Goal: Task Accomplishment & Management: Complete application form

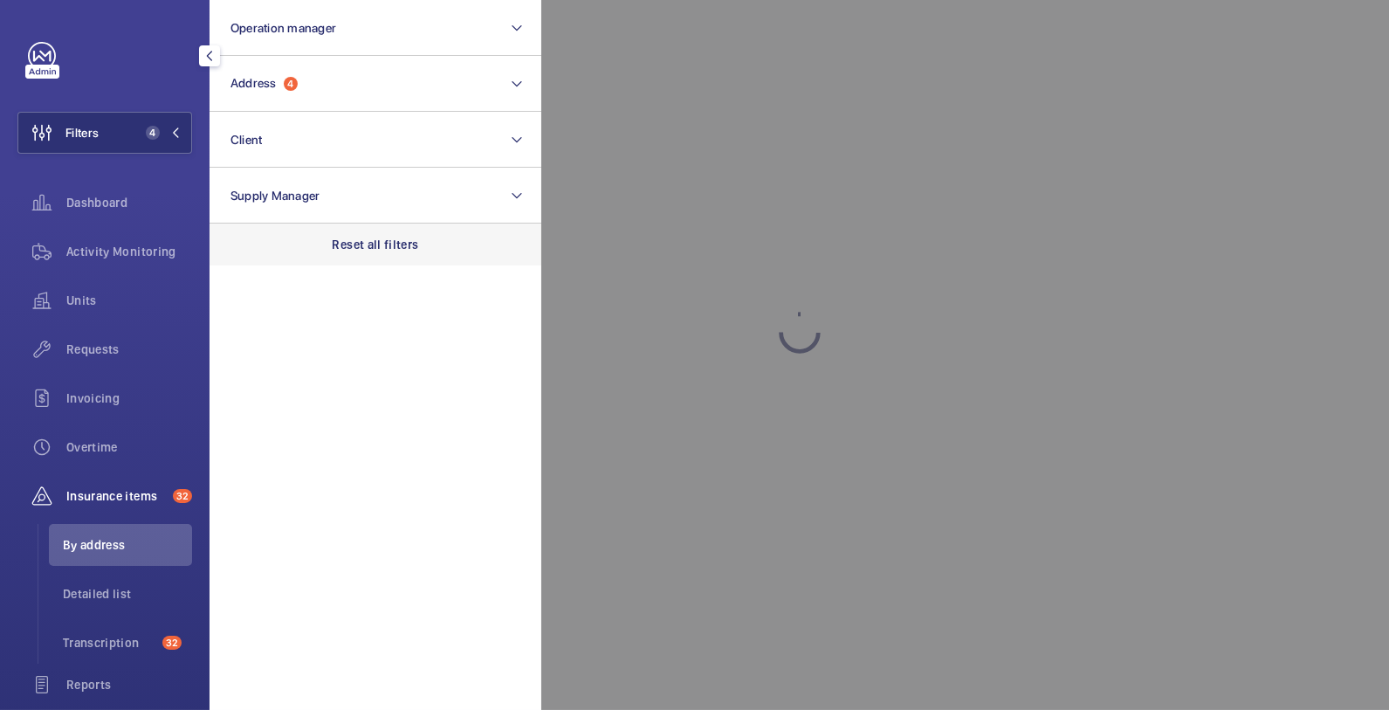
click at [323, 244] on div "Reset all filters" at bounding box center [376, 245] width 332 height 42
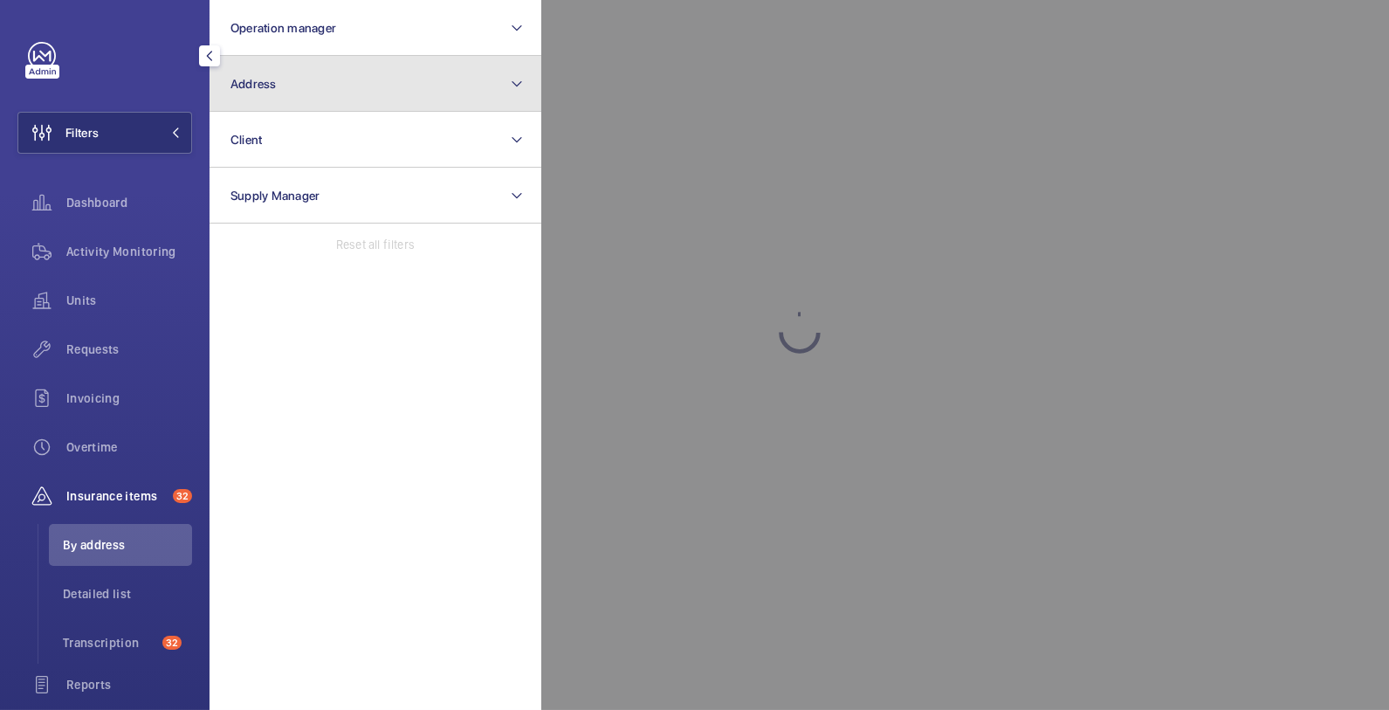
click at [313, 81] on button "Address" at bounding box center [376, 84] width 332 height 56
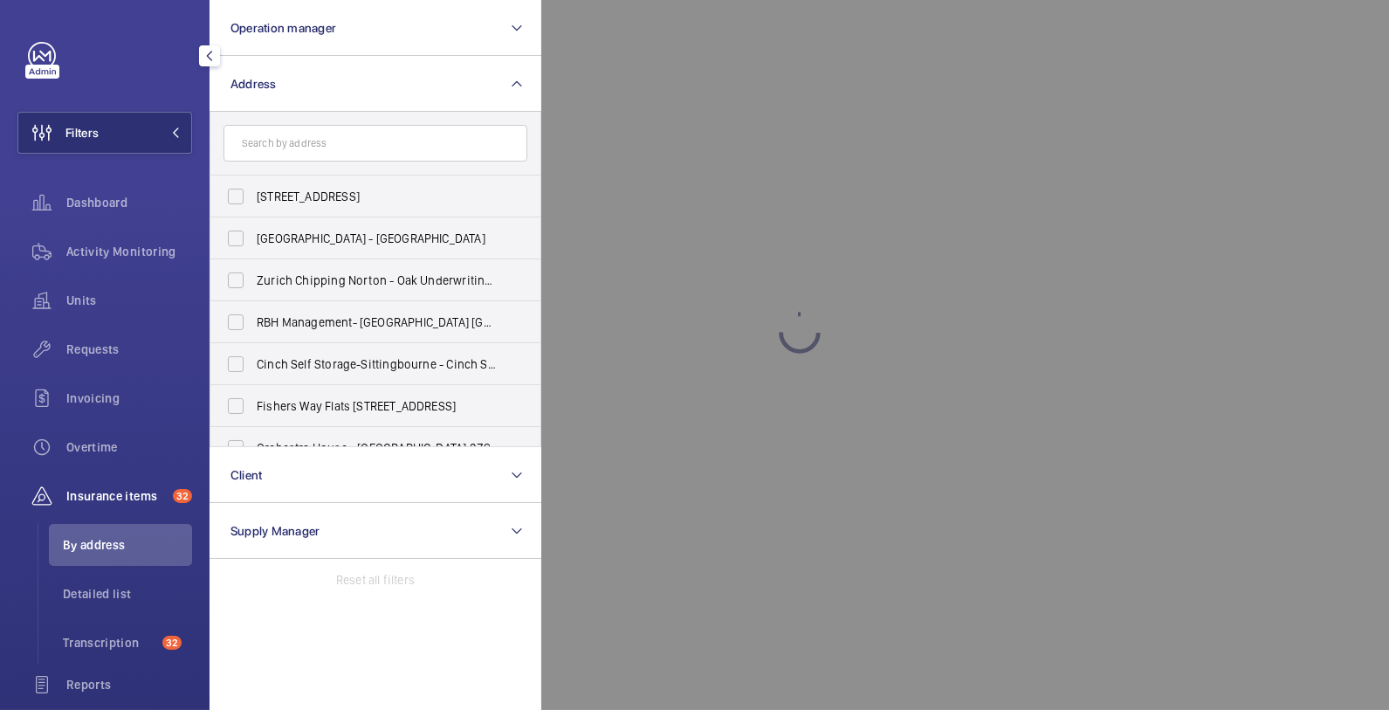
click at [334, 149] on input "text" at bounding box center [376, 143] width 304 height 37
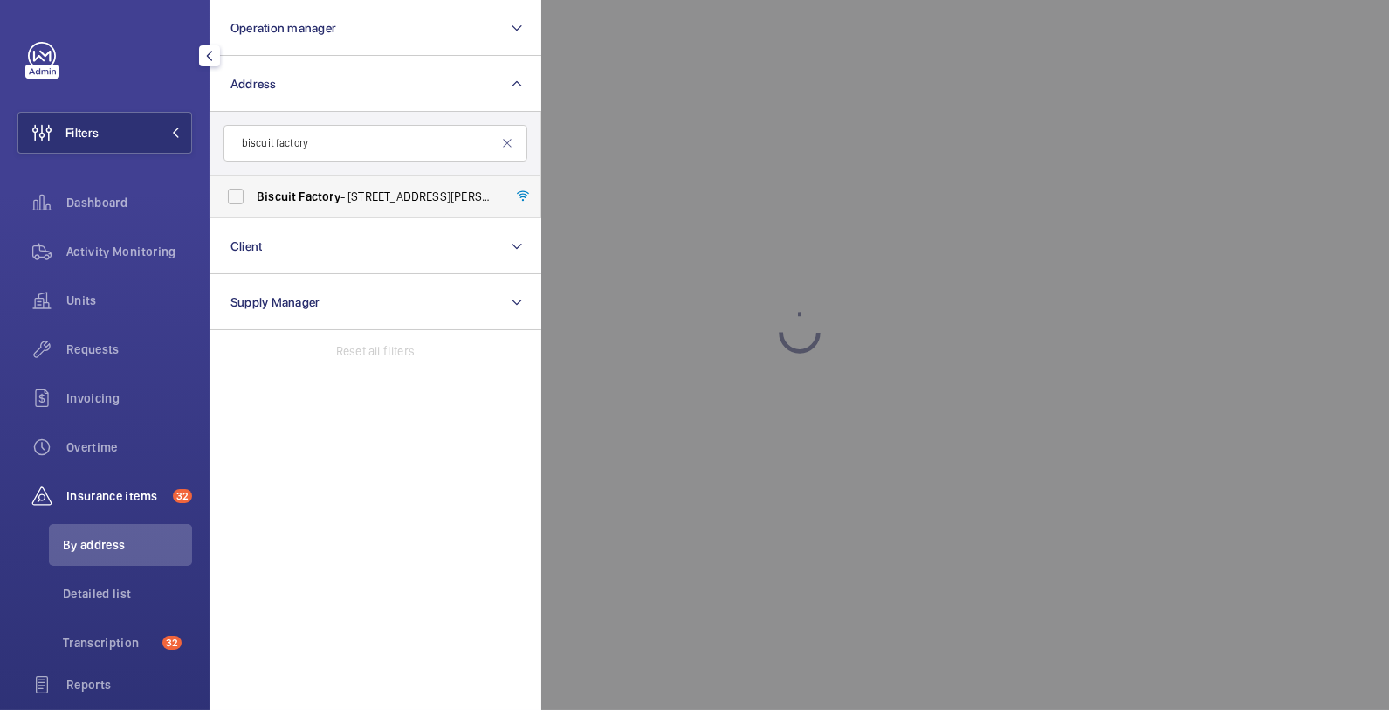
type input "biscuit factory"
click at [279, 206] on label "Biscuit Factory - [STREET_ADDRESS][PERSON_NAME]" at bounding box center [362, 196] width 304 height 42
click at [253, 206] on input "Biscuit Factory - [STREET_ADDRESS][PERSON_NAME]" at bounding box center [235, 196] width 35 height 35
checkbox input "true"
click at [767, 179] on div at bounding box center [1235, 355] width 1389 height 710
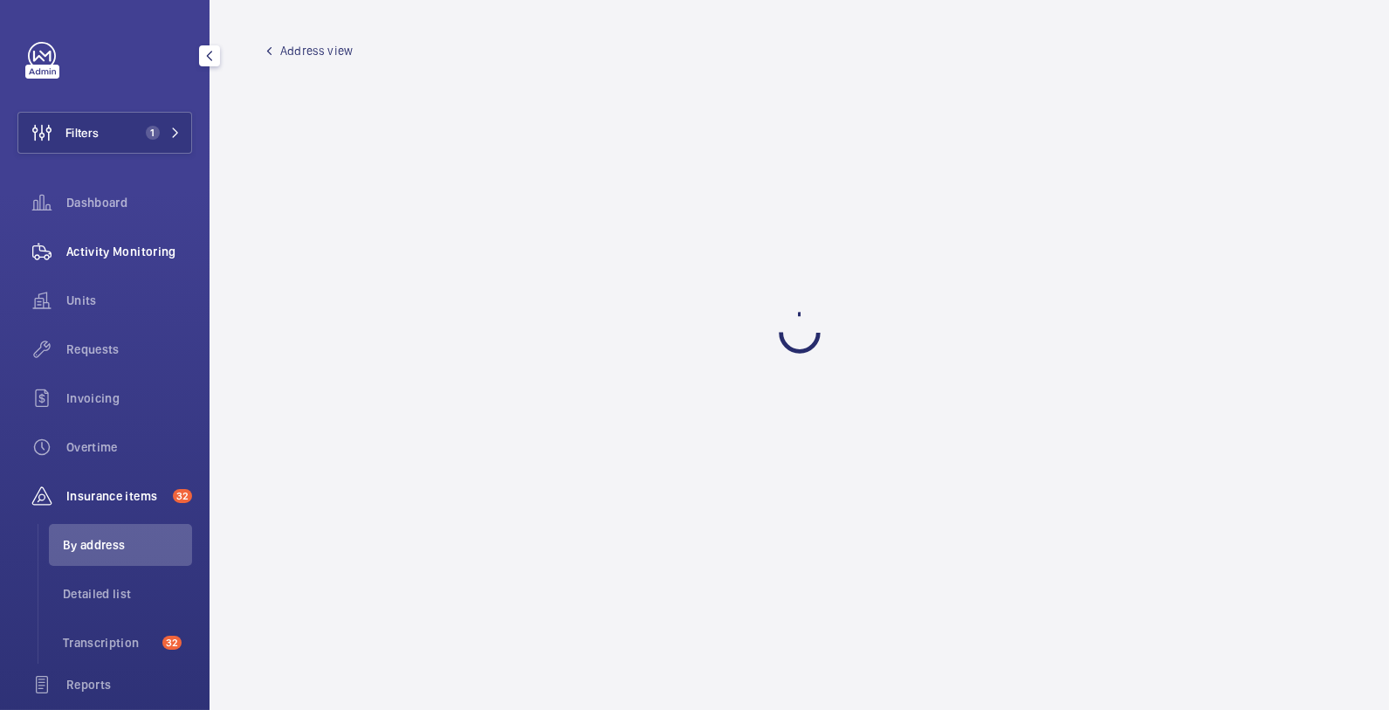
click at [139, 261] on div "Activity Monitoring" at bounding box center [104, 251] width 175 height 42
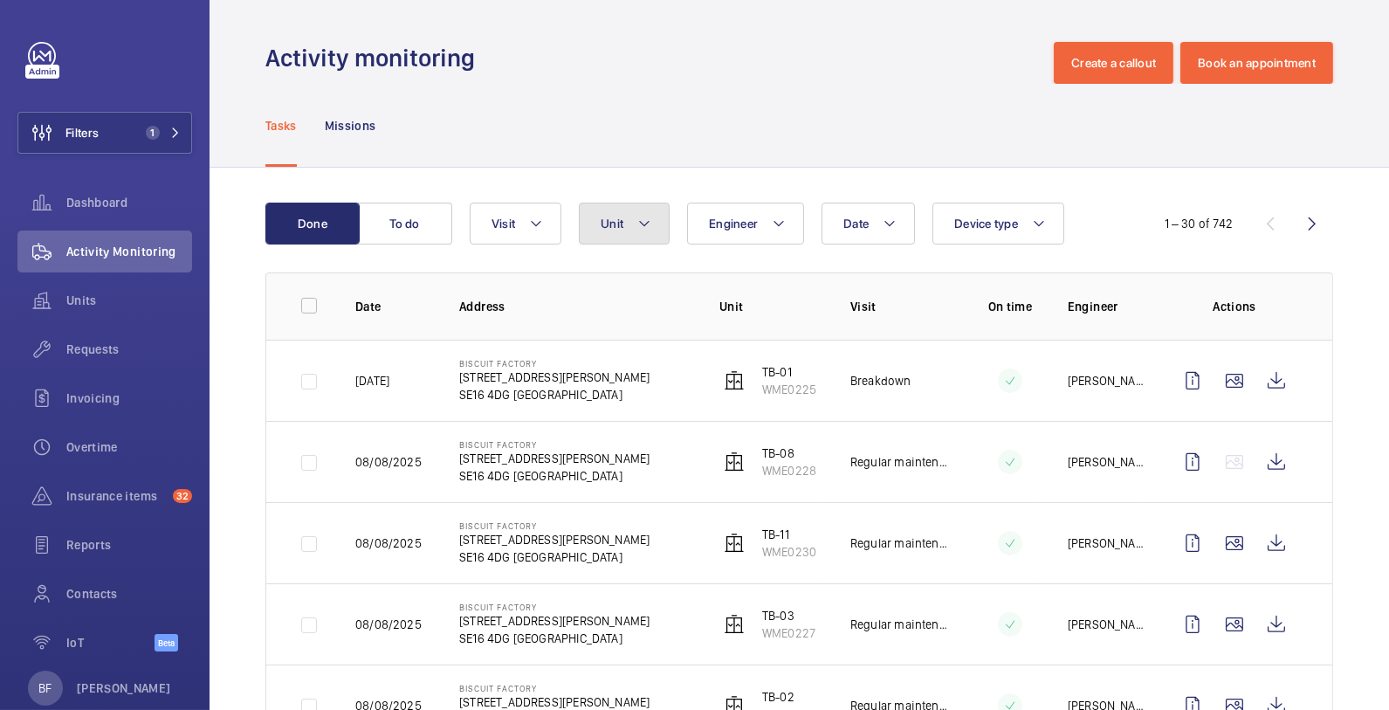
click at [645, 213] on mat-icon at bounding box center [644, 223] width 14 height 21
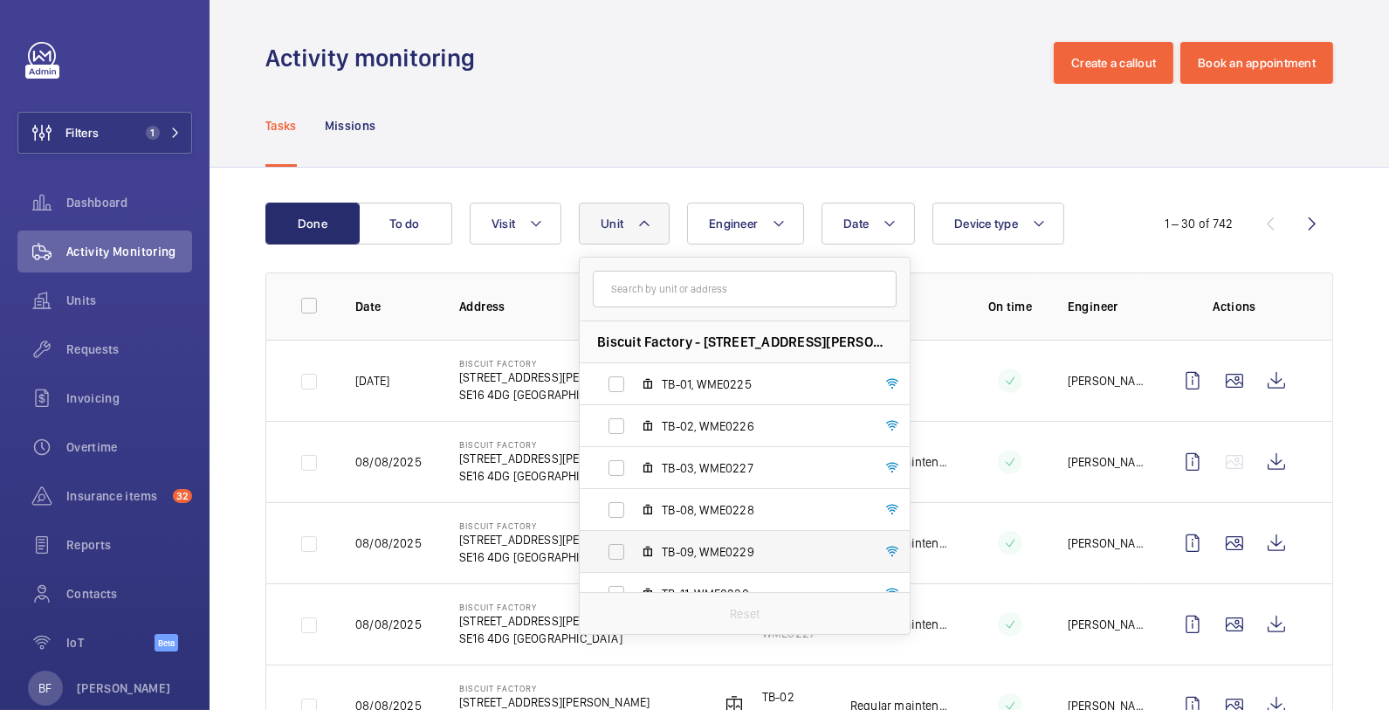
click at [650, 545] on mat-icon at bounding box center [648, 552] width 14 height 14
click at [634, 544] on input "TB-09, WME0229" at bounding box center [616, 551] width 35 height 35
checkbox input "true"
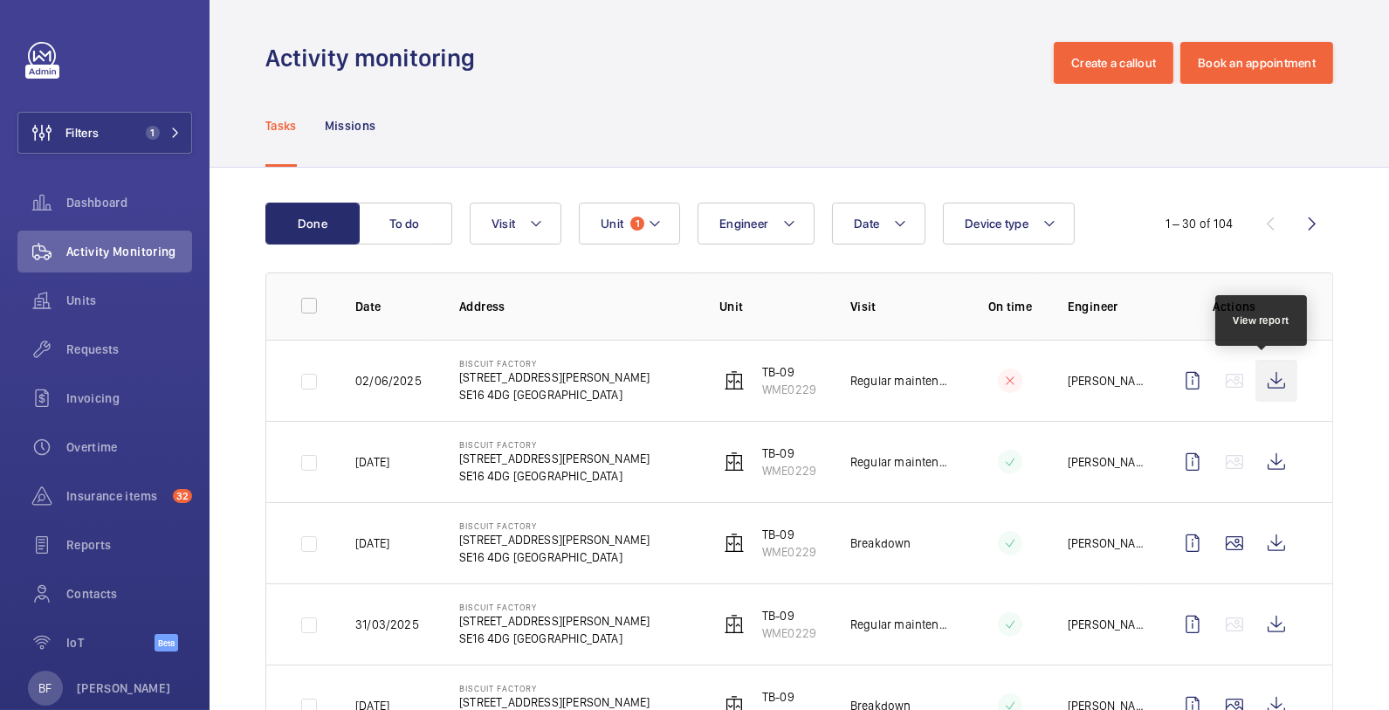
click at [1264, 381] on wm-front-icon-button at bounding box center [1277, 381] width 42 height 42
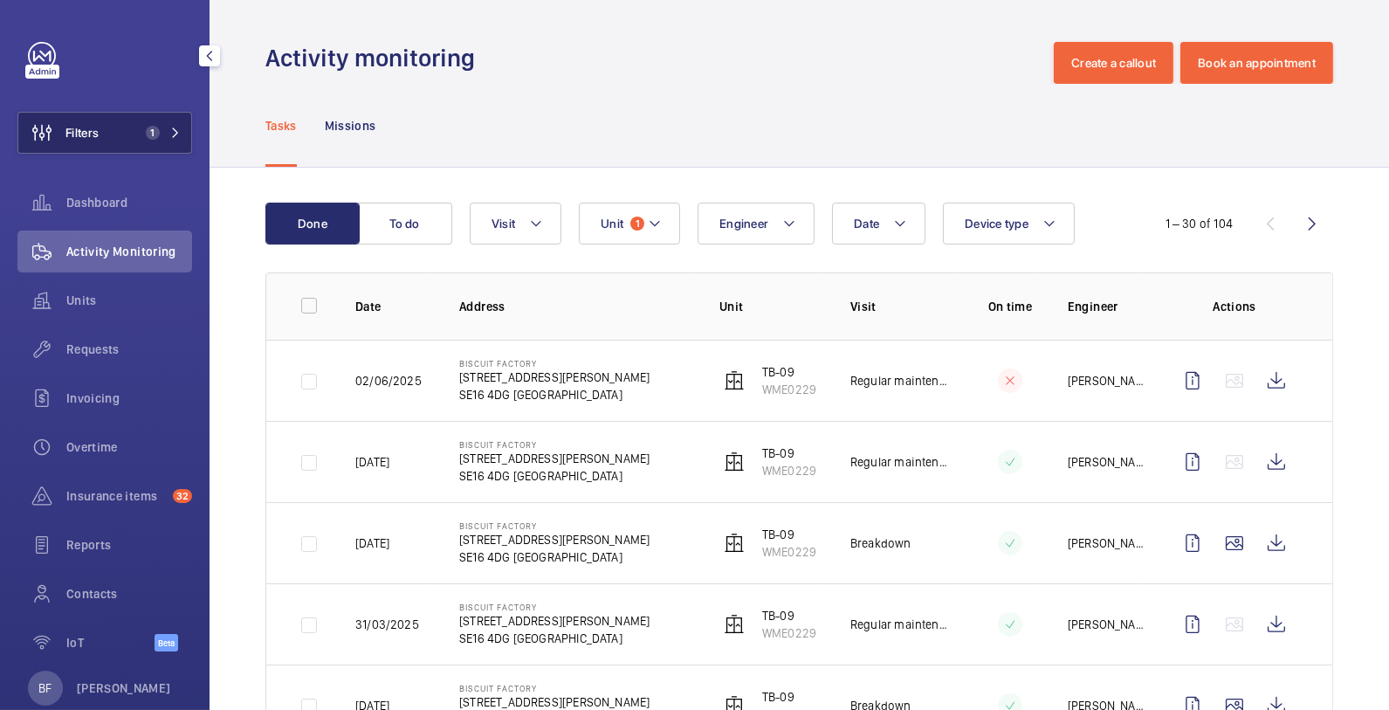
click at [152, 132] on span "1" at bounding box center [160, 133] width 42 height 14
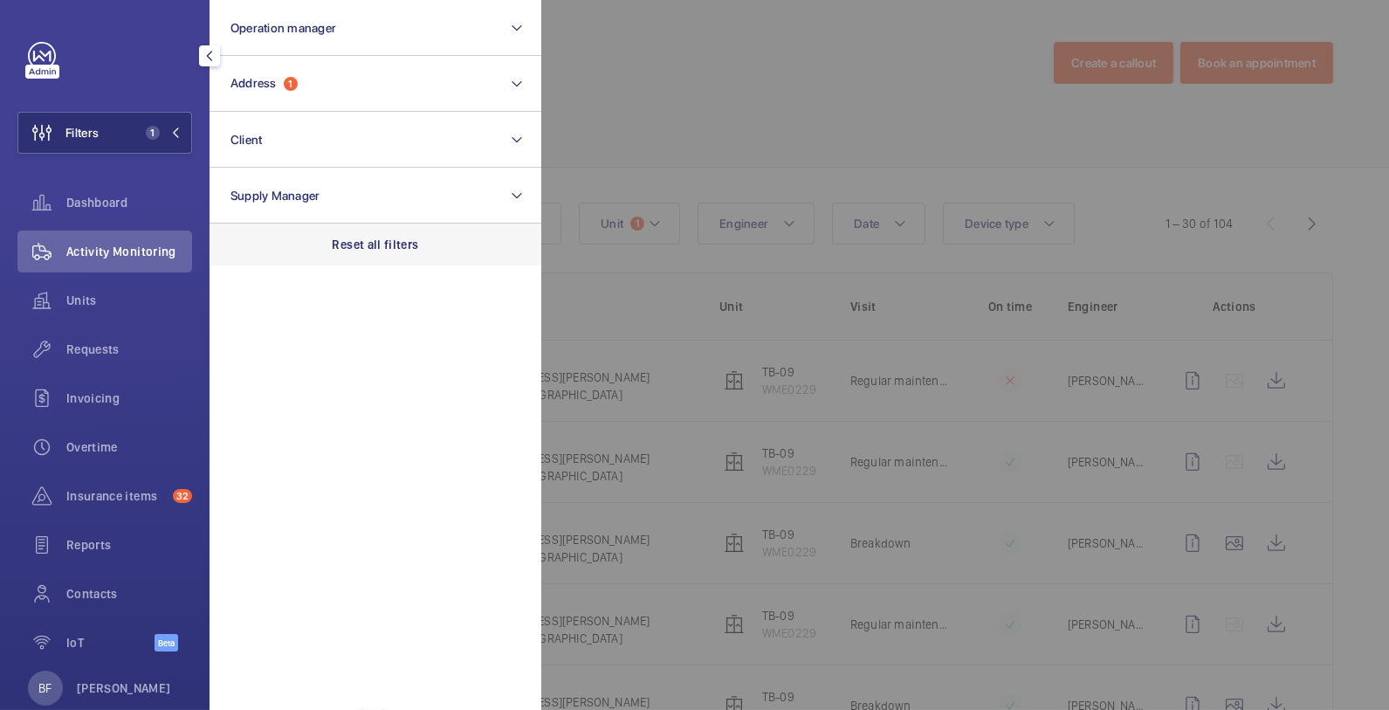
click at [328, 251] on div "Reset all filters" at bounding box center [376, 245] width 332 height 42
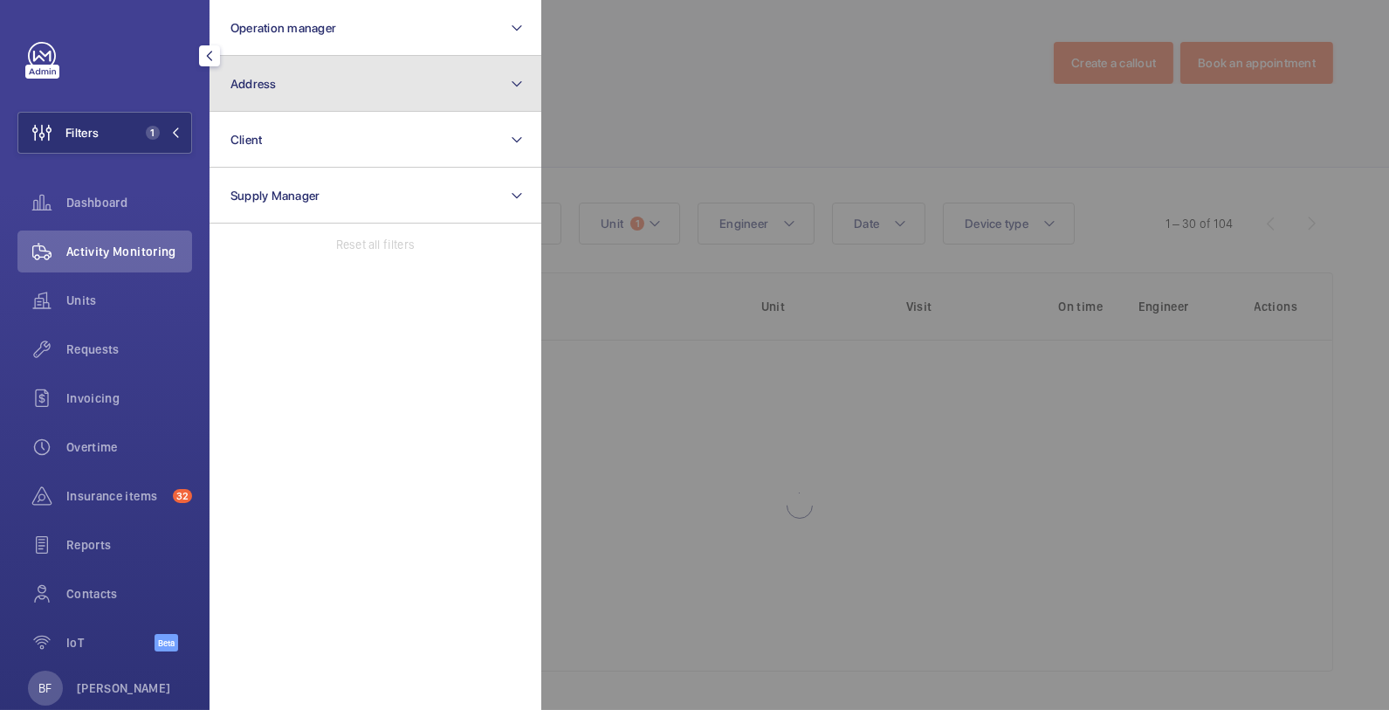
click at [303, 90] on button "Address" at bounding box center [376, 84] width 332 height 56
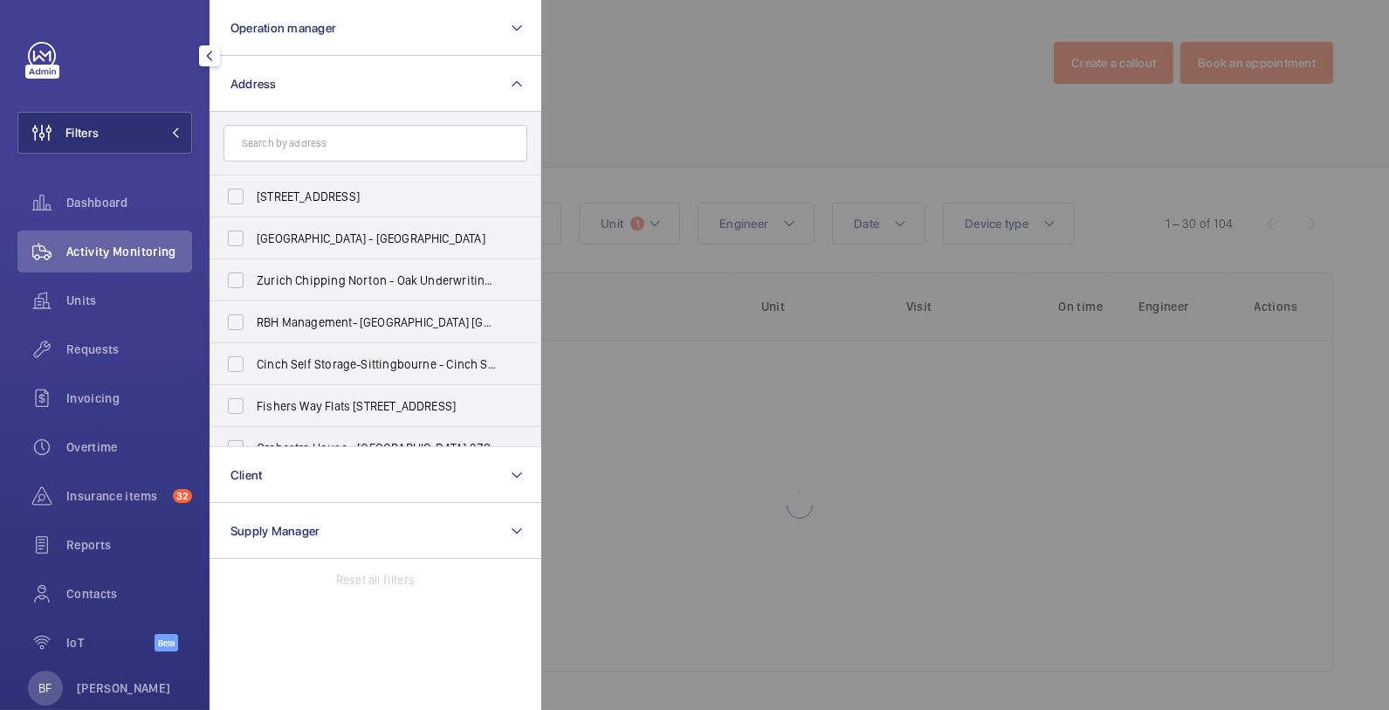
click at [325, 132] on input "text" at bounding box center [376, 143] width 304 height 37
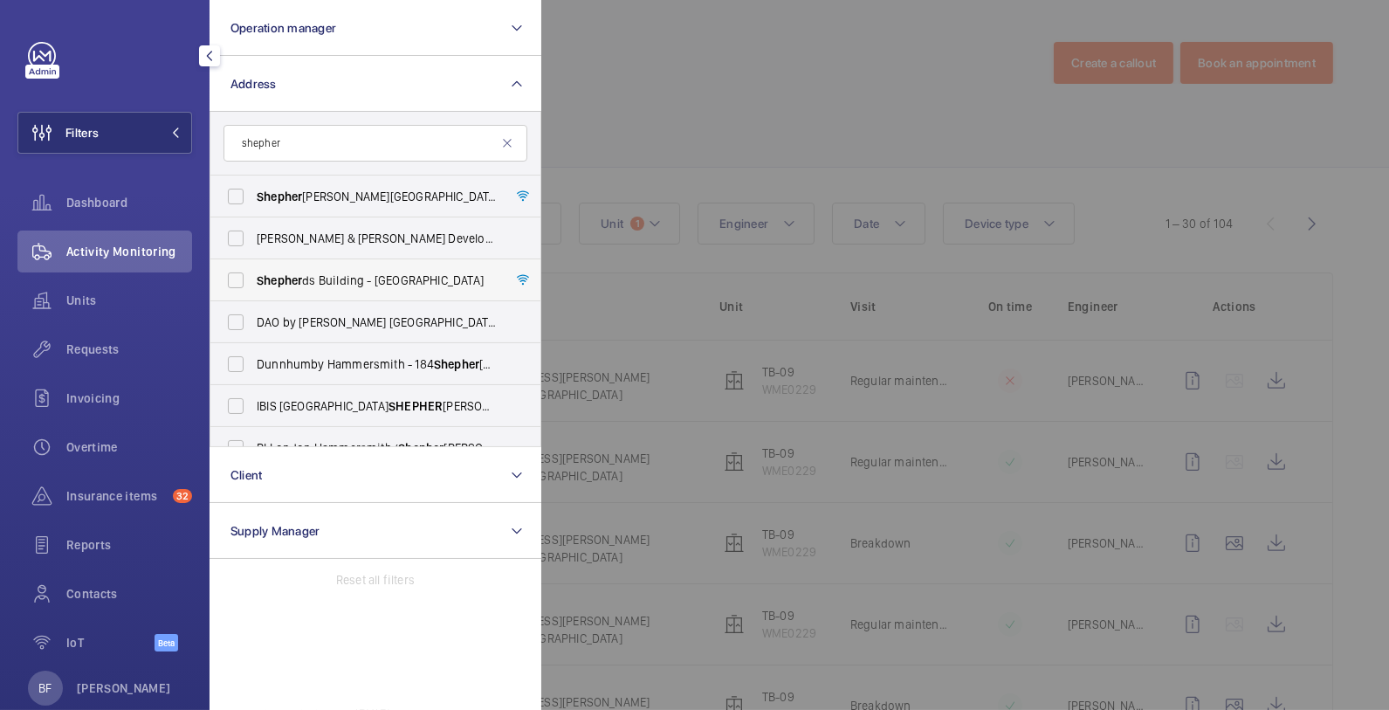
type input "shepher"
click at [328, 285] on span "Shepher ds Building - [GEOGRAPHIC_DATA]" at bounding box center [377, 280] width 240 height 17
click at [253, 285] on input "Shepher ds Building - [GEOGRAPHIC_DATA]" at bounding box center [235, 280] width 35 height 35
checkbox input "true"
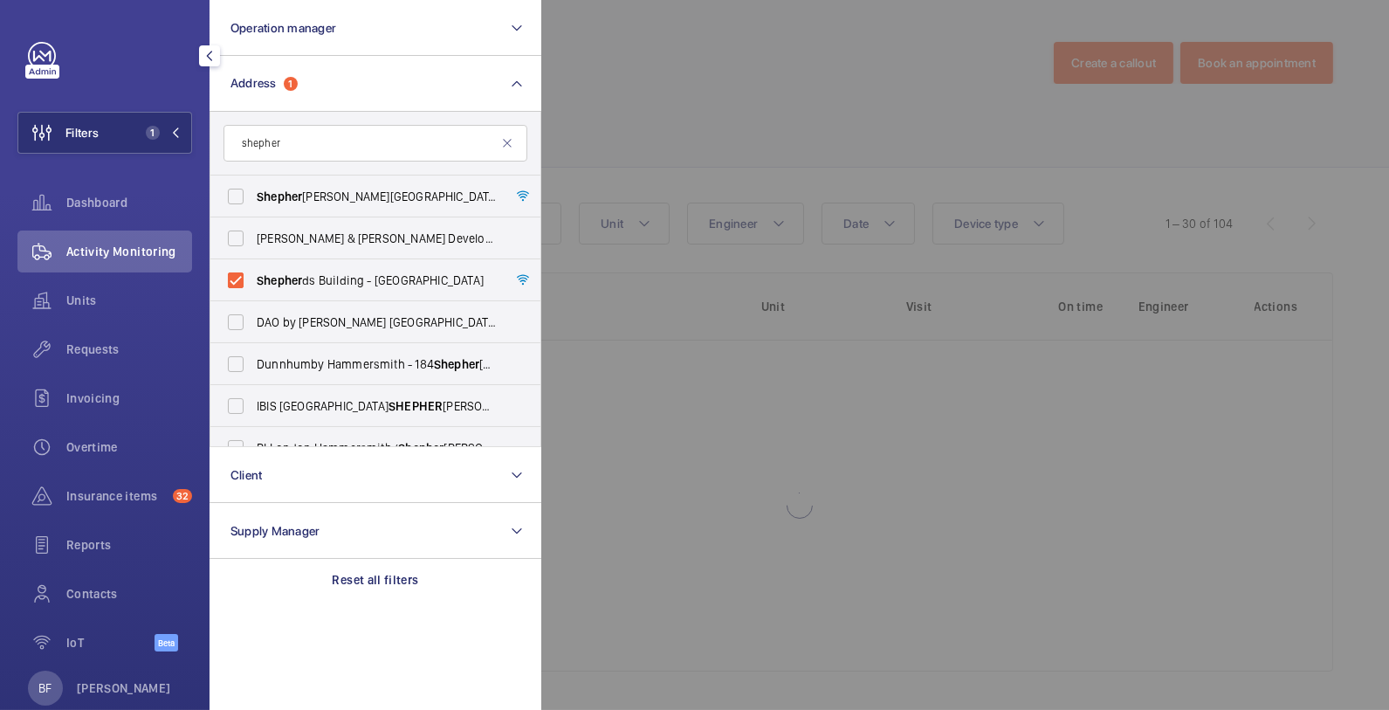
click at [731, 119] on div at bounding box center [1235, 355] width 1389 height 710
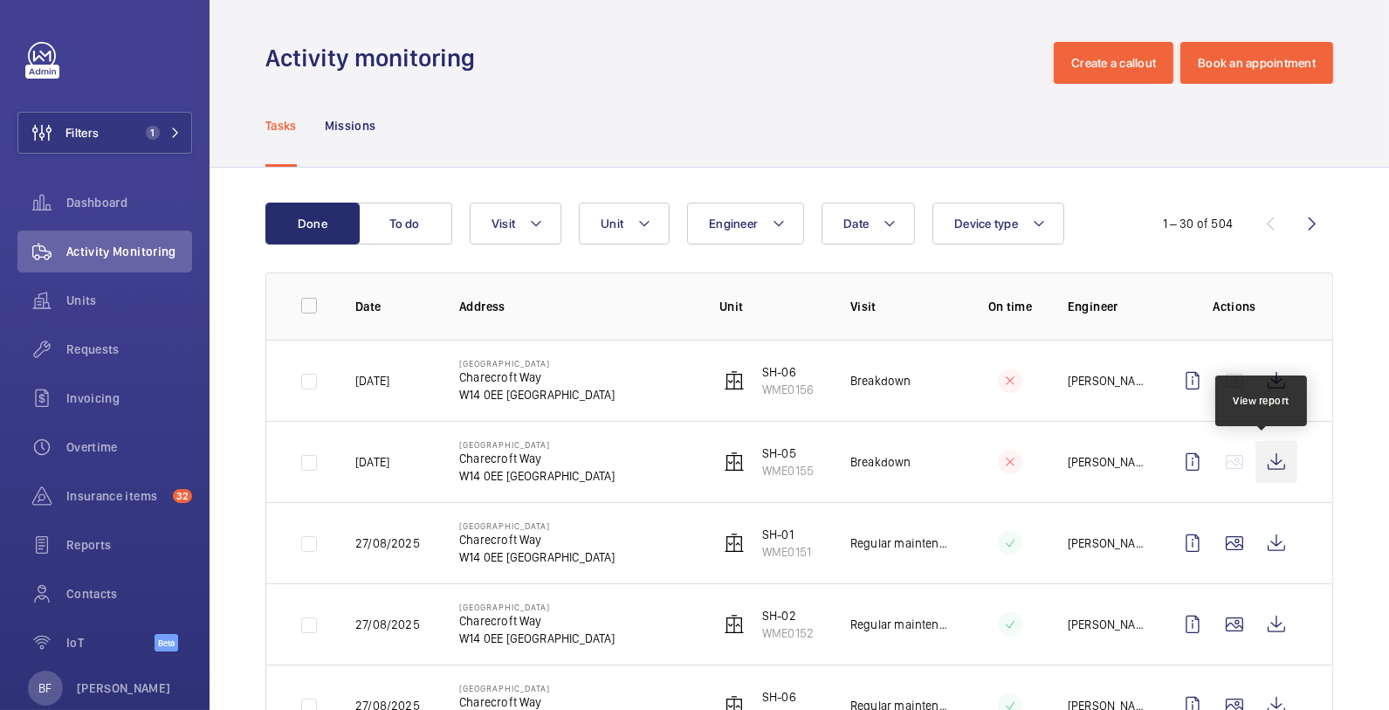
click at [1277, 457] on wm-front-icon-button at bounding box center [1277, 462] width 42 height 42
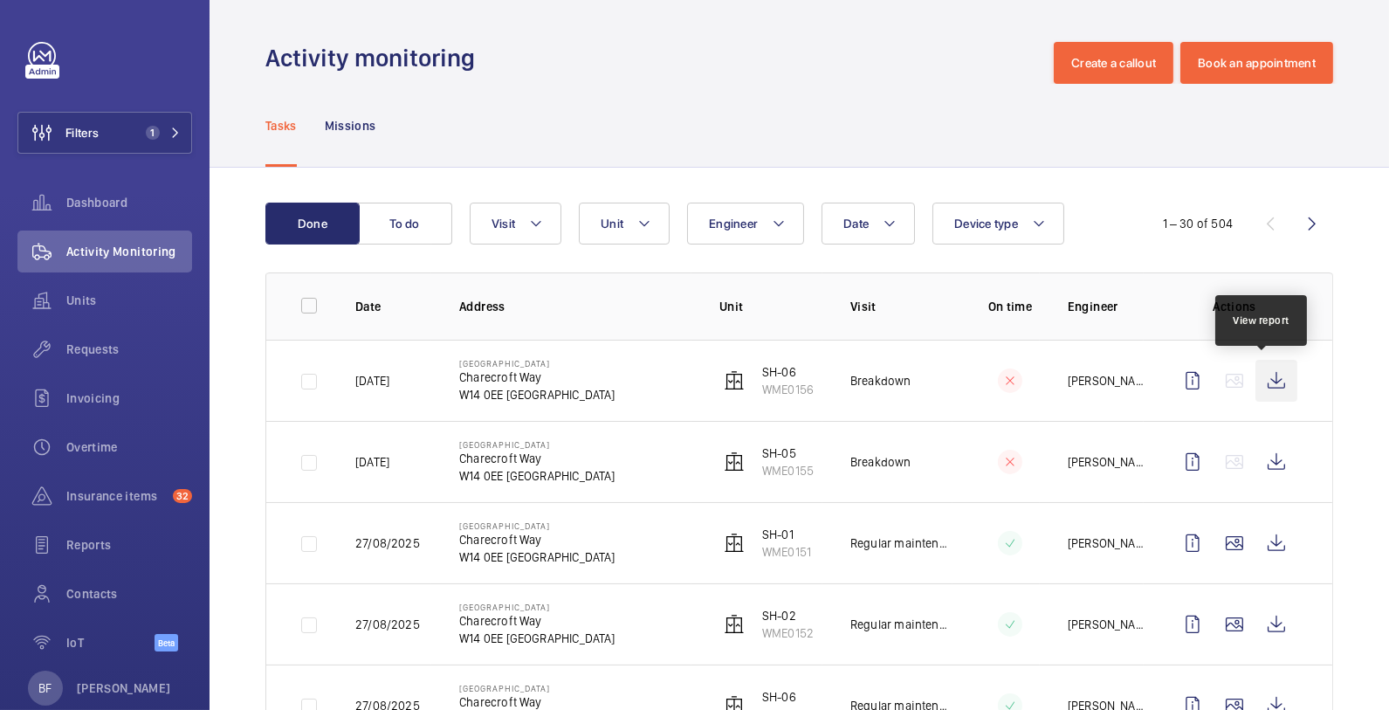
click at [1263, 377] on wm-front-icon-button at bounding box center [1277, 381] width 42 height 42
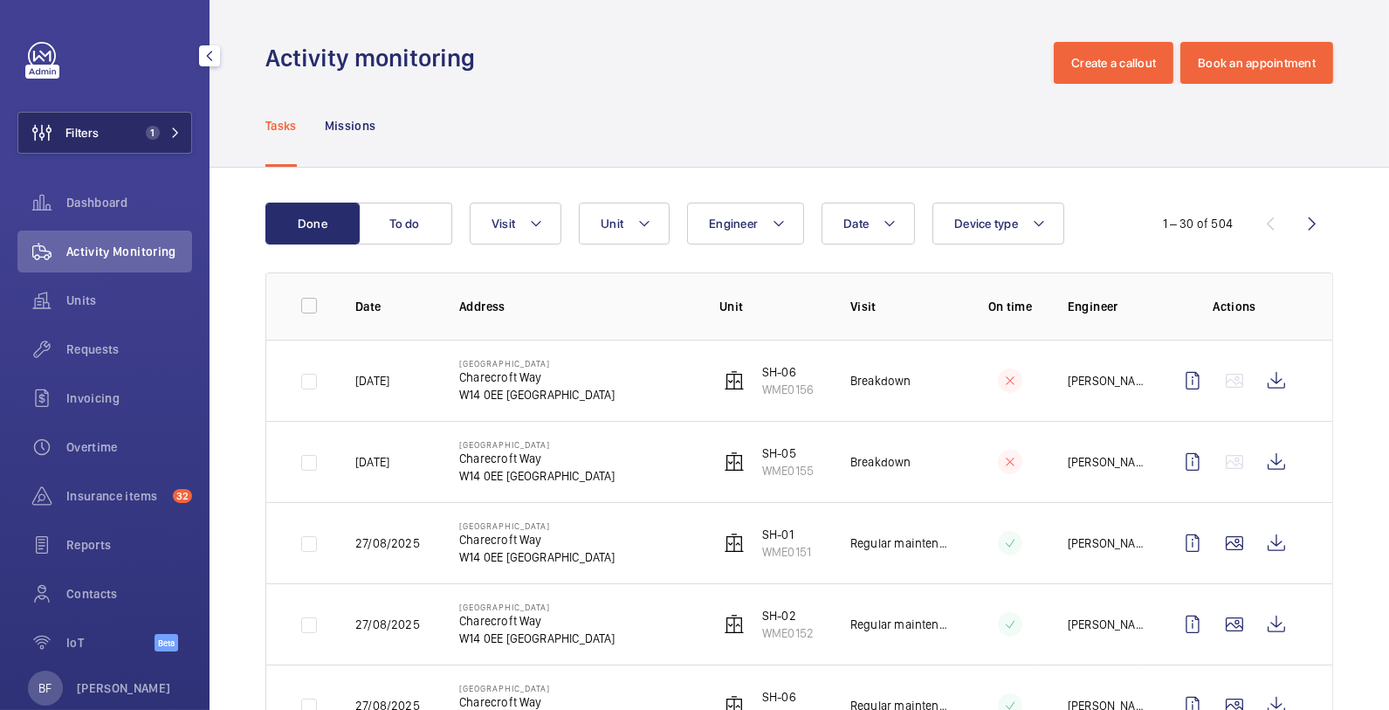
click at [128, 142] on button "Filters 1" at bounding box center [104, 133] width 175 height 42
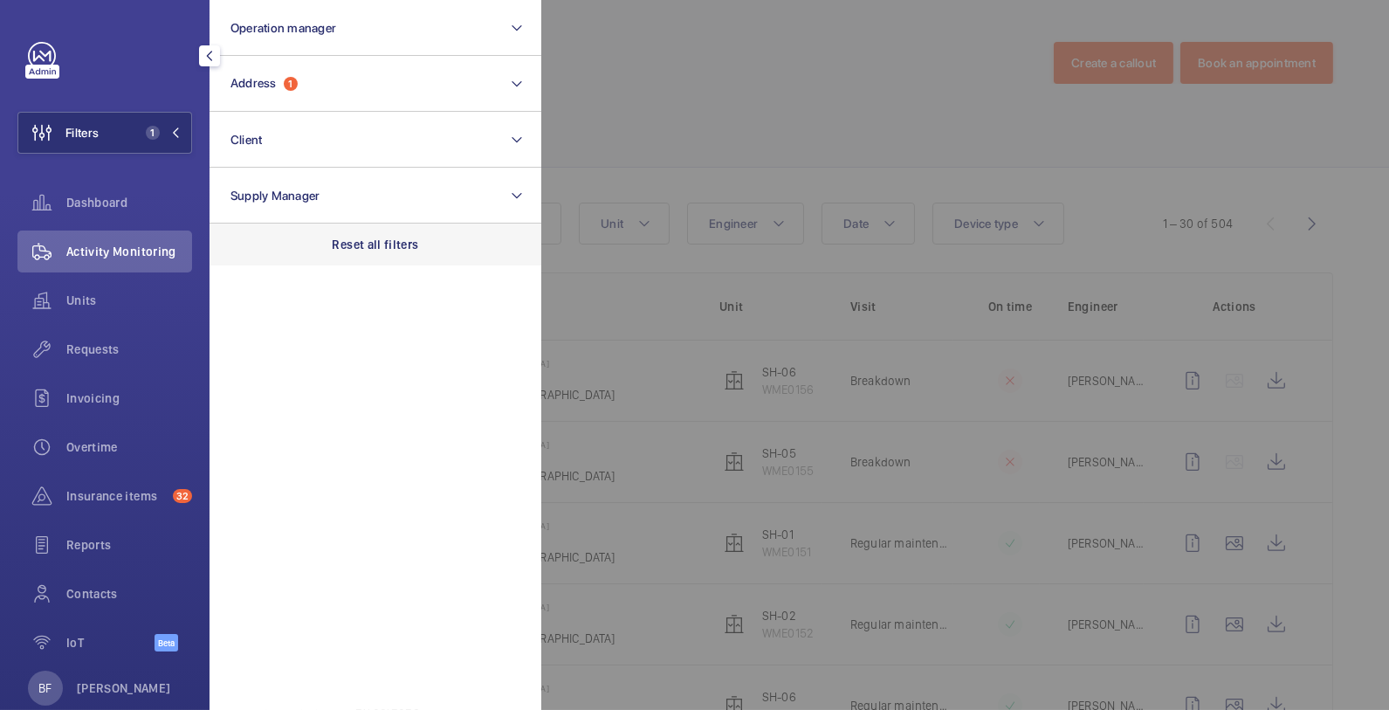
click at [354, 240] on p "Reset all filters" at bounding box center [376, 244] width 86 height 17
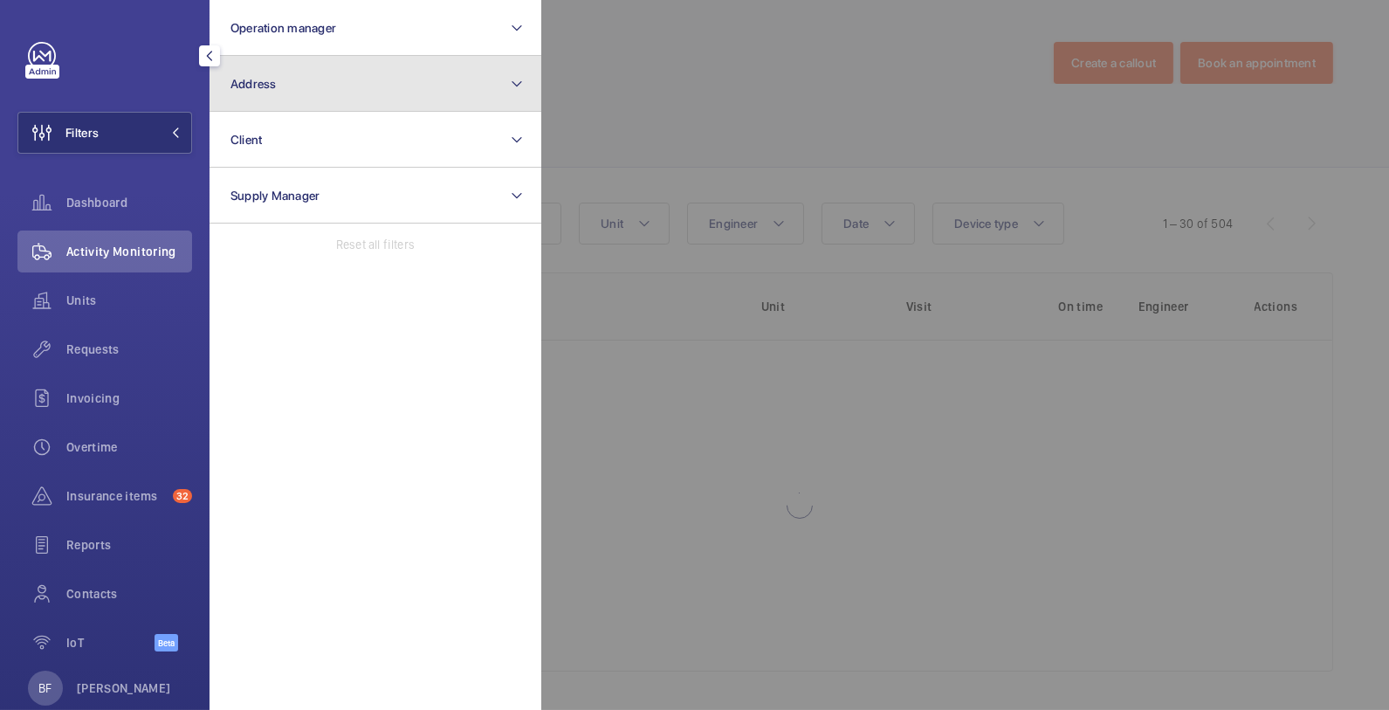
click at [328, 70] on button "Address" at bounding box center [376, 84] width 332 height 56
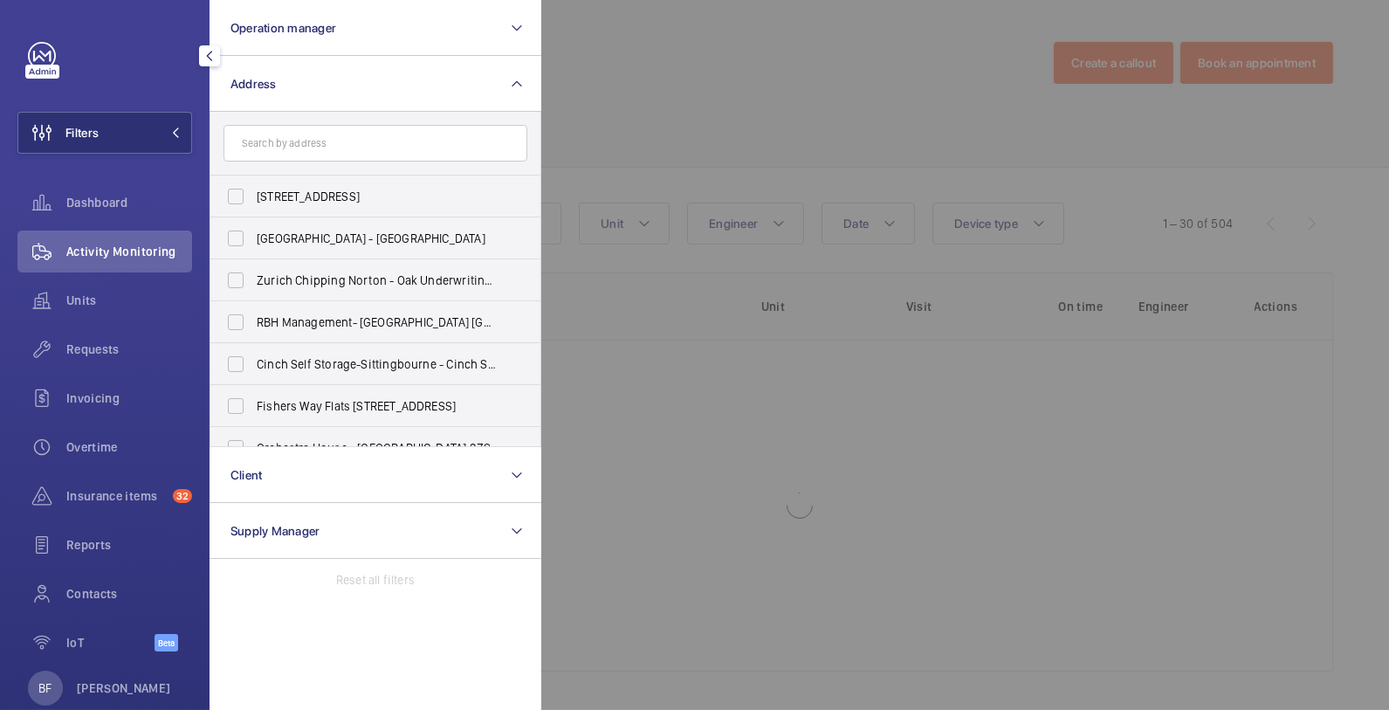
click at [381, 155] on input "text" at bounding box center [376, 143] width 304 height 37
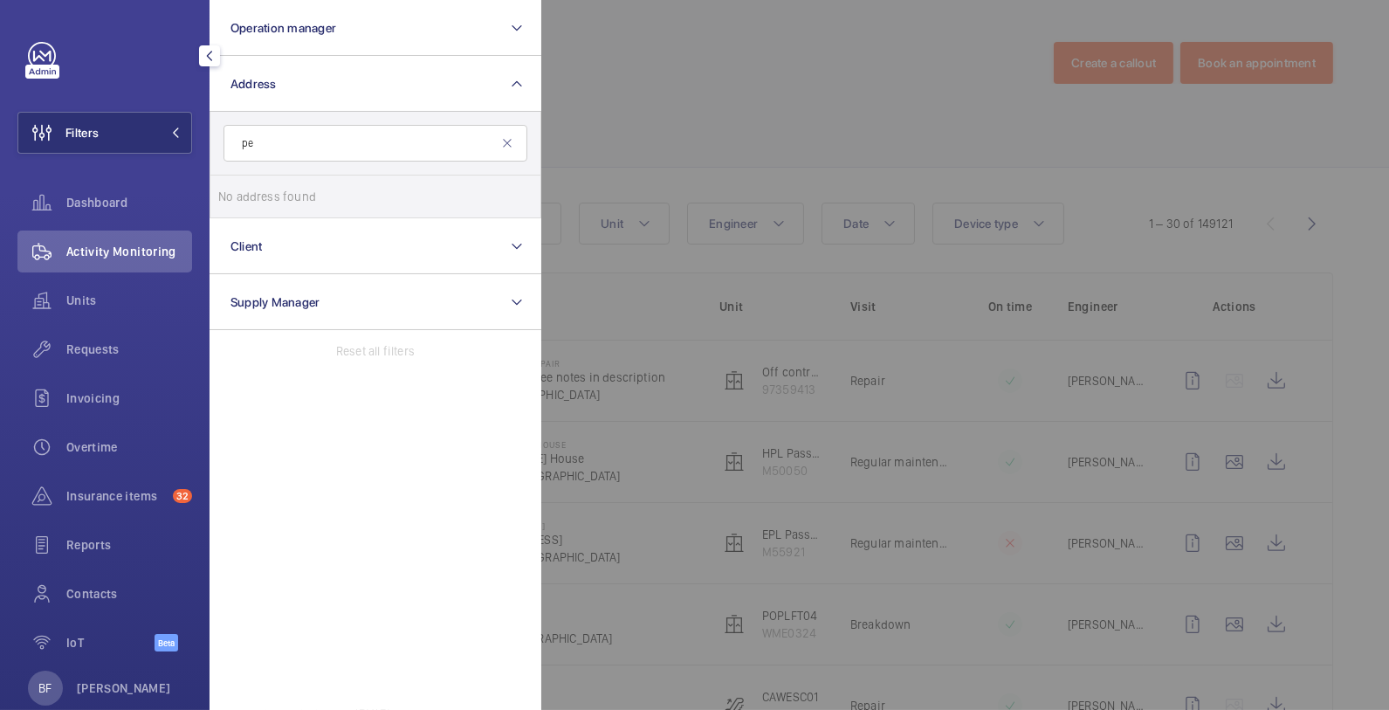
type input "p"
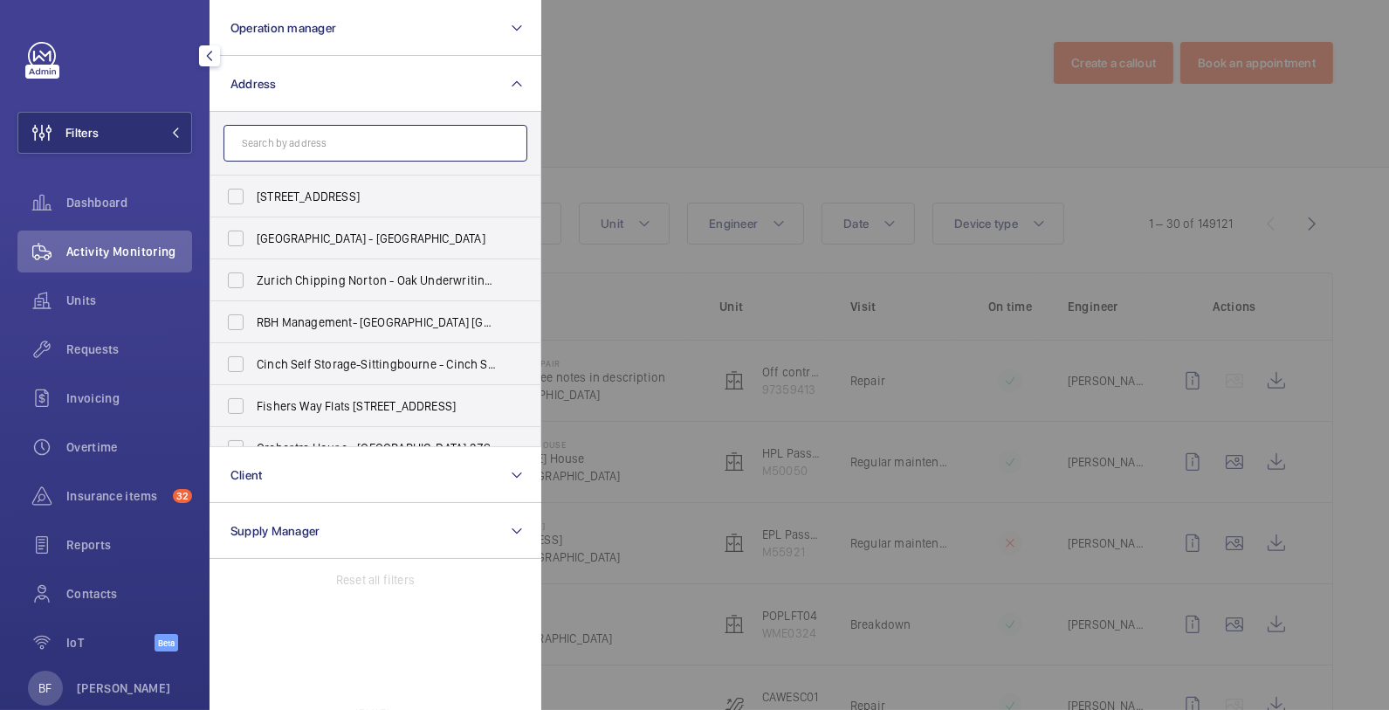
click at [359, 158] on input "text" at bounding box center [376, 143] width 304 height 37
paste input "RH10 9AY"
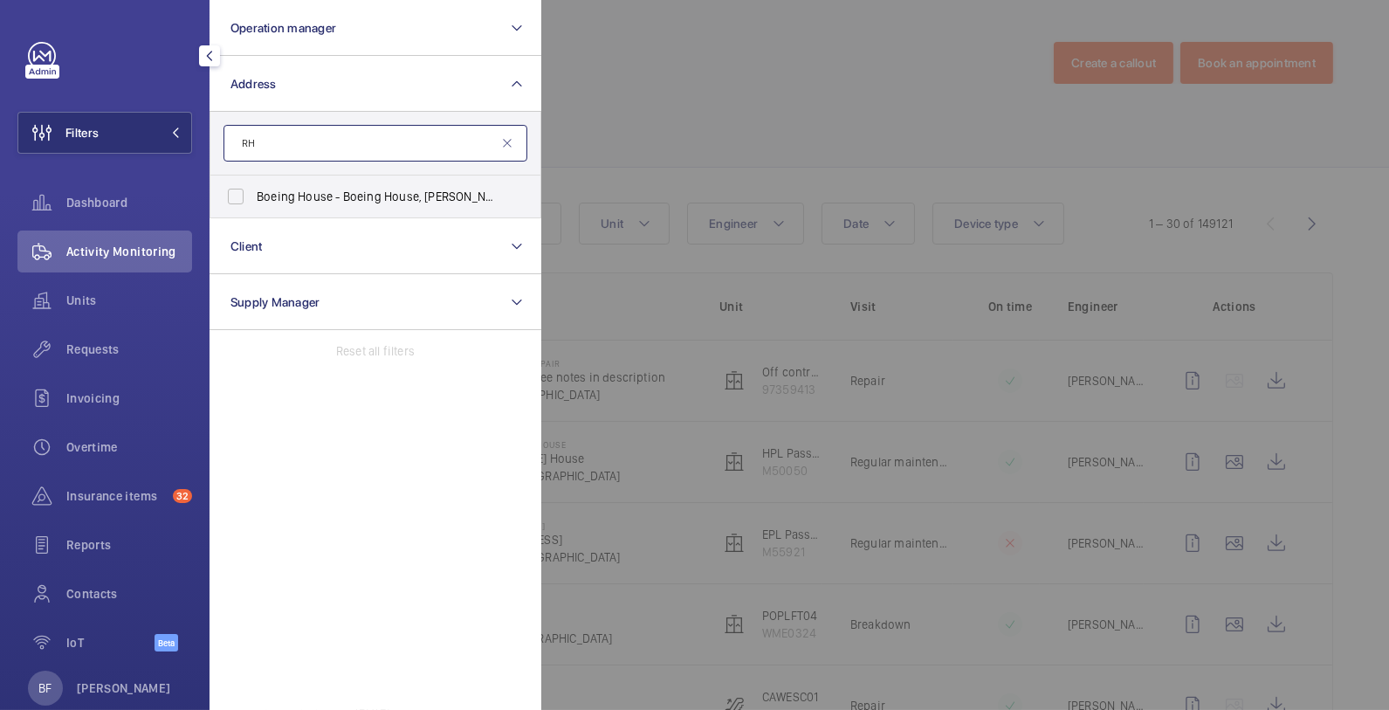
type input "R"
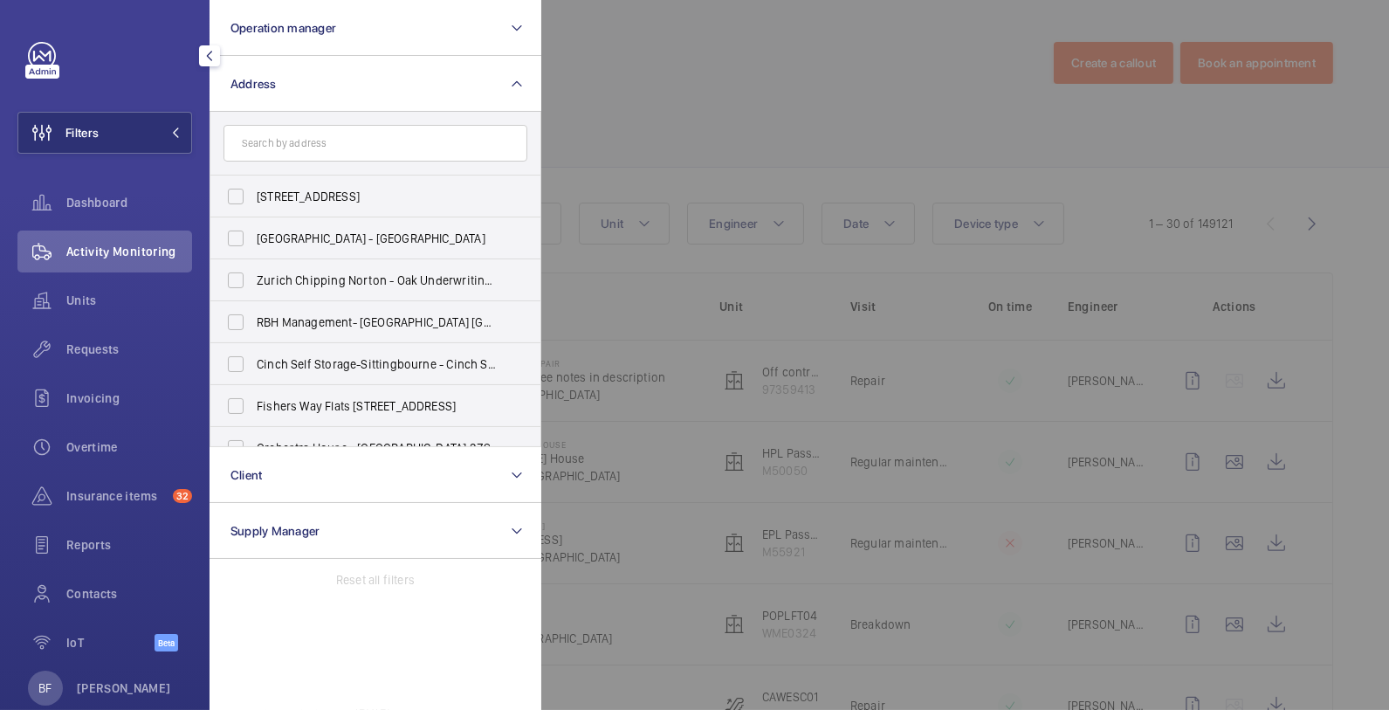
click at [722, 125] on div at bounding box center [1235, 355] width 1389 height 710
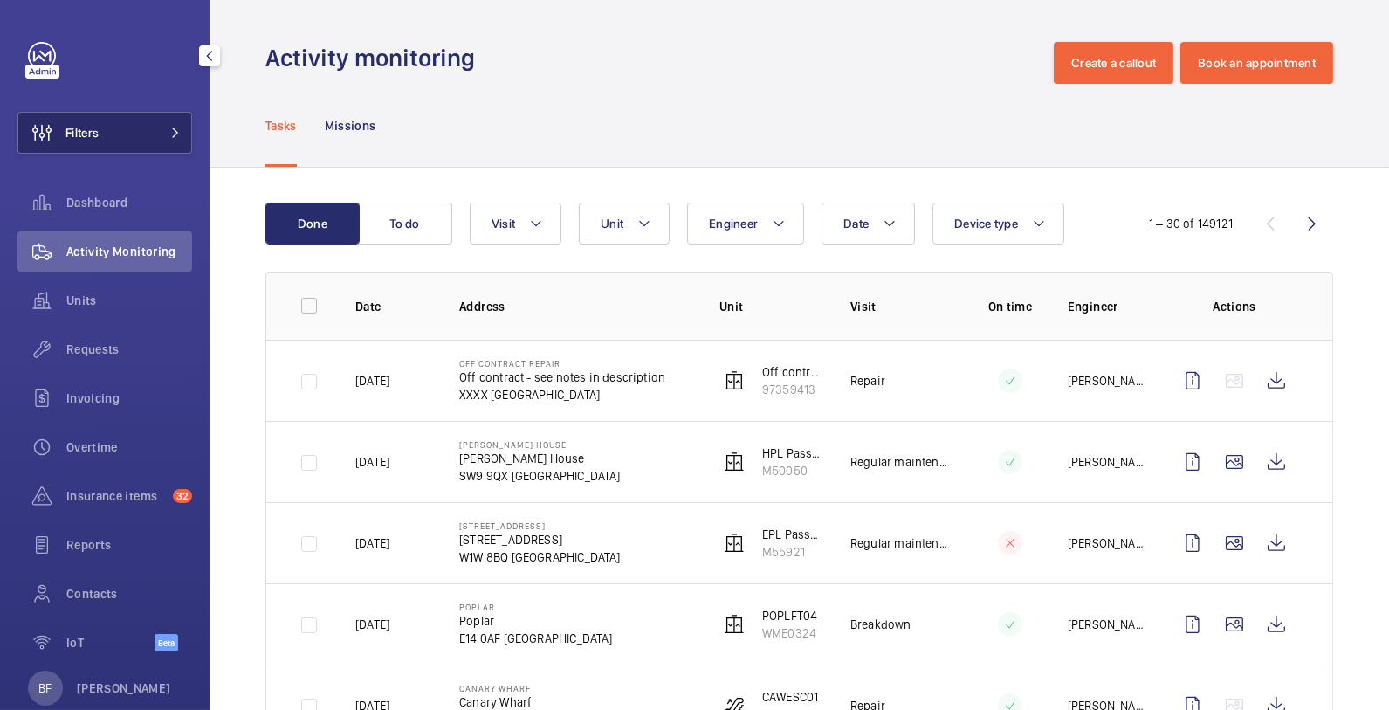
click at [135, 134] on button "Filters" at bounding box center [104, 133] width 175 height 42
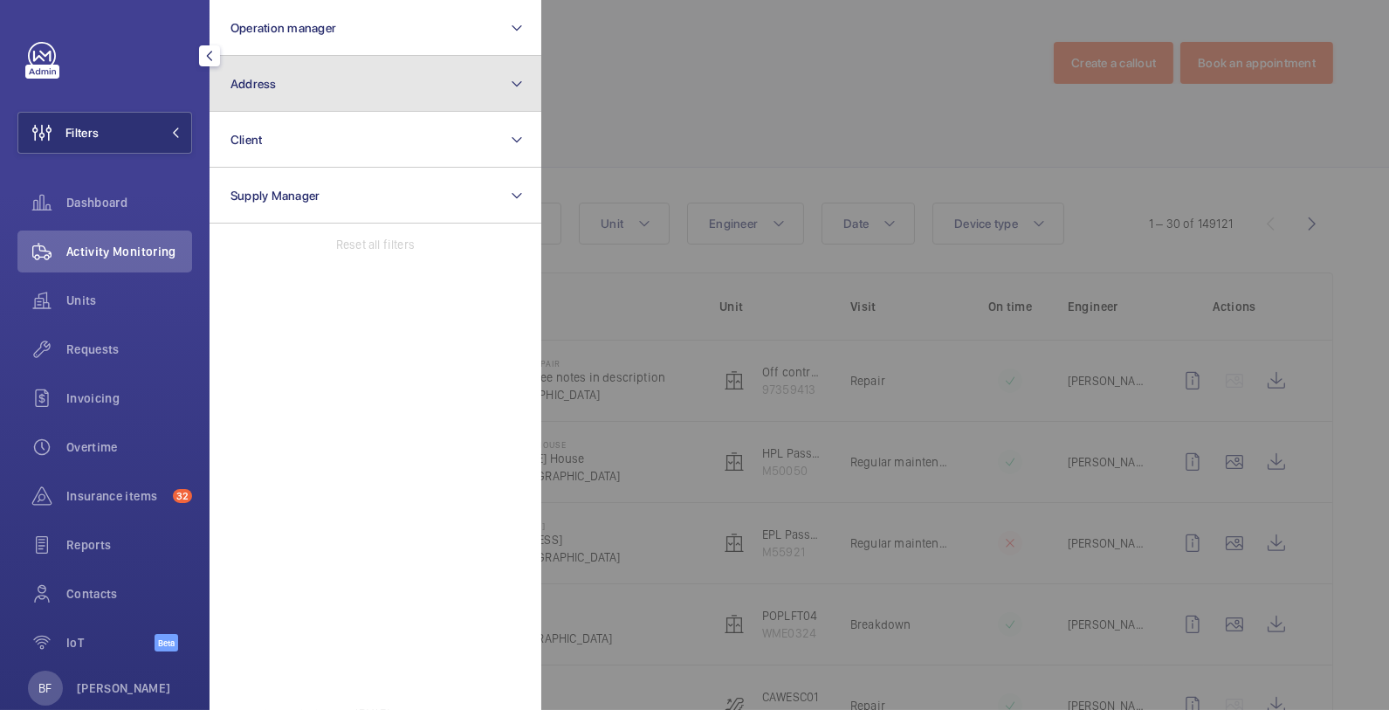
click at [326, 89] on button "Address" at bounding box center [376, 84] width 332 height 56
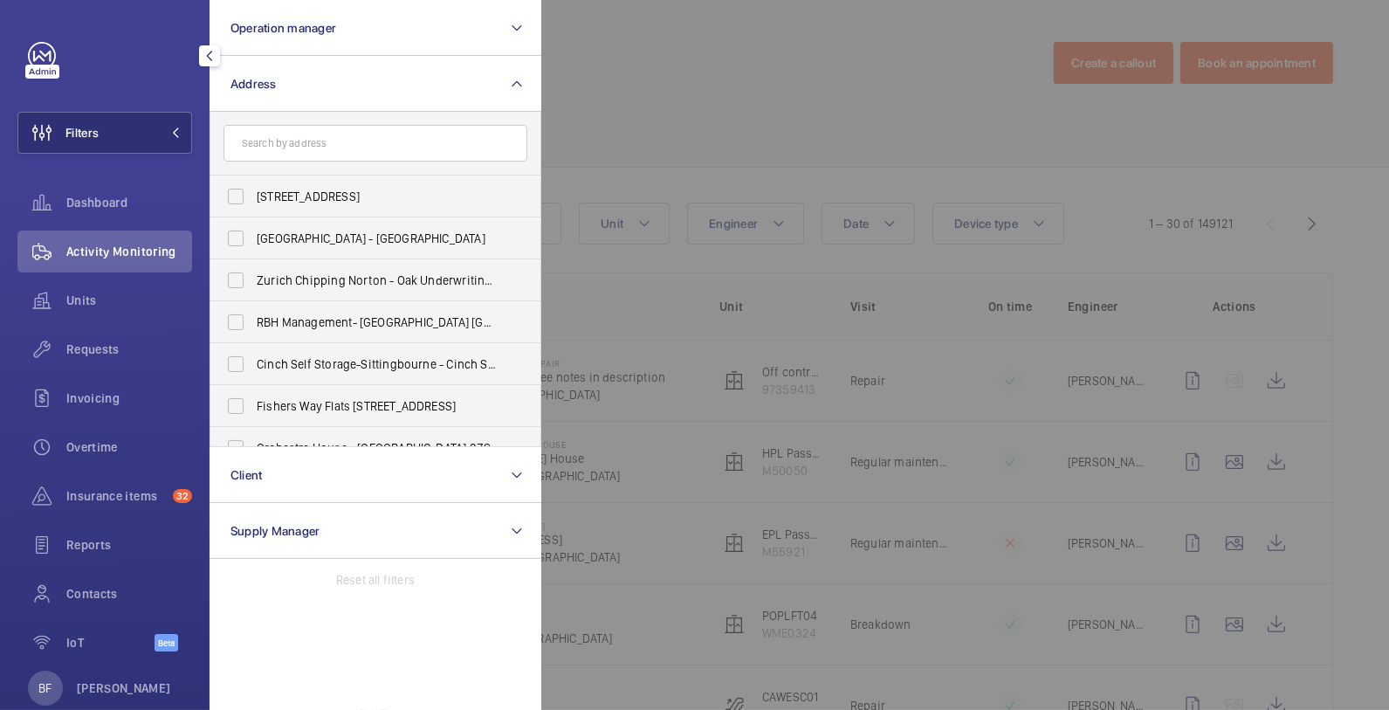
click at [347, 138] on input "text" at bounding box center [376, 143] width 304 height 37
type input "pegasus"
click at [347, 280] on span "Pegasus" at bounding box center [370, 280] width 46 height 14
click at [238, 281] on label "[PERSON_NAME], [STREET_ADDRESS][PERSON_NAME]" at bounding box center [362, 280] width 304 height 42
click at [238, 281] on input "[PERSON_NAME], [STREET_ADDRESS][PERSON_NAME]" at bounding box center [235, 280] width 35 height 35
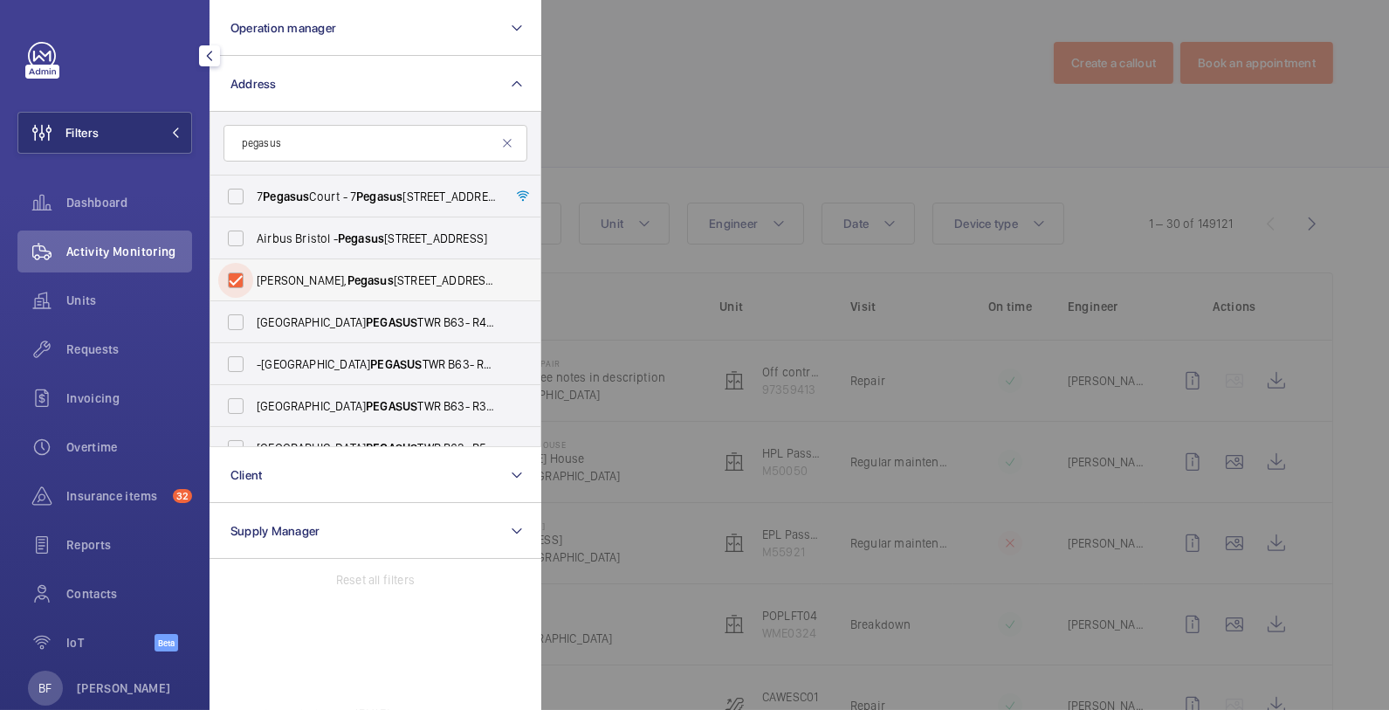
checkbox input "true"
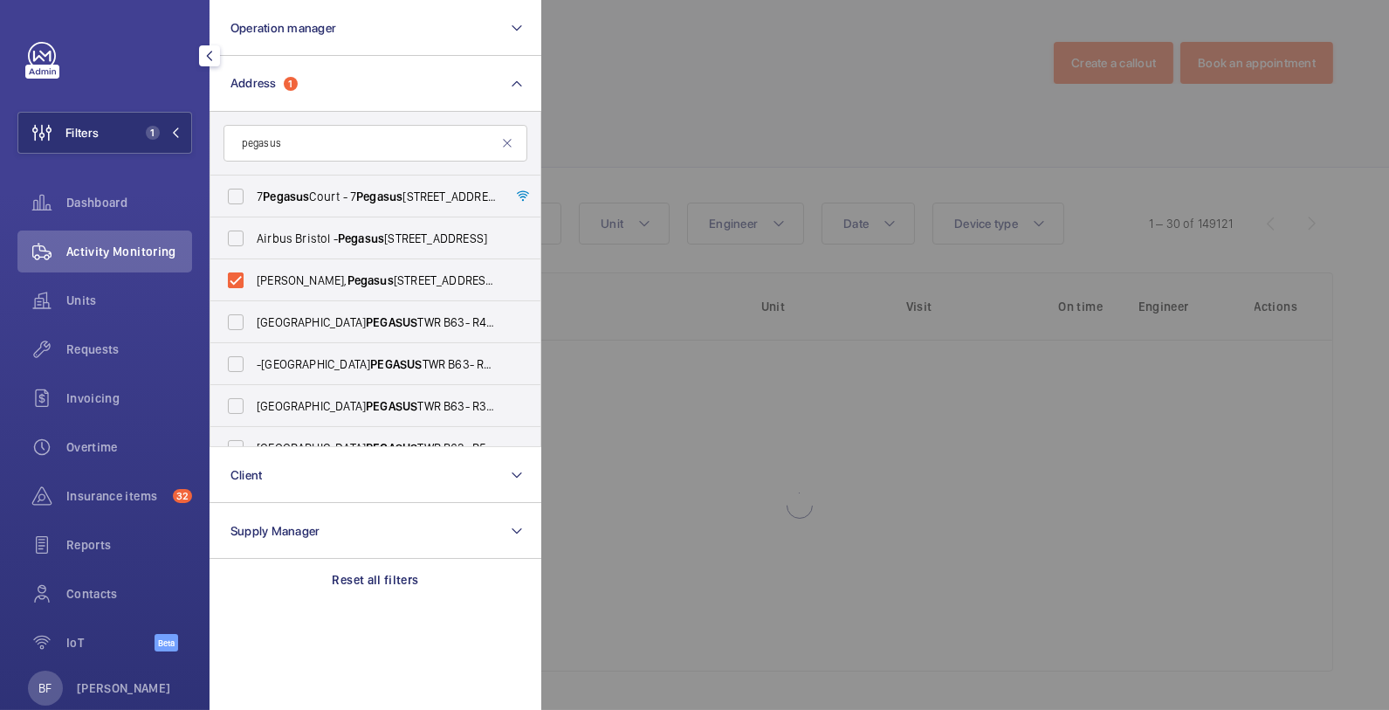
click at [791, 48] on div at bounding box center [1235, 355] width 1389 height 710
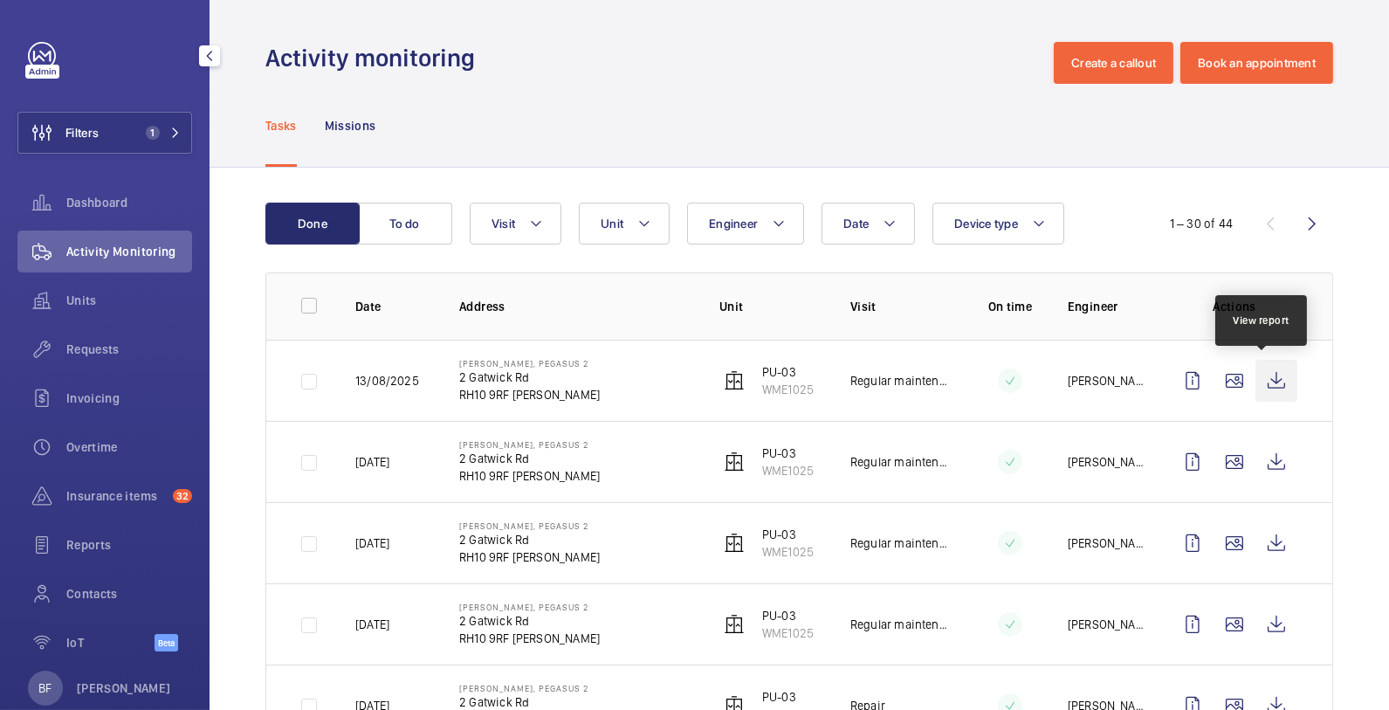
click at [1259, 379] on wm-front-icon-button at bounding box center [1277, 381] width 42 height 42
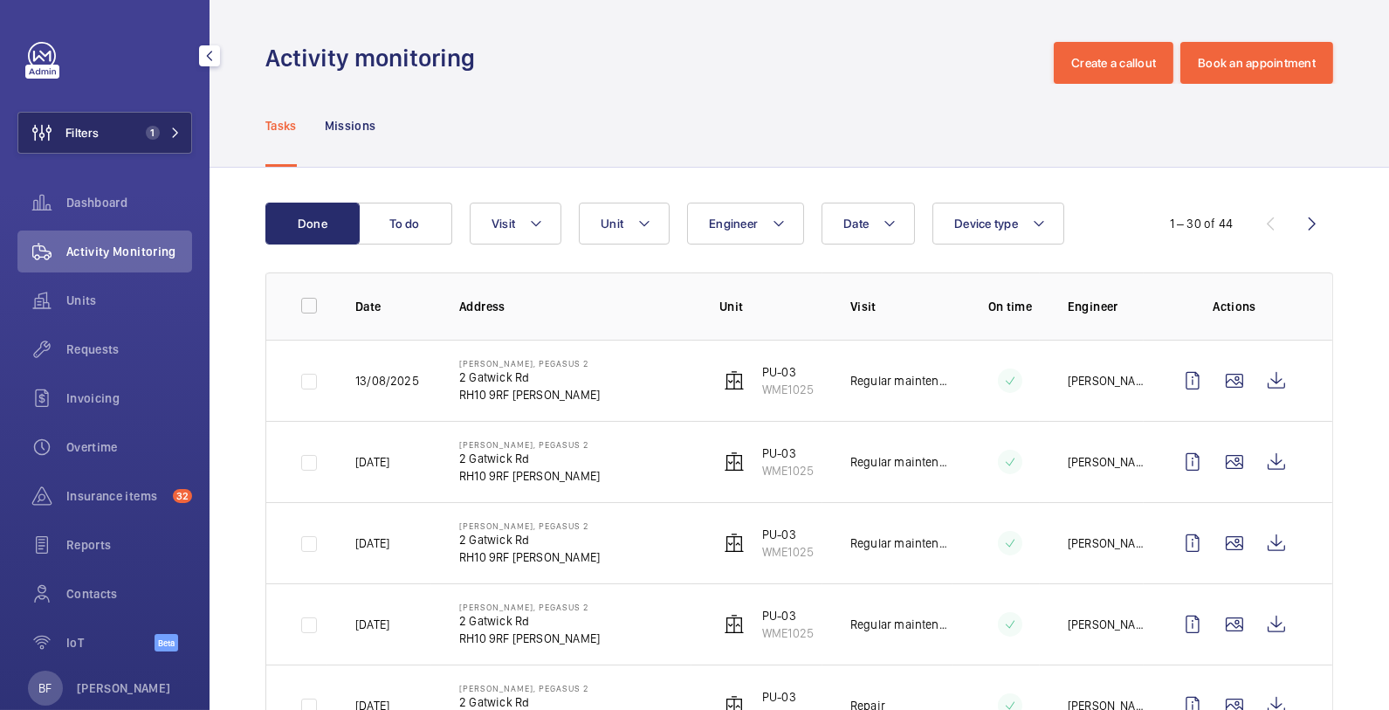
click at [171, 139] on button "Filters 1" at bounding box center [104, 133] width 175 height 42
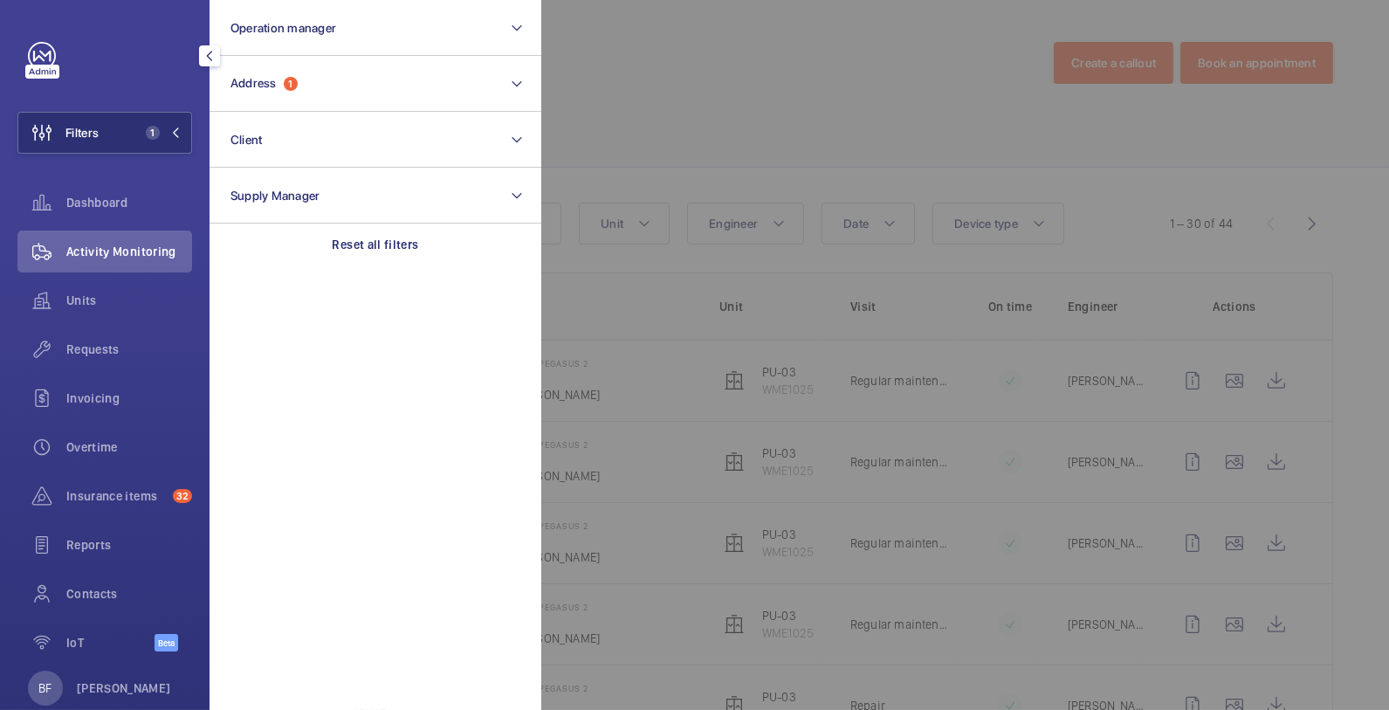
click at [413, 270] on section "Operation manager Address 1 Client Supply Manager Reset all filters" at bounding box center [376, 355] width 332 height 710
click at [396, 251] on p "Reset all filters" at bounding box center [376, 244] width 86 height 17
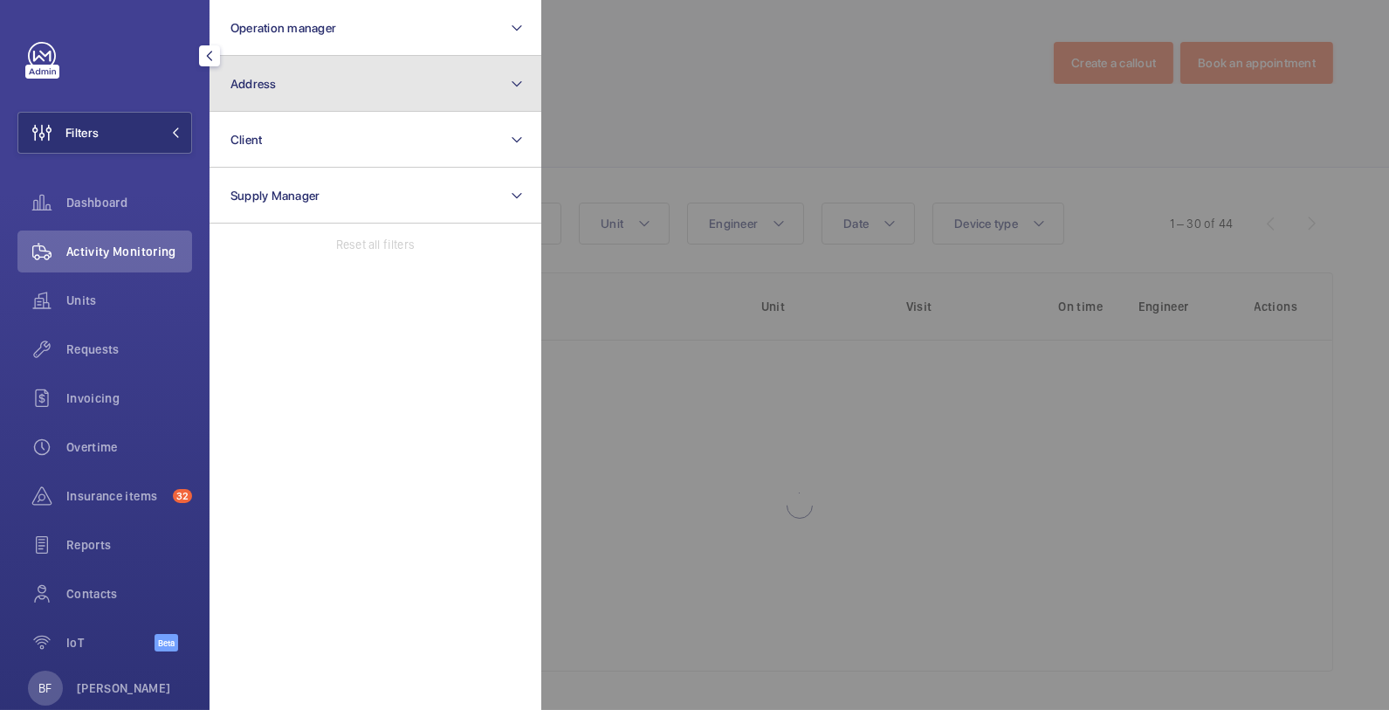
click at [390, 88] on button "Address" at bounding box center [376, 84] width 332 height 56
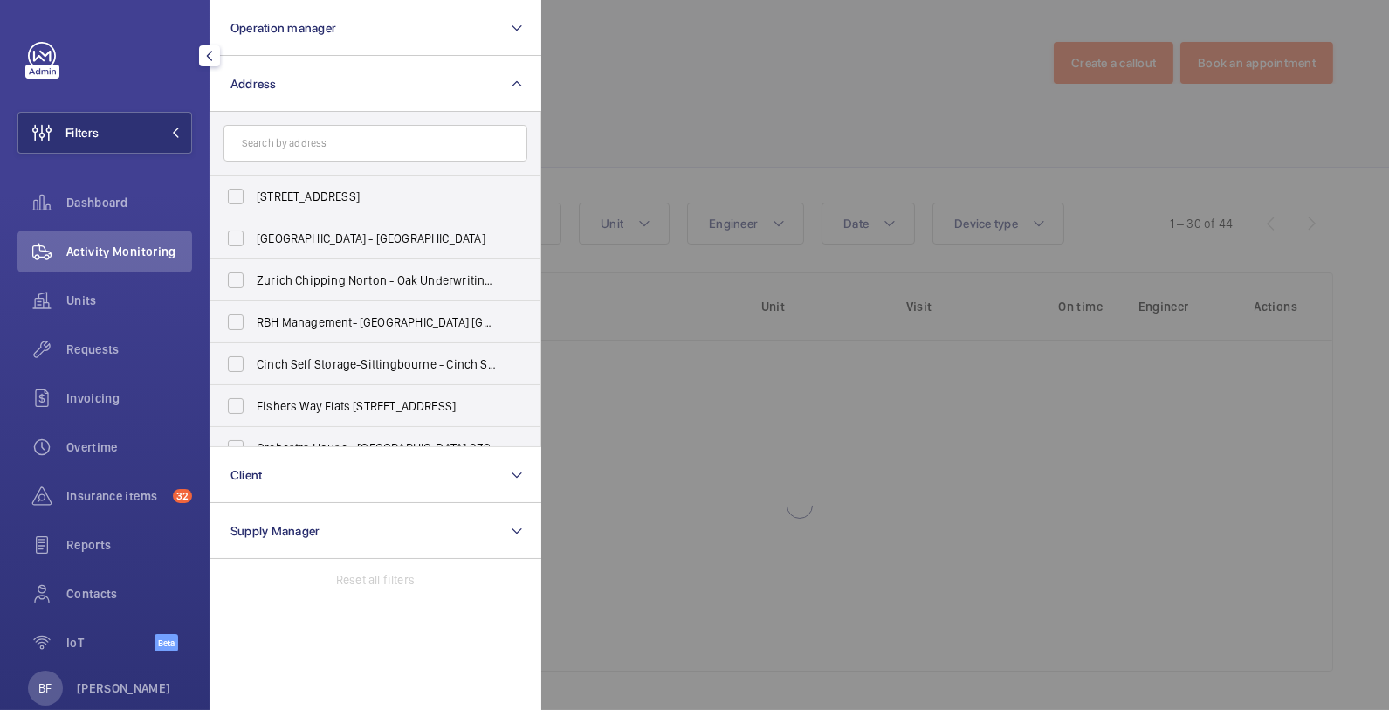
click at [402, 144] on input "text" at bounding box center [376, 143] width 304 height 37
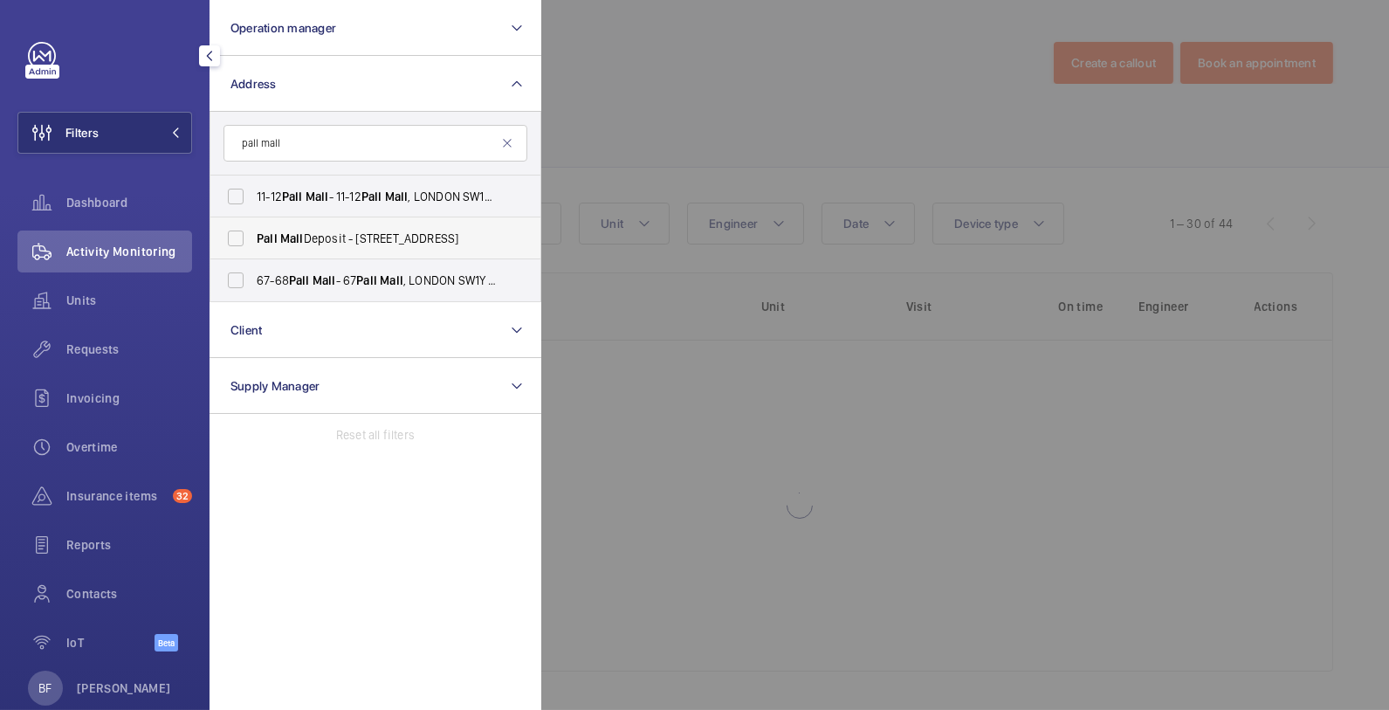
type input "pall mall"
click at [389, 235] on span "Pall Mall Deposit - [STREET_ADDRESS]" at bounding box center [377, 238] width 240 height 17
click at [253, 235] on input "Pall Mall Deposit - [STREET_ADDRESS]" at bounding box center [235, 238] width 35 height 35
checkbox input "true"
click at [746, 113] on div at bounding box center [1235, 355] width 1389 height 710
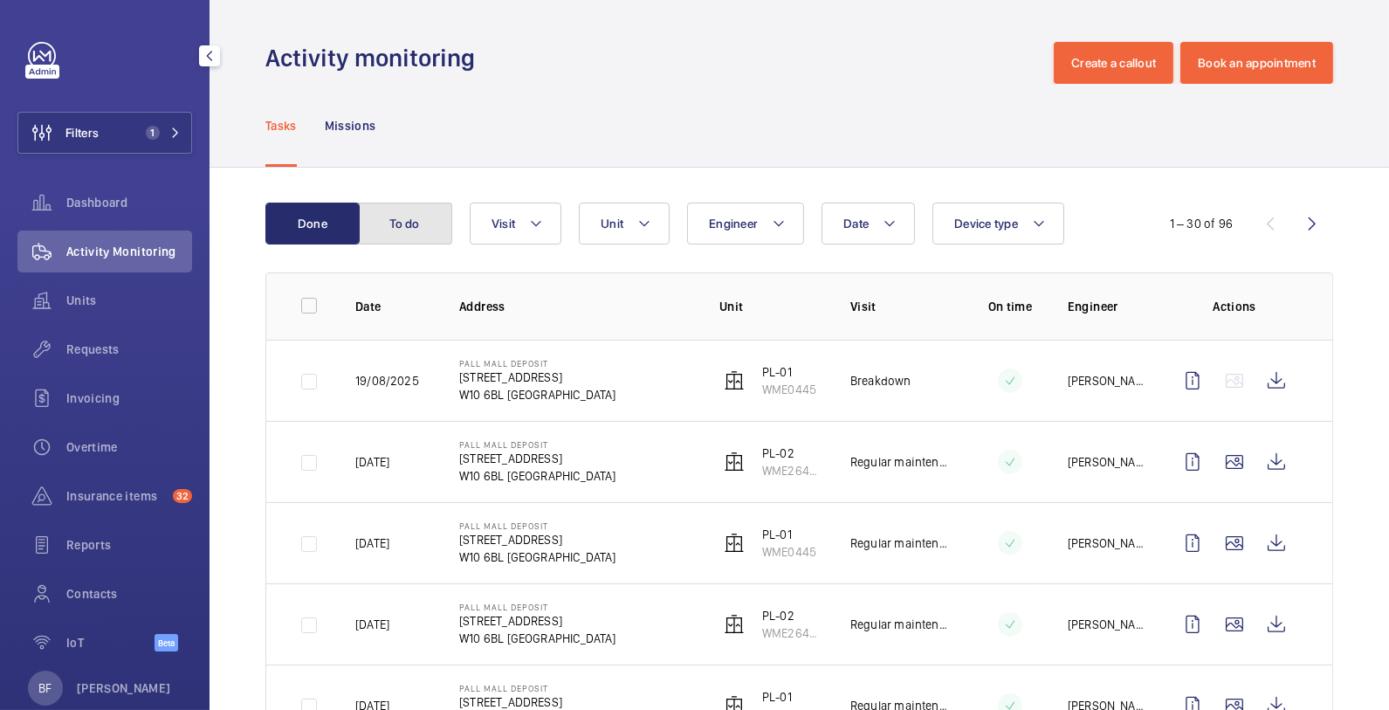
click at [414, 235] on button "To do" at bounding box center [405, 224] width 94 height 42
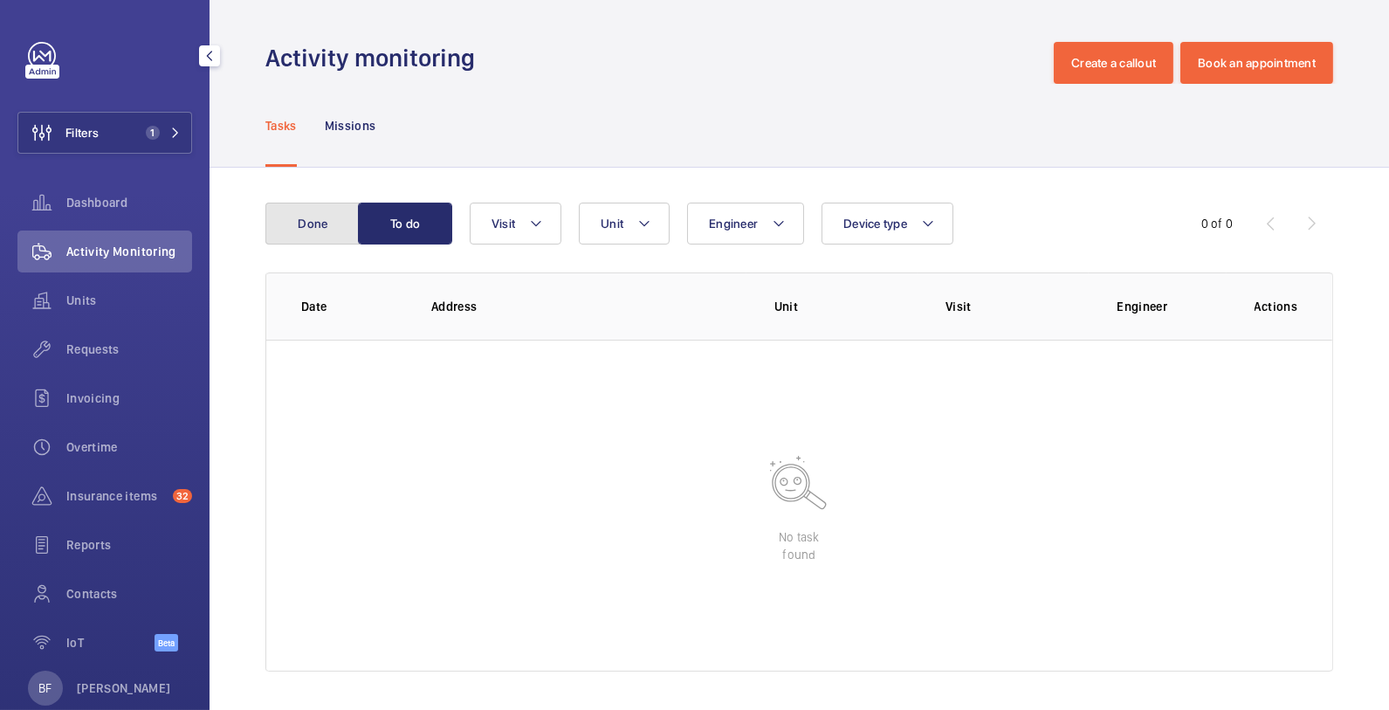
click at [303, 234] on button "Done" at bounding box center [312, 224] width 94 height 42
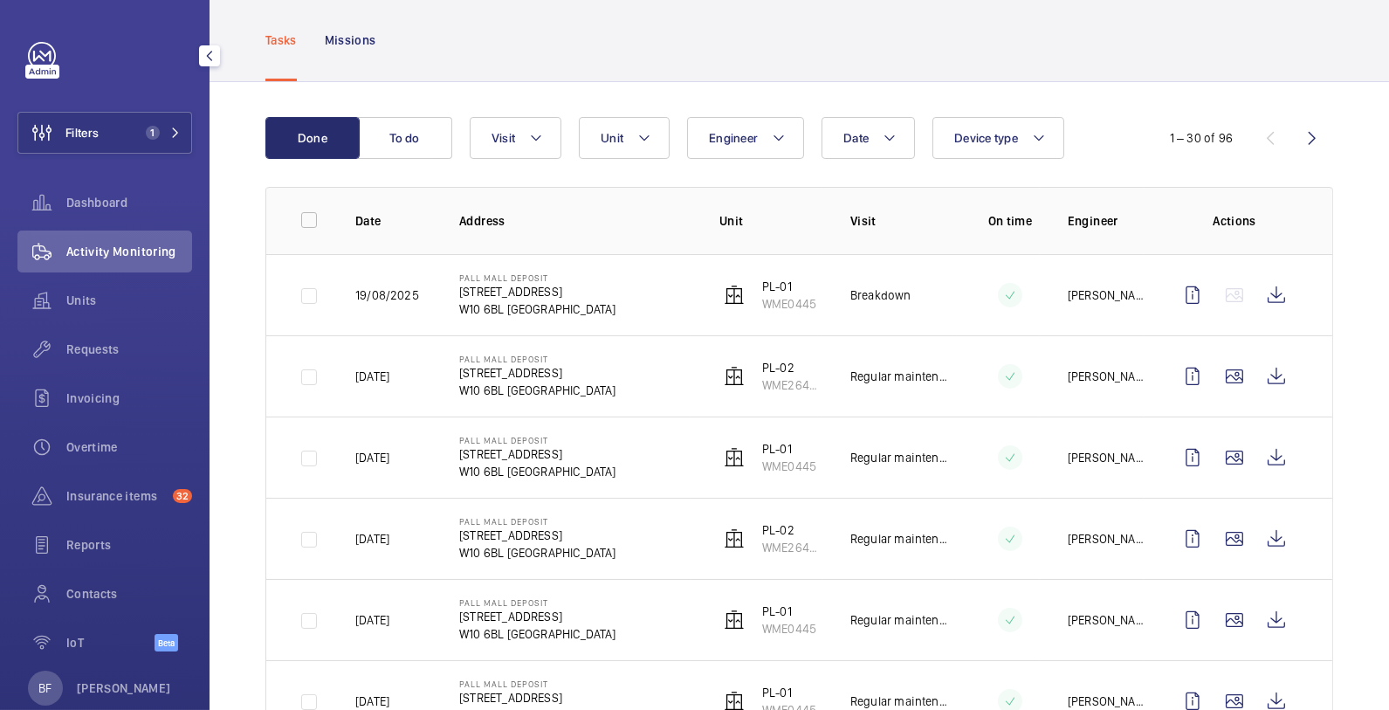
scroll to position [90, 0]
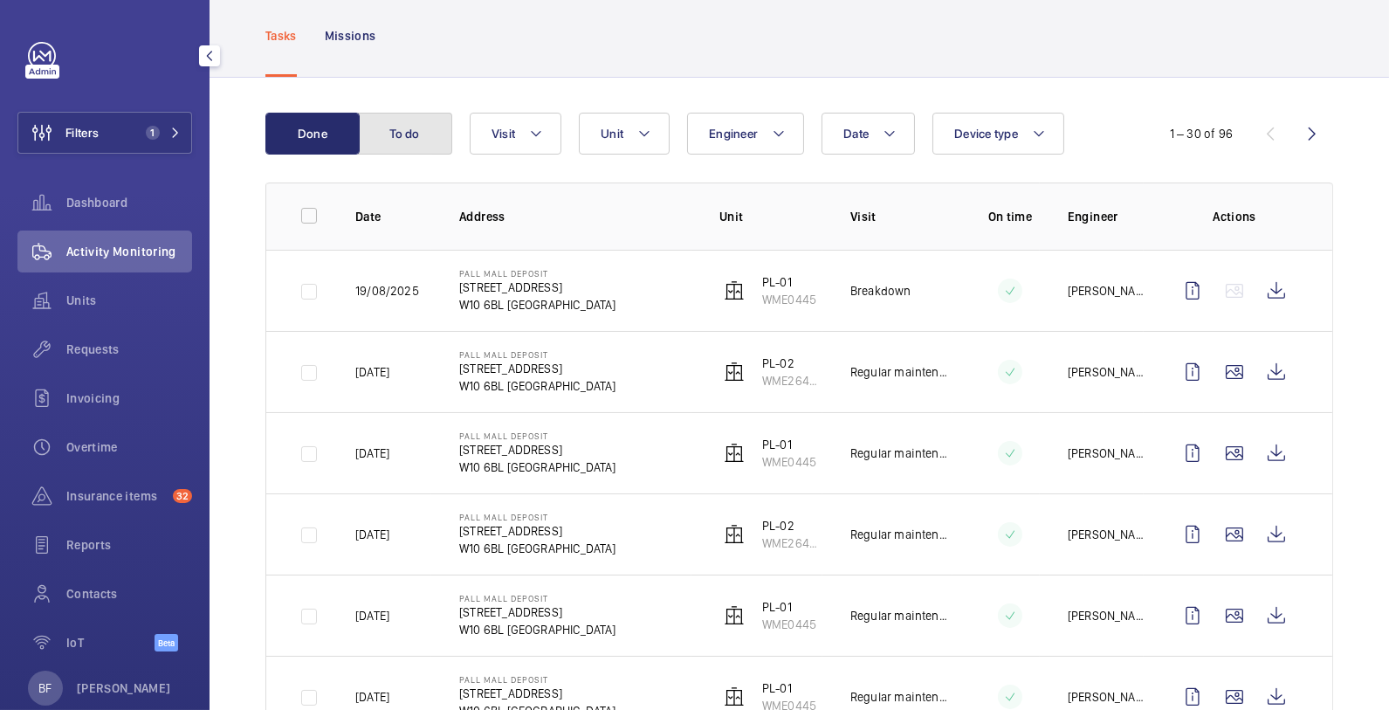
click at [405, 134] on button "To do" at bounding box center [405, 134] width 94 height 42
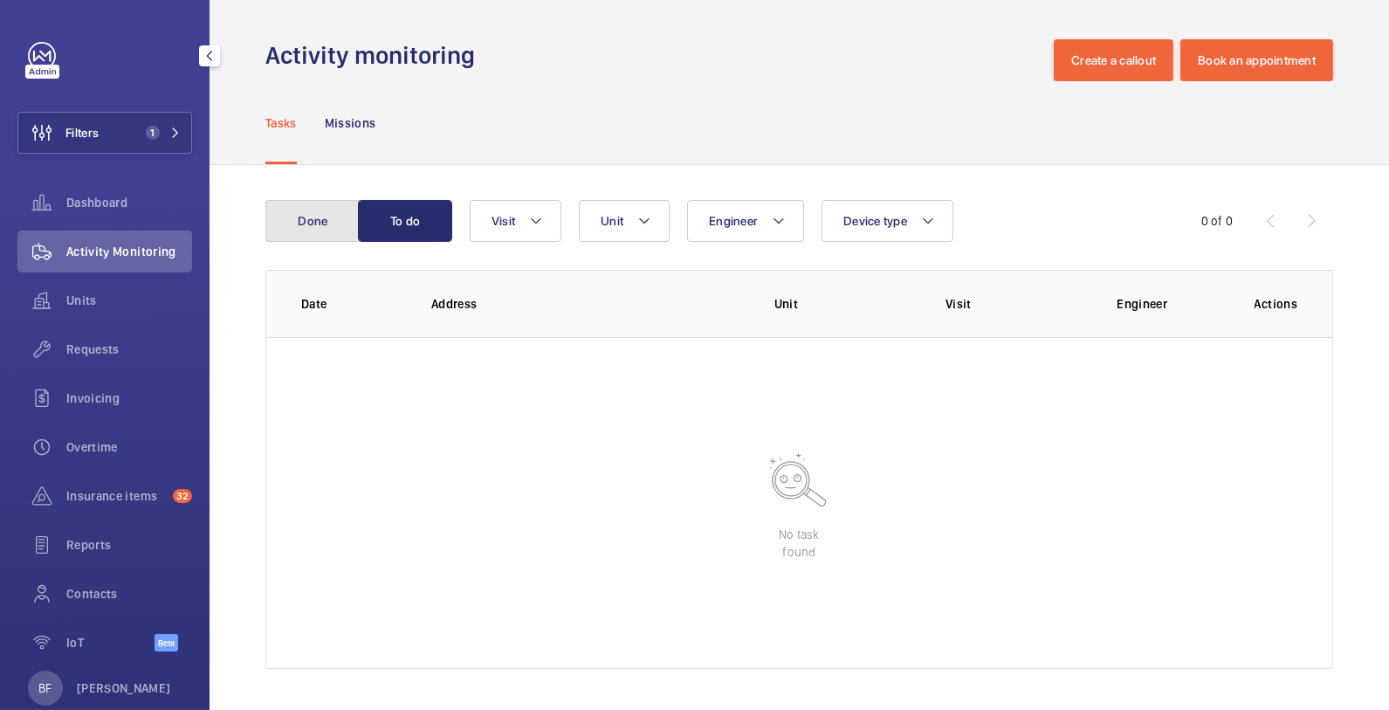
click at [324, 217] on button "Done" at bounding box center [312, 221] width 94 height 42
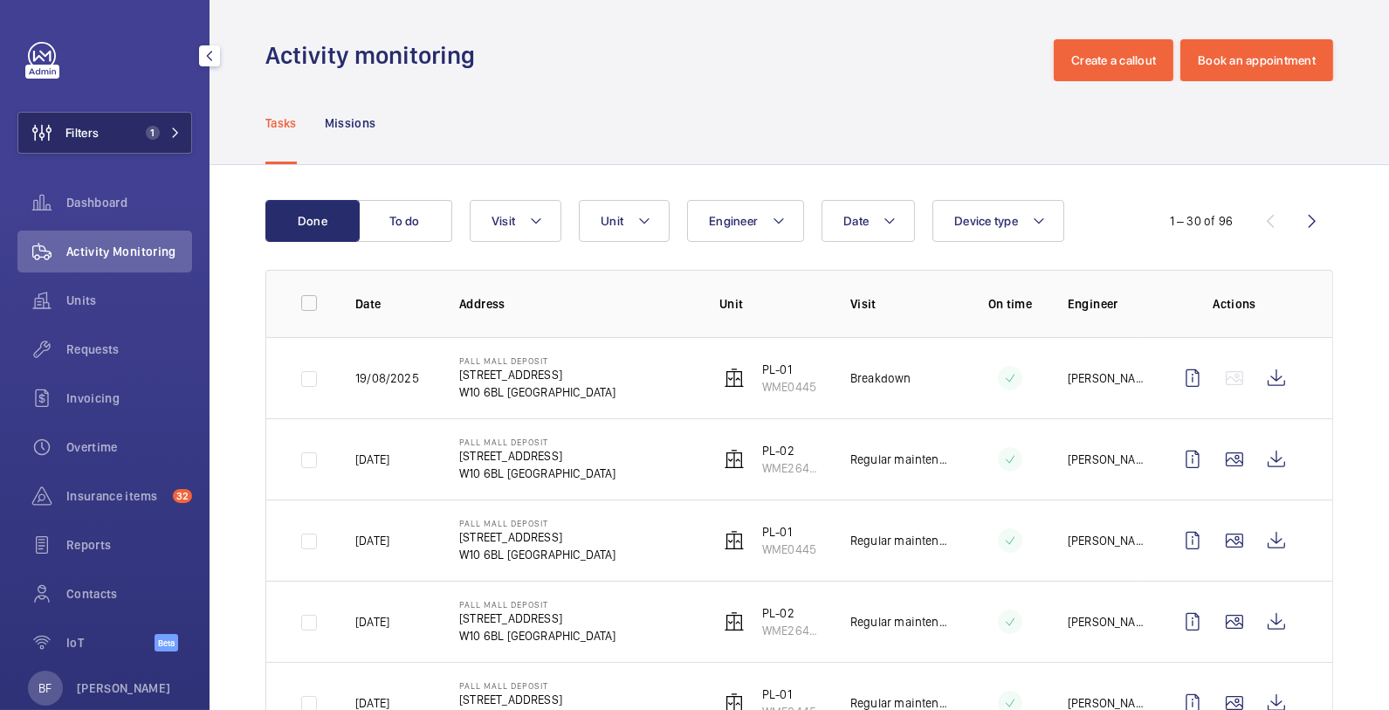
click at [160, 140] on button "Filters 1" at bounding box center [104, 133] width 175 height 42
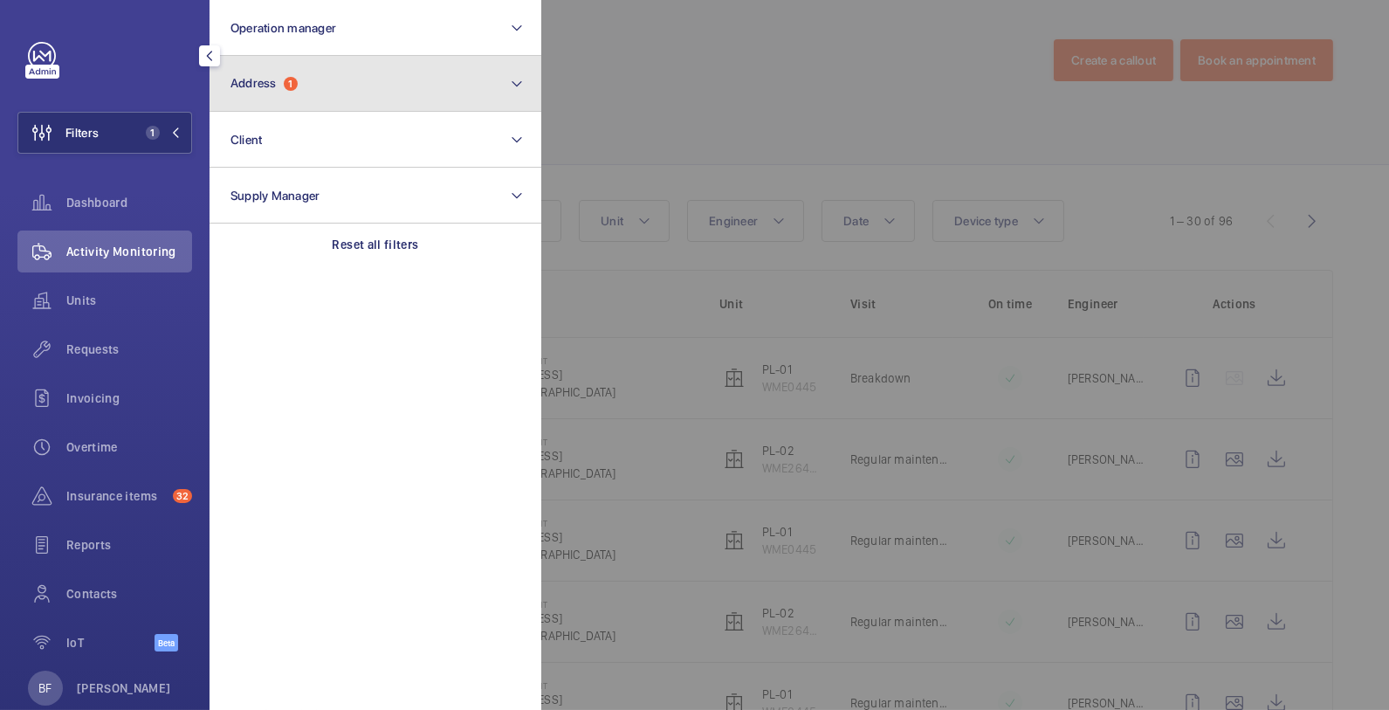
click at [418, 69] on button "Address 1" at bounding box center [376, 84] width 332 height 56
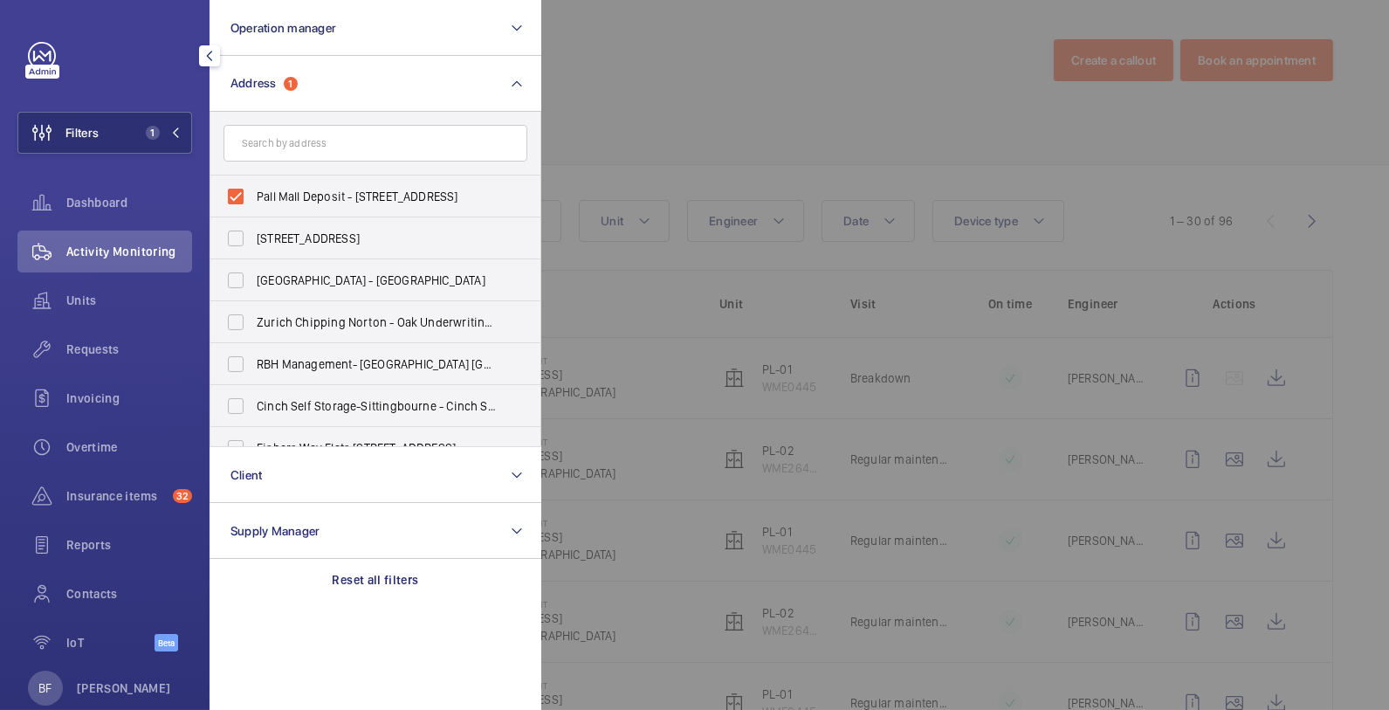
click at [391, 146] on input "text" at bounding box center [376, 143] width 304 height 37
click at [678, 107] on div at bounding box center [1235, 355] width 1389 height 710
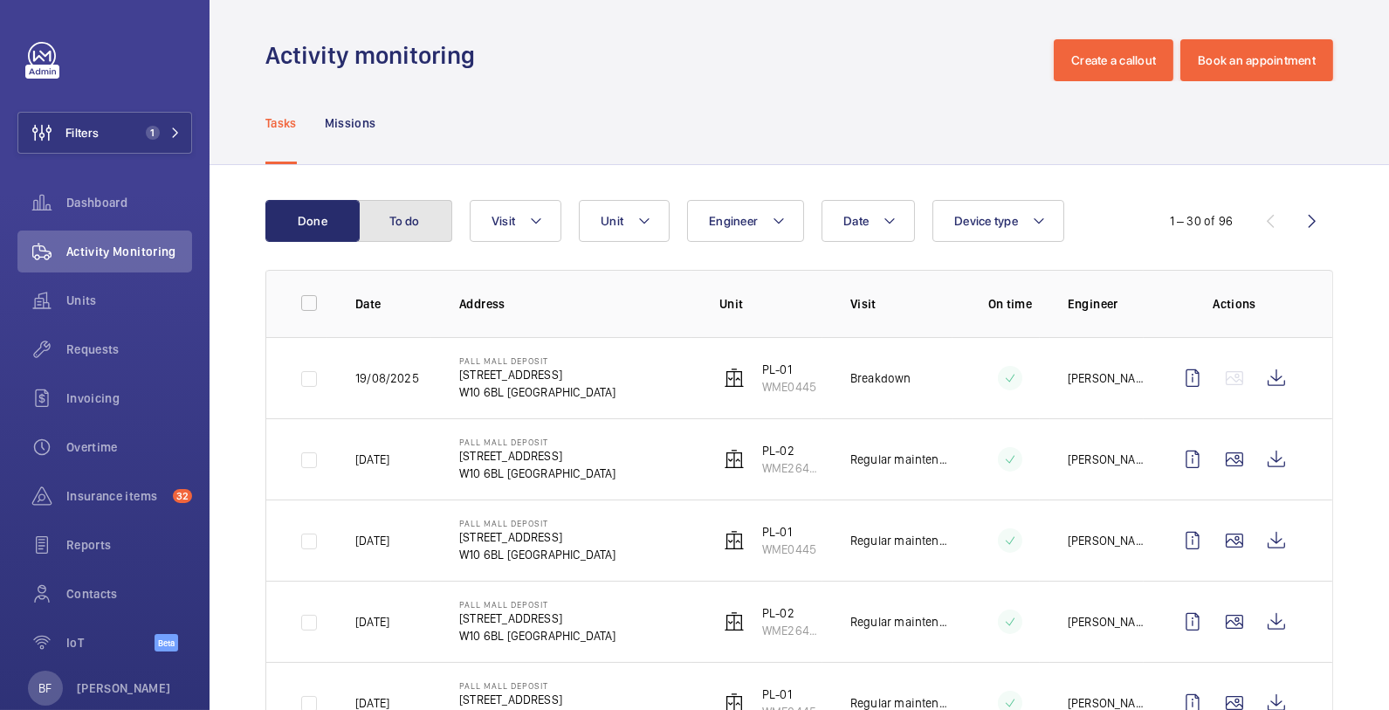
click at [409, 224] on button "To do" at bounding box center [405, 221] width 94 height 42
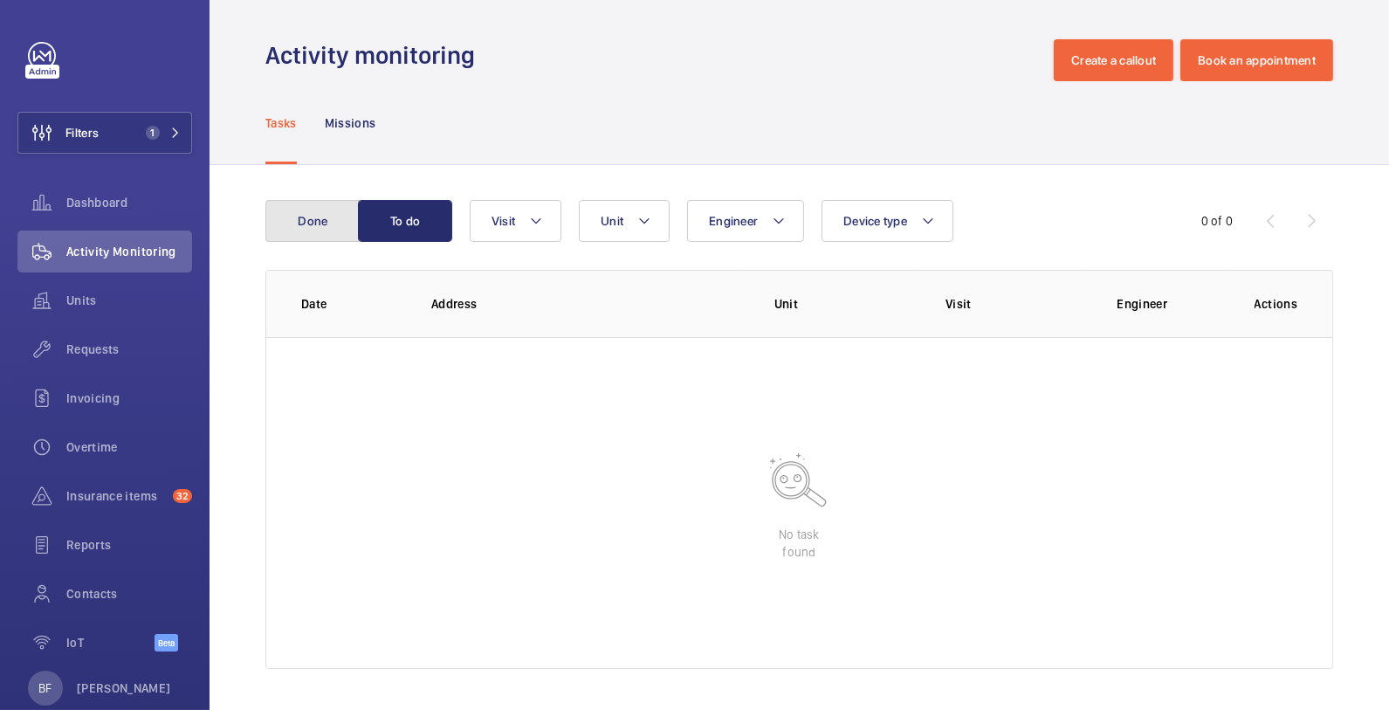
click at [302, 221] on button "Done" at bounding box center [312, 221] width 94 height 42
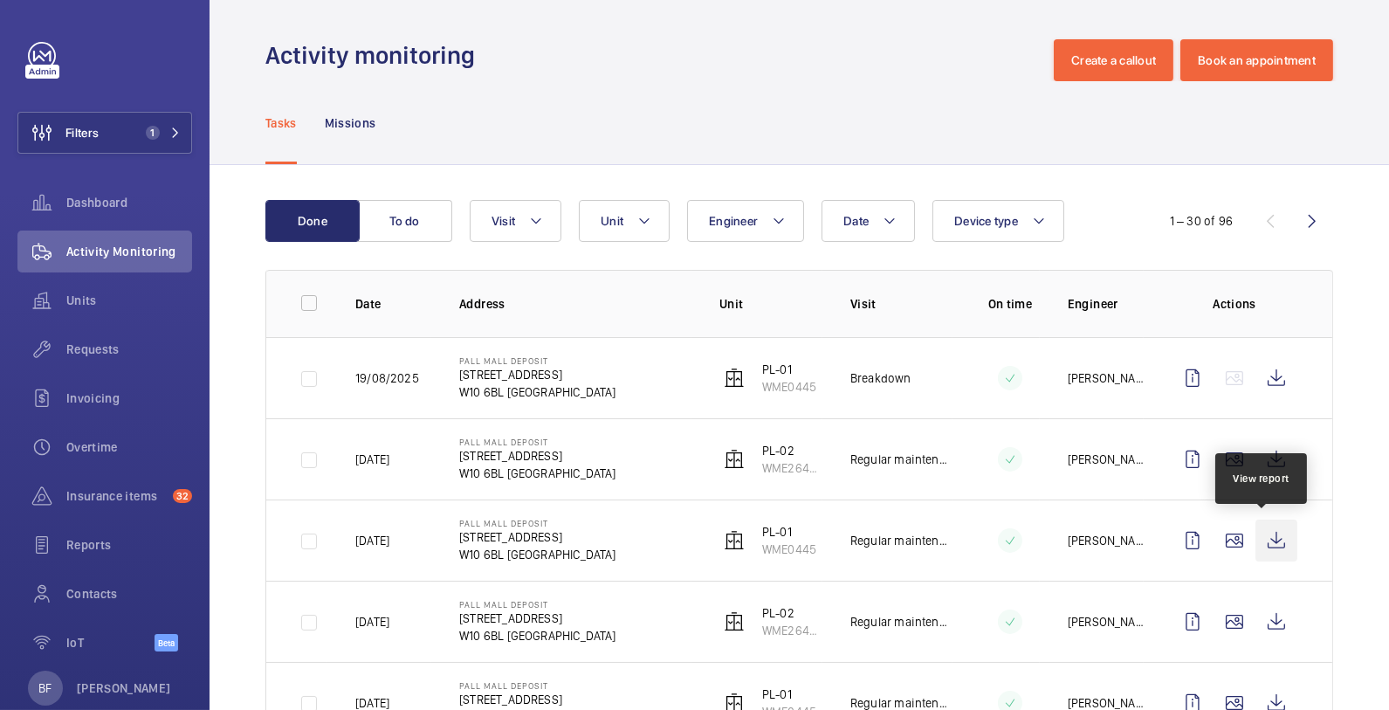
click at [1262, 535] on wm-front-icon-button at bounding box center [1277, 540] width 42 height 42
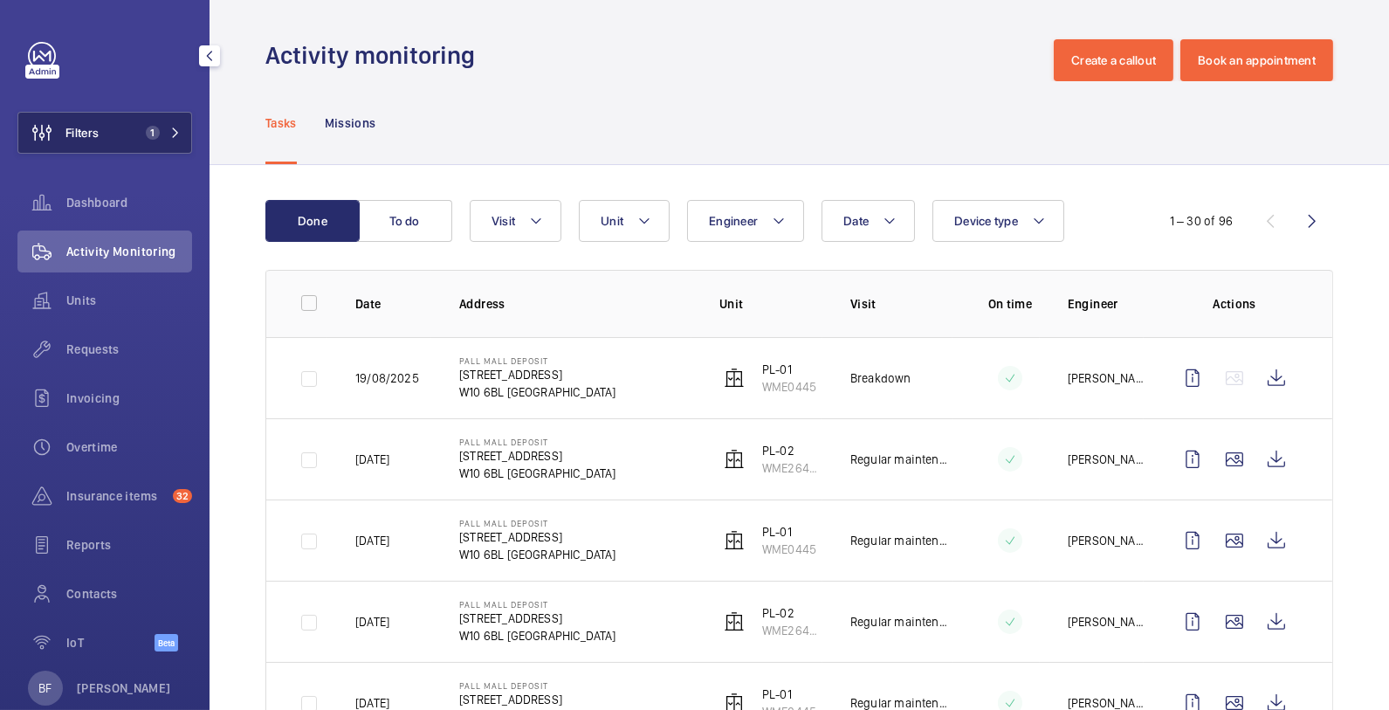
click at [100, 126] on button "Filters 1" at bounding box center [104, 133] width 175 height 42
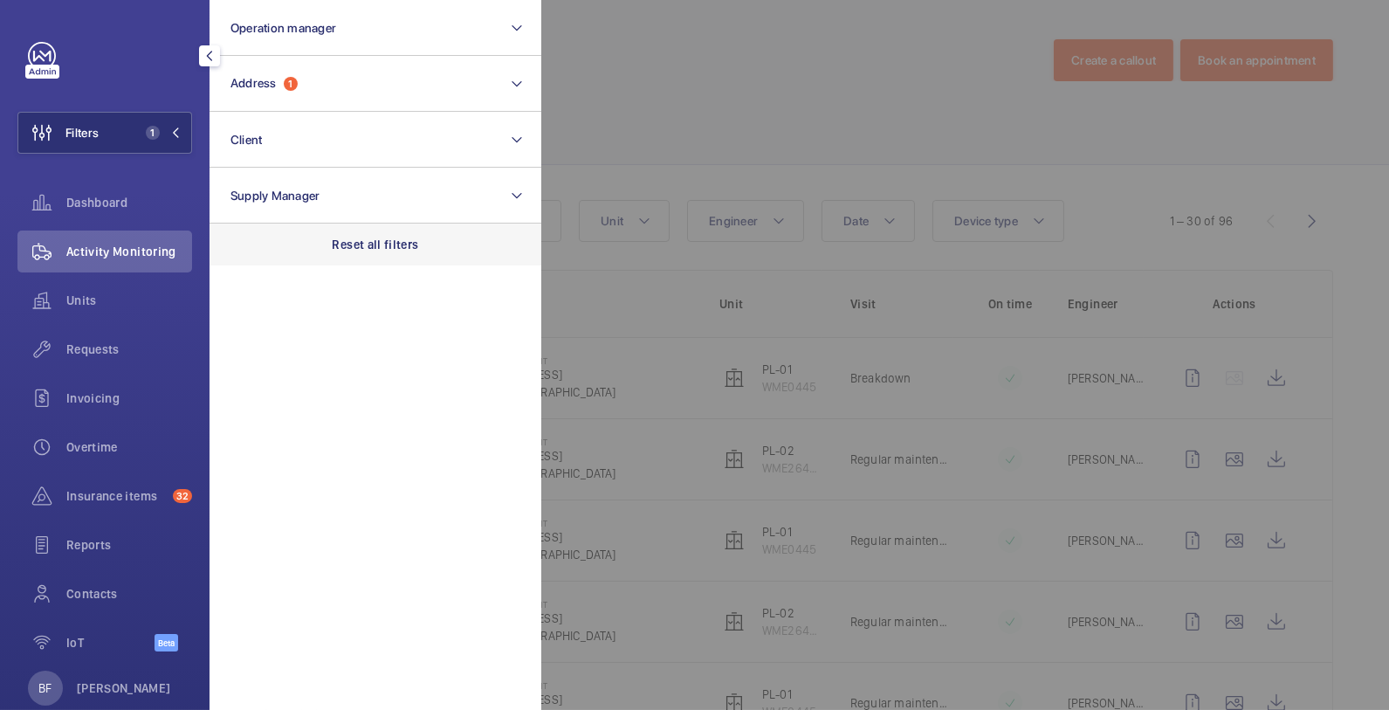
click at [429, 249] on div "Reset all filters" at bounding box center [376, 245] width 332 height 42
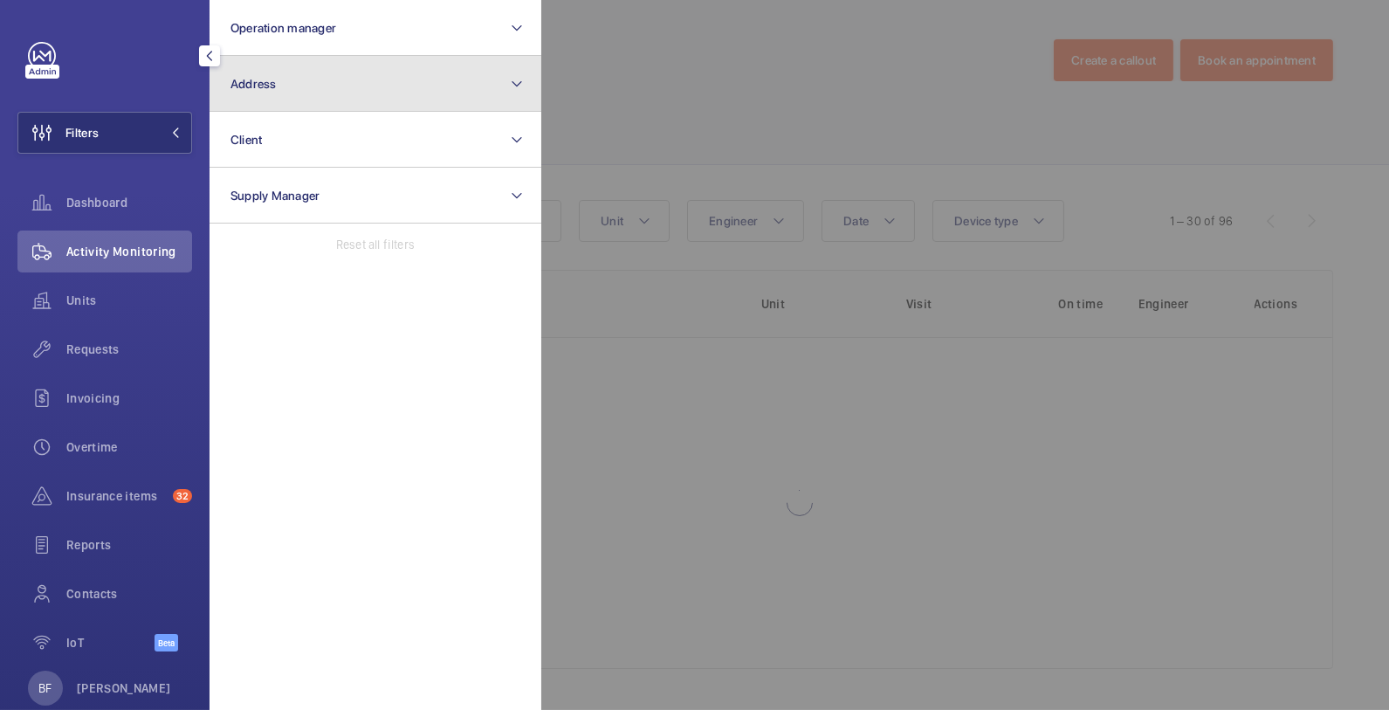
click at [381, 93] on button "Address" at bounding box center [376, 84] width 332 height 56
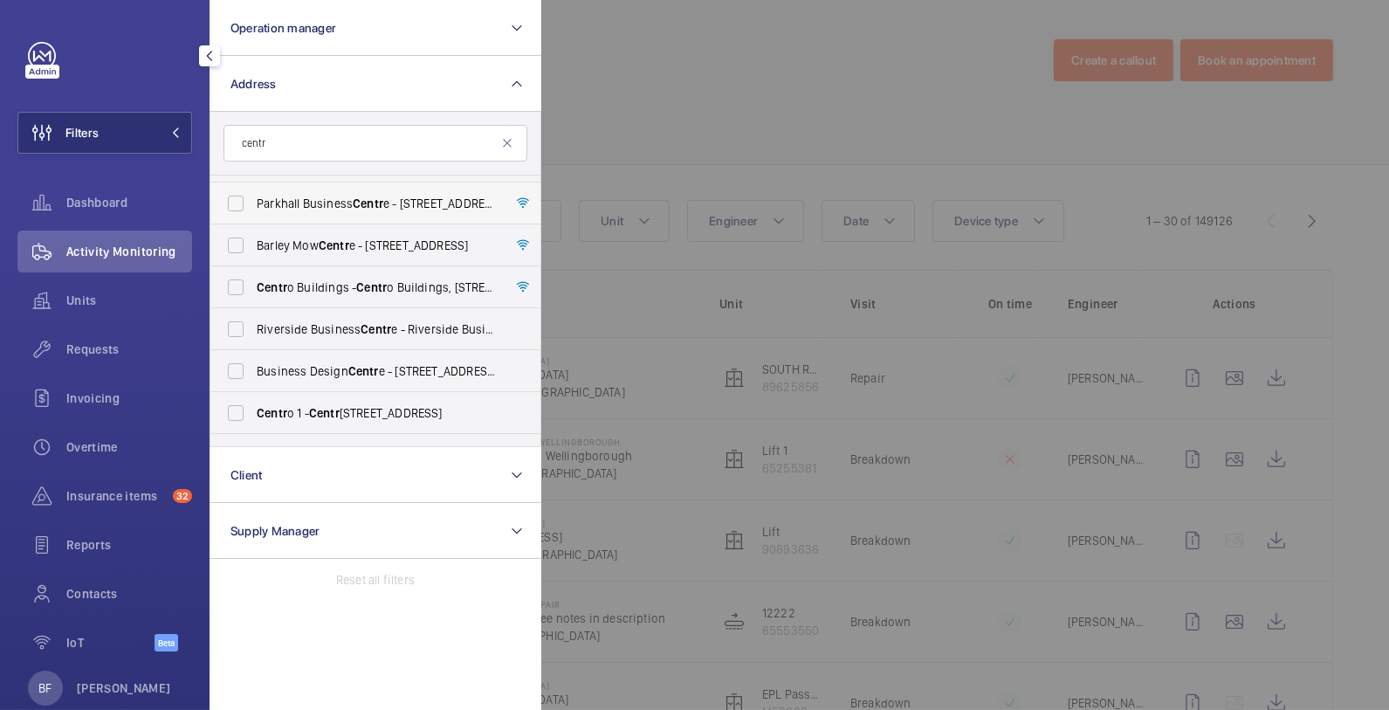
scroll to position [203, 0]
type input "centr"
click at [415, 294] on label "Centr o Buildings - Centr o Buildings, [STREET_ADDRESS][PERSON_NAME]" at bounding box center [362, 286] width 304 height 42
click at [253, 294] on input "Centr o Buildings - Centr o Buildings, [STREET_ADDRESS][PERSON_NAME]" at bounding box center [235, 286] width 35 height 35
checkbox input "true"
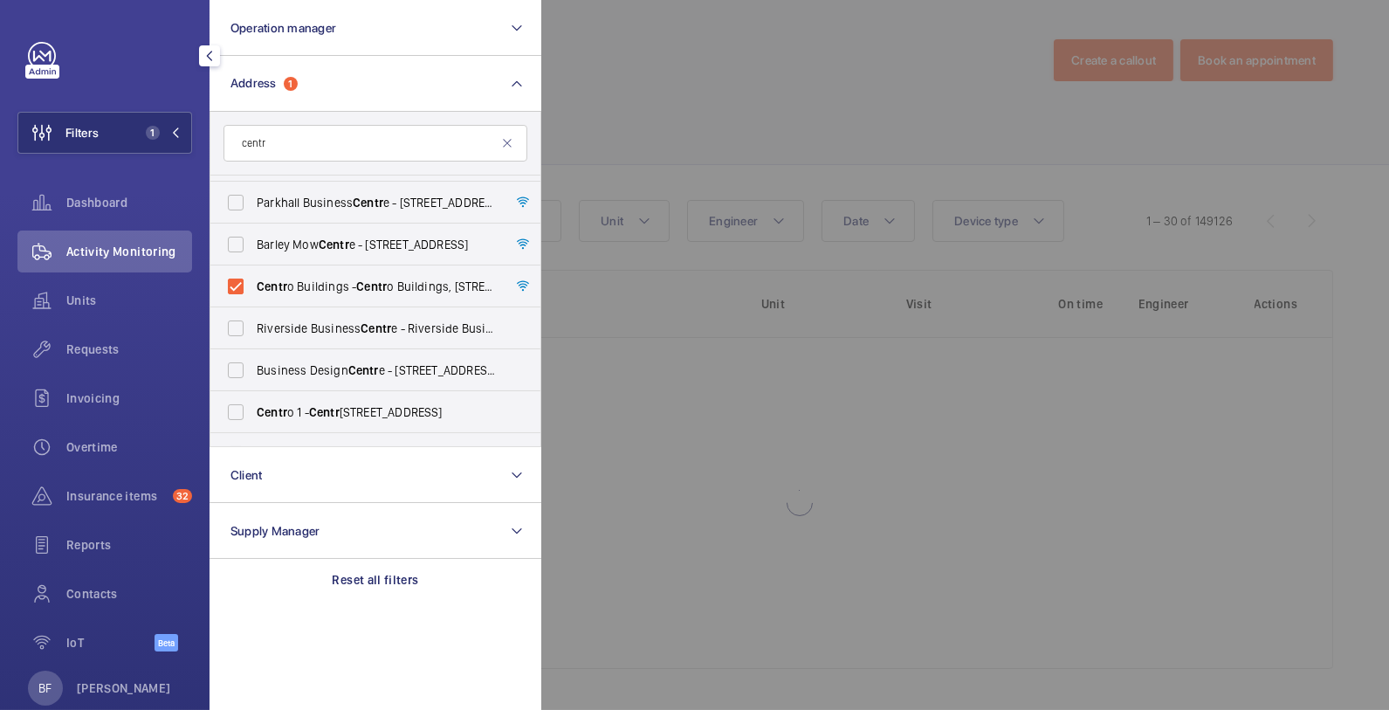
click at [835, 93] on div at bounding box center [1235, 355] width 1389 height 710
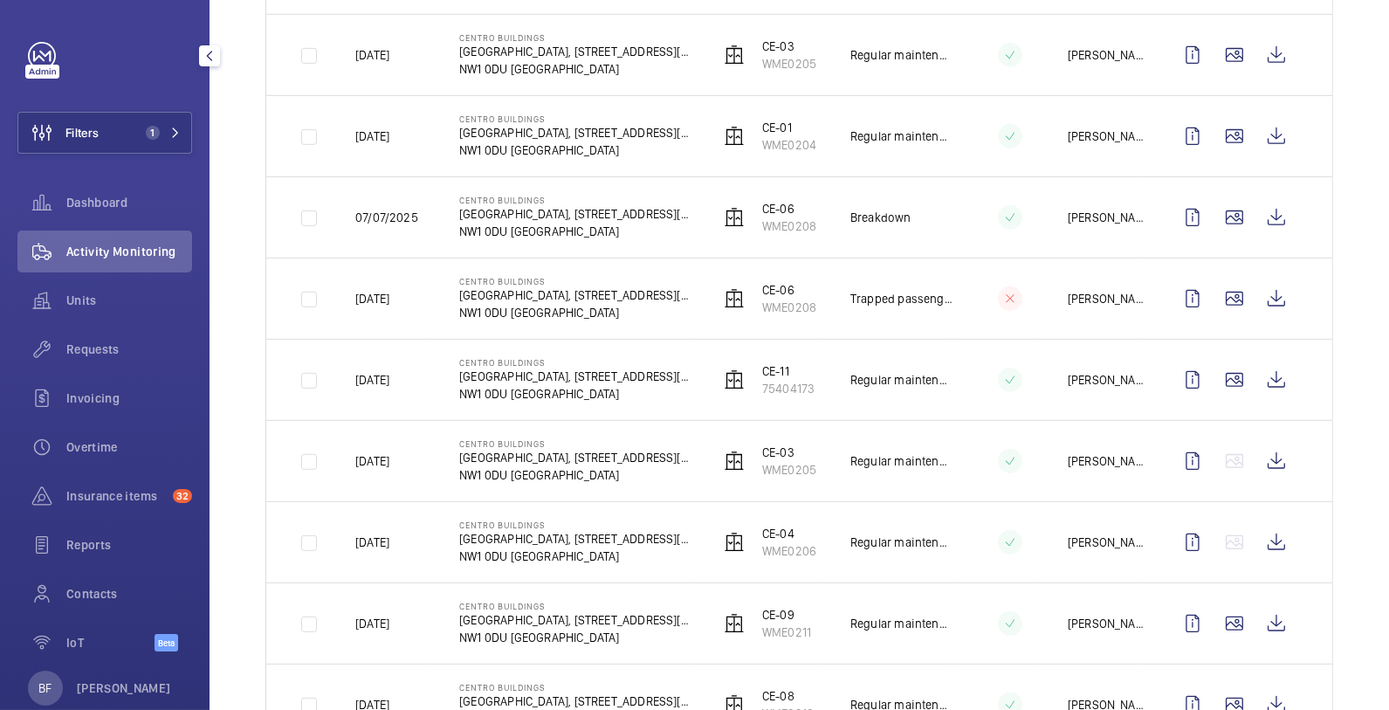
scroll to position [1704, 0]
click at [1256, 361] on wm-front-icon-button at bounding box center [1277, 382] width 42 height 42
click at [762, 364] on p "CE-11" at bounding box center [788, 372] width 52 height 17
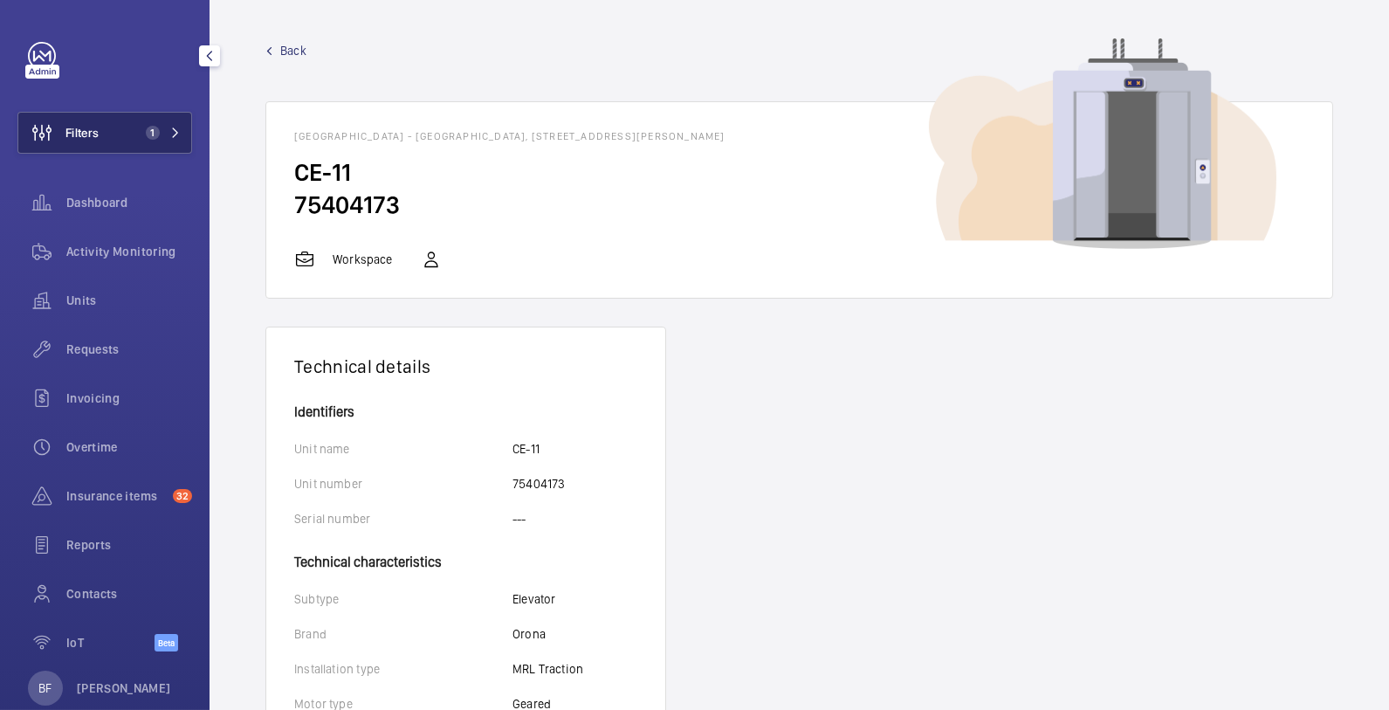
click at [167, 134] on button "Filters 1" at bounding box center [104, 133] width 175 height 42
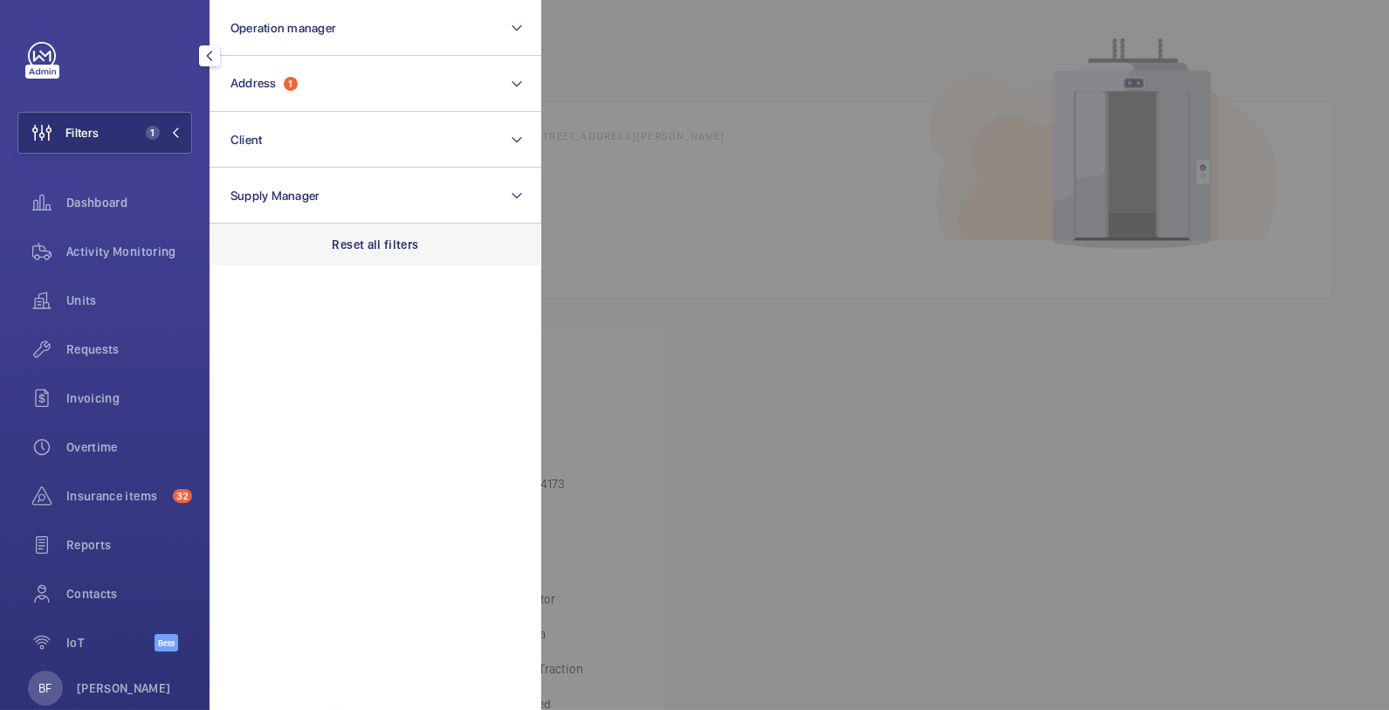
click at [396, 238] on p "Reset all filters" at bounding box center [376, 244] width 86 height 17
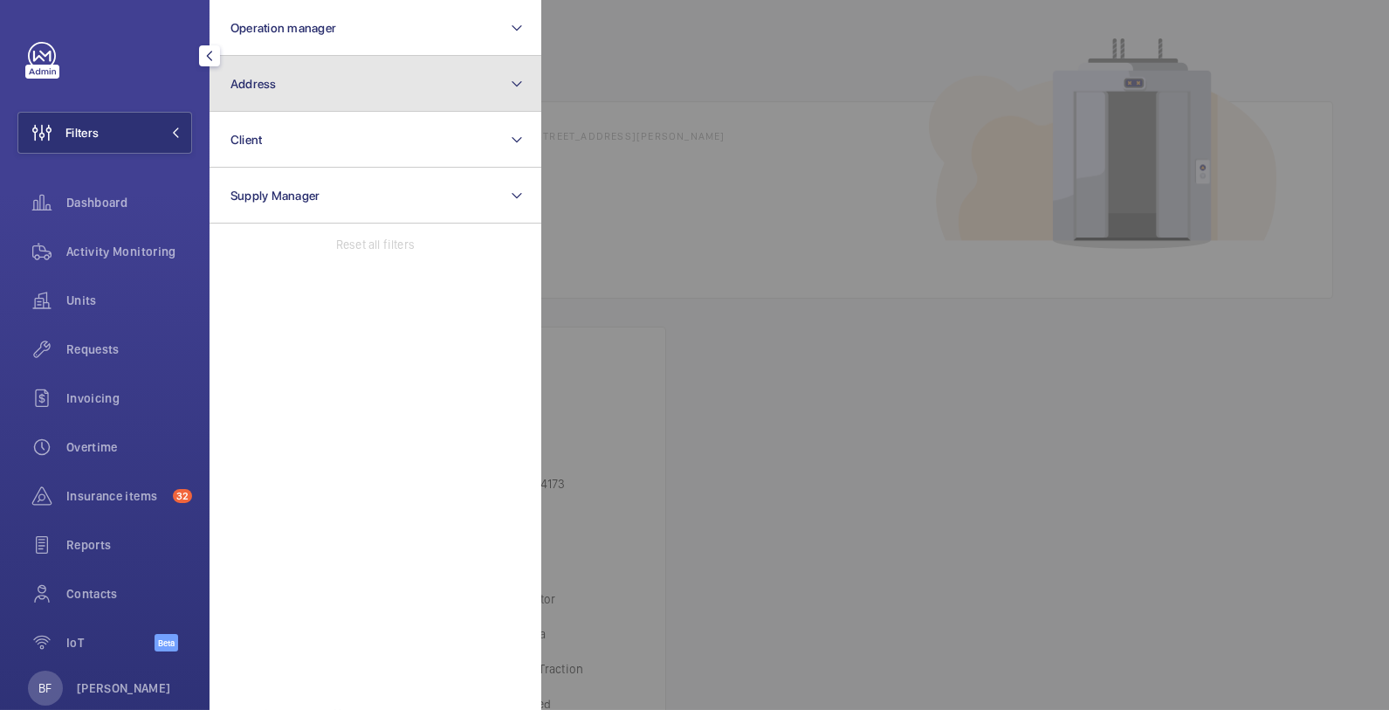
click at [326, 87] on button "Address" at bounding box center [376, 84] width 332 height 56
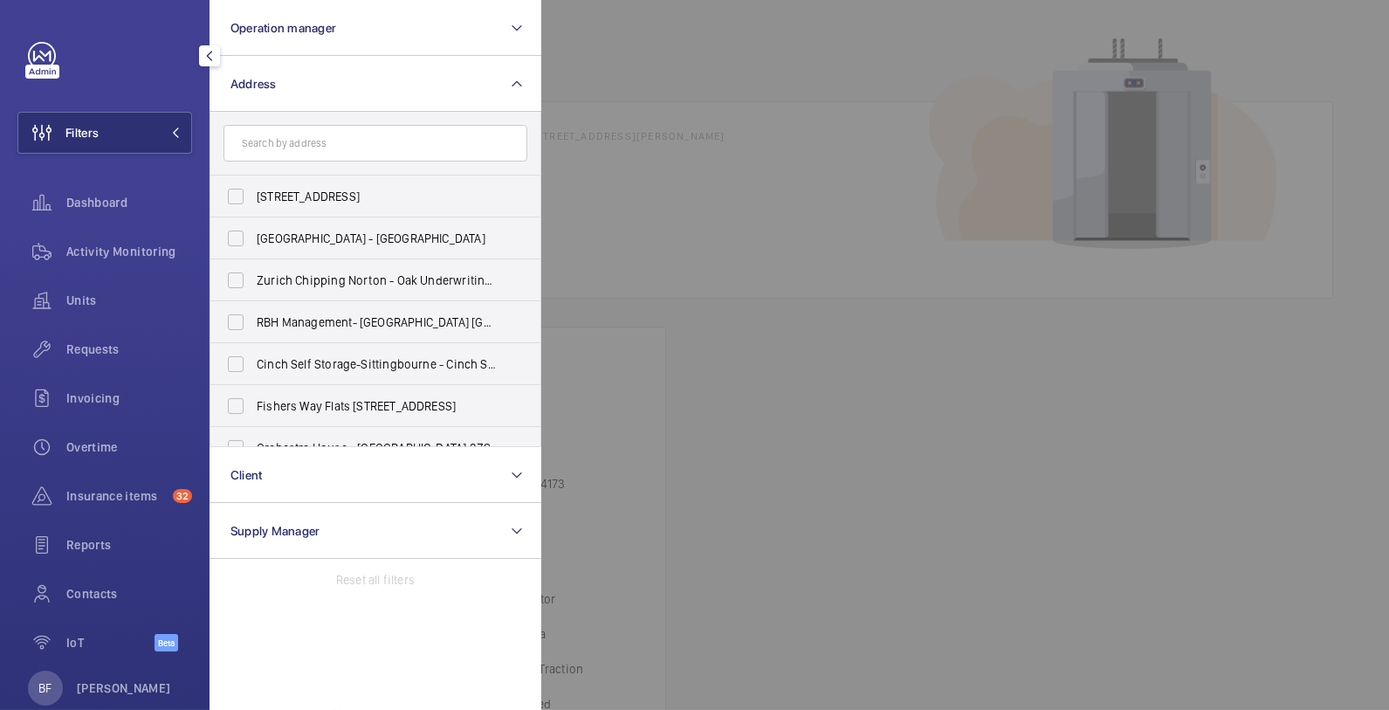
click at [371, 154] on input "text" at bounding box center [376, 143] width 304 height 37
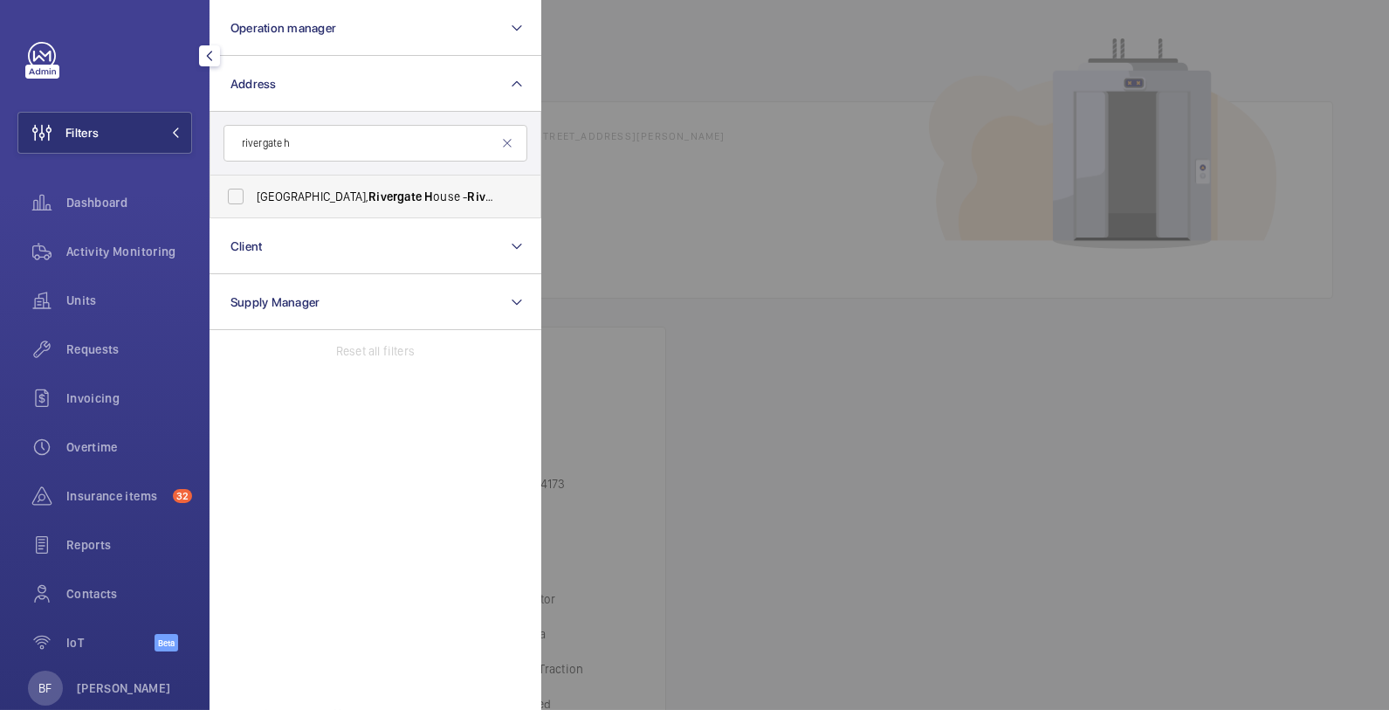
type input "rivergate h"
click at [424, 200] on span "H" at bounding box center [428, 196] width 9 height 14
click at [253, 200] on input "[STREET_ADDRESS]" at bounding box center [235, 196] width 35 height 35
checkbox input "true"
click at [109, 263] on div "Activity Monitoring" at bounding box center [104, 251] width 175 height 42
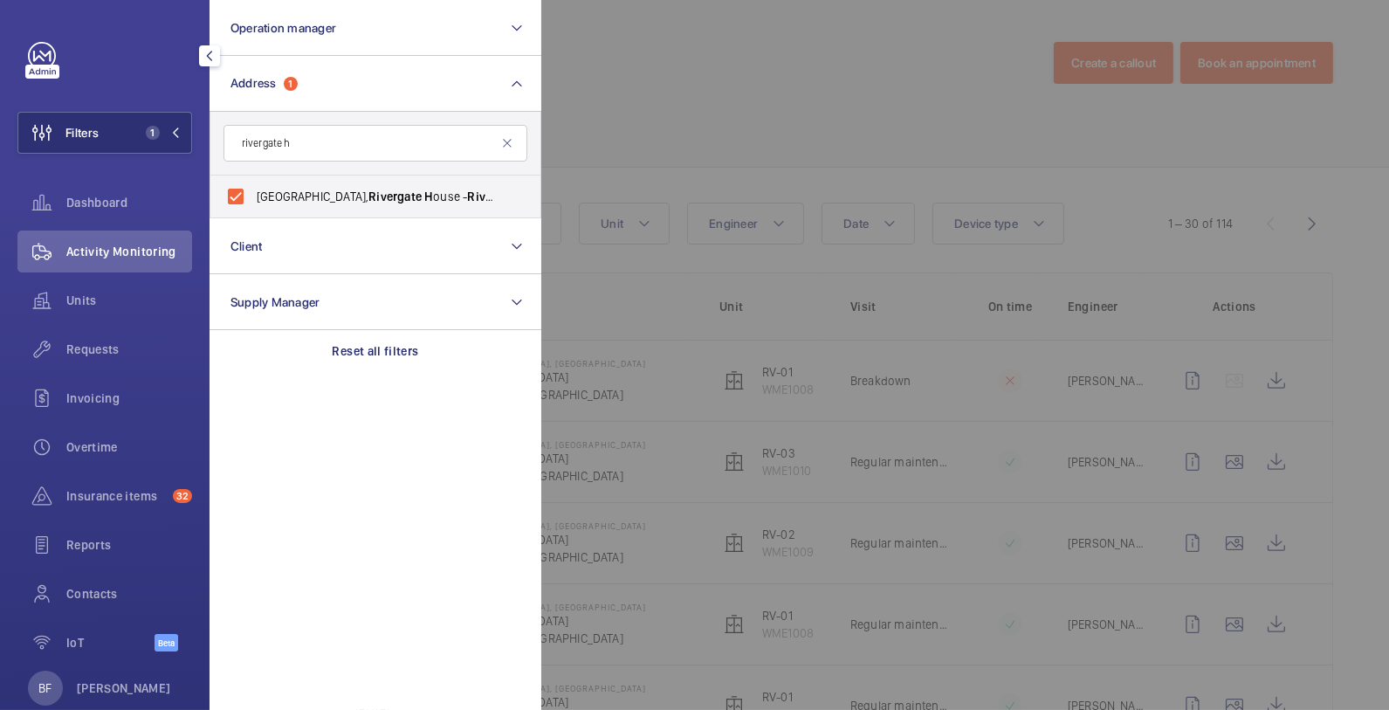
click at [743, 164] on div at bounding box center [1235, 355] width 1389 height 710
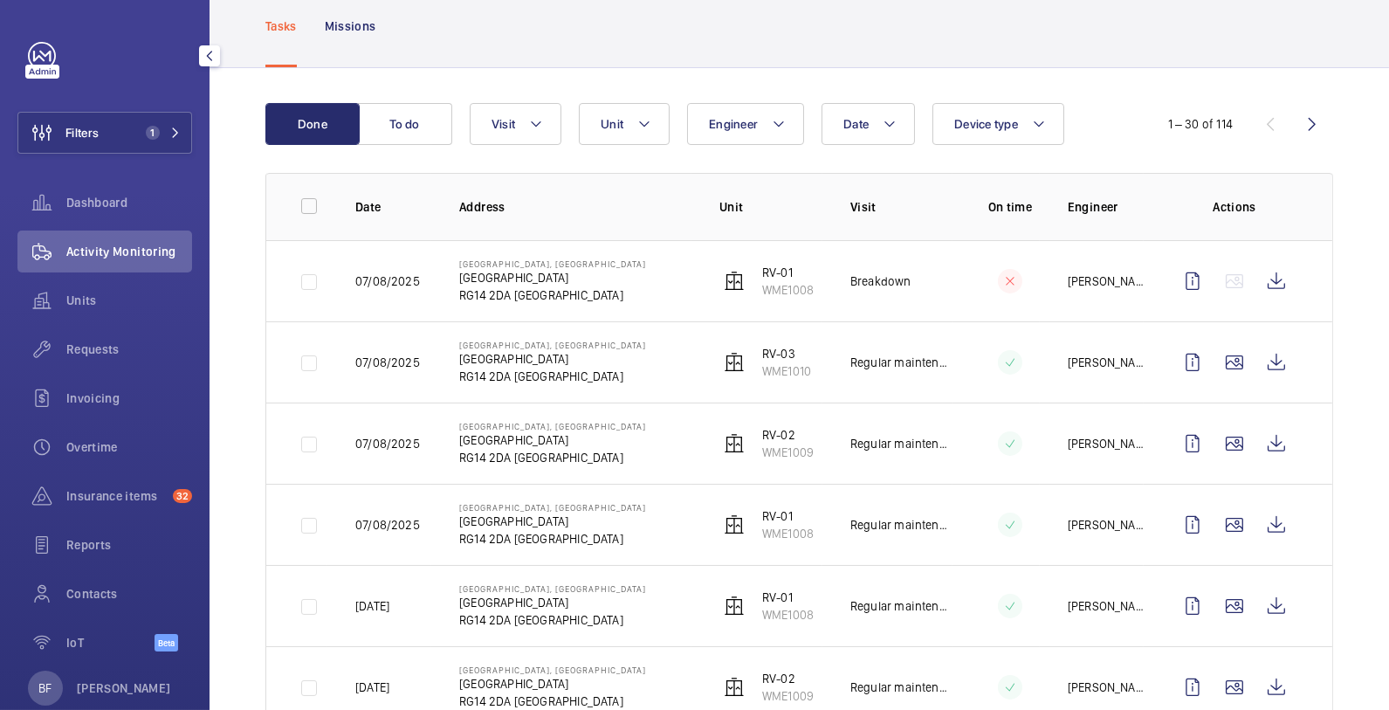
scroll to position [106, 0]
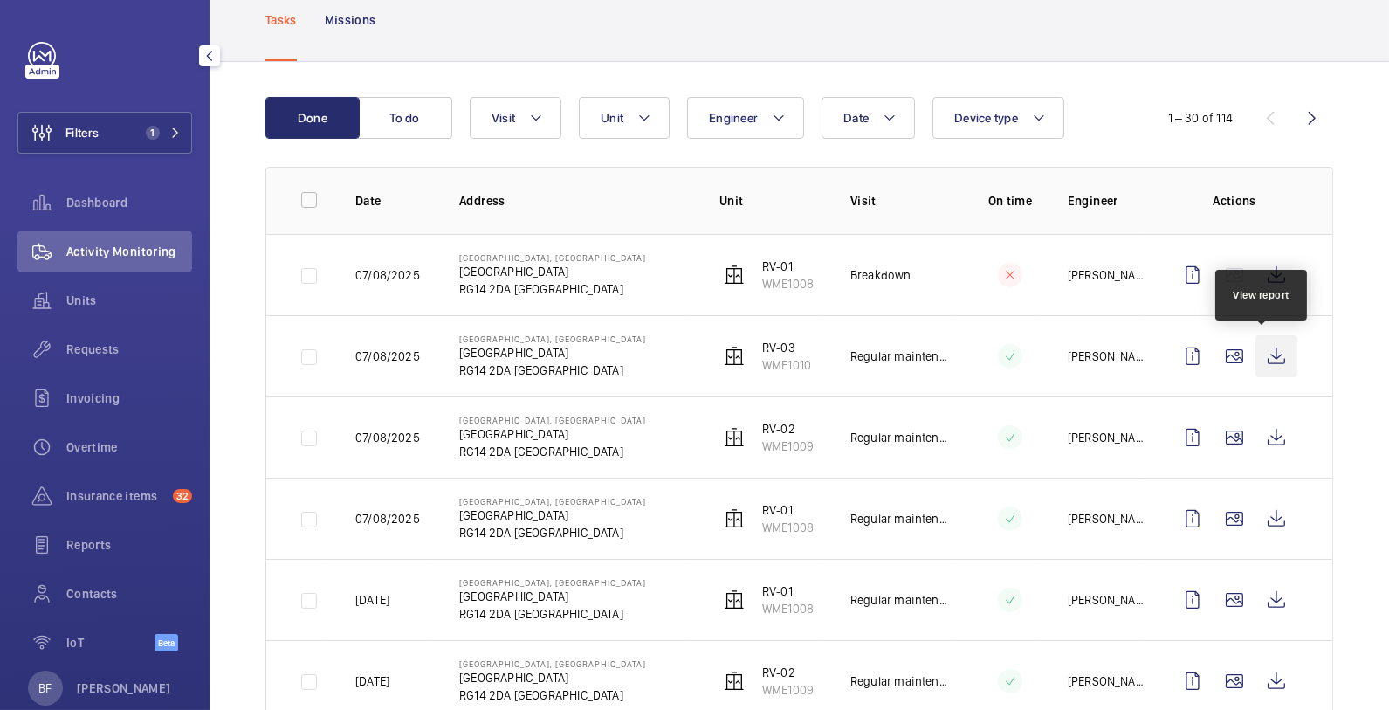
click at [1269, 348] on wm-front-icon-button at bounding box center [1277, 356] width 42 height 42
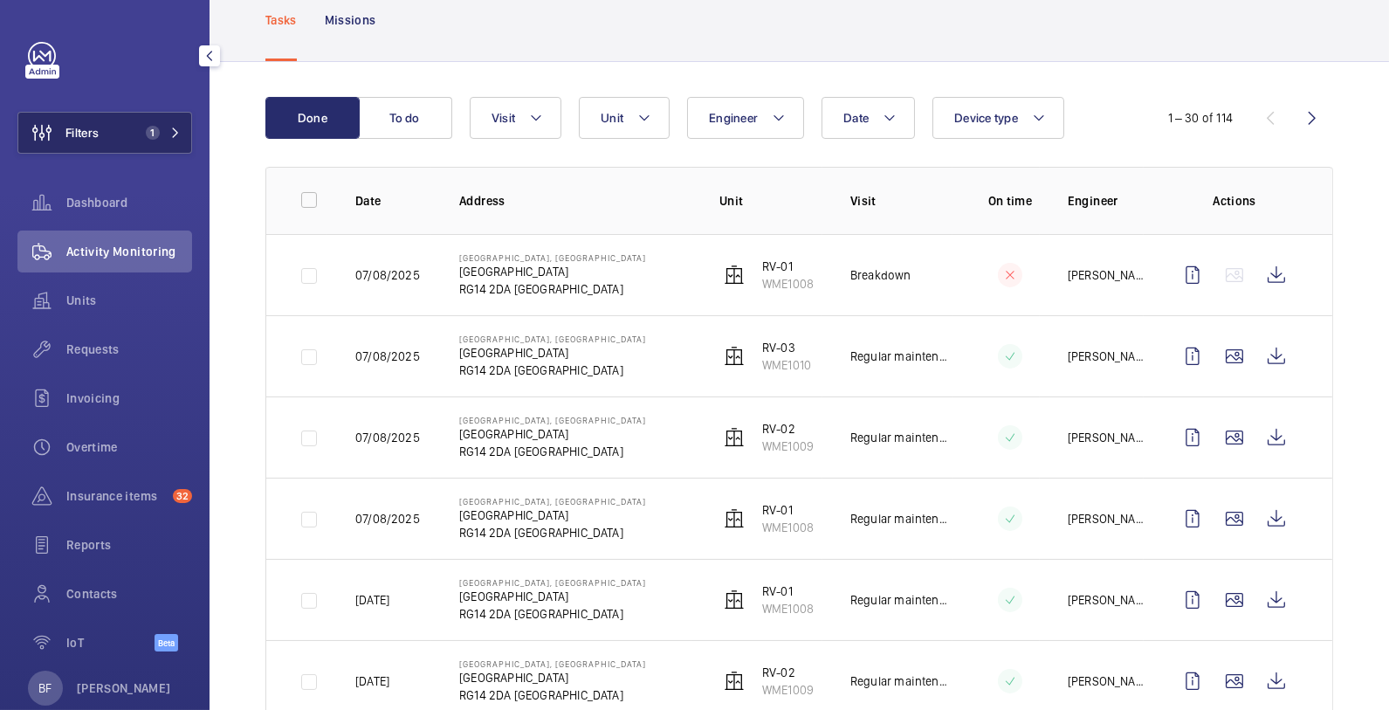
click at [166, 139] on span "1" at bounding box center [160, 133] width 42 height 14
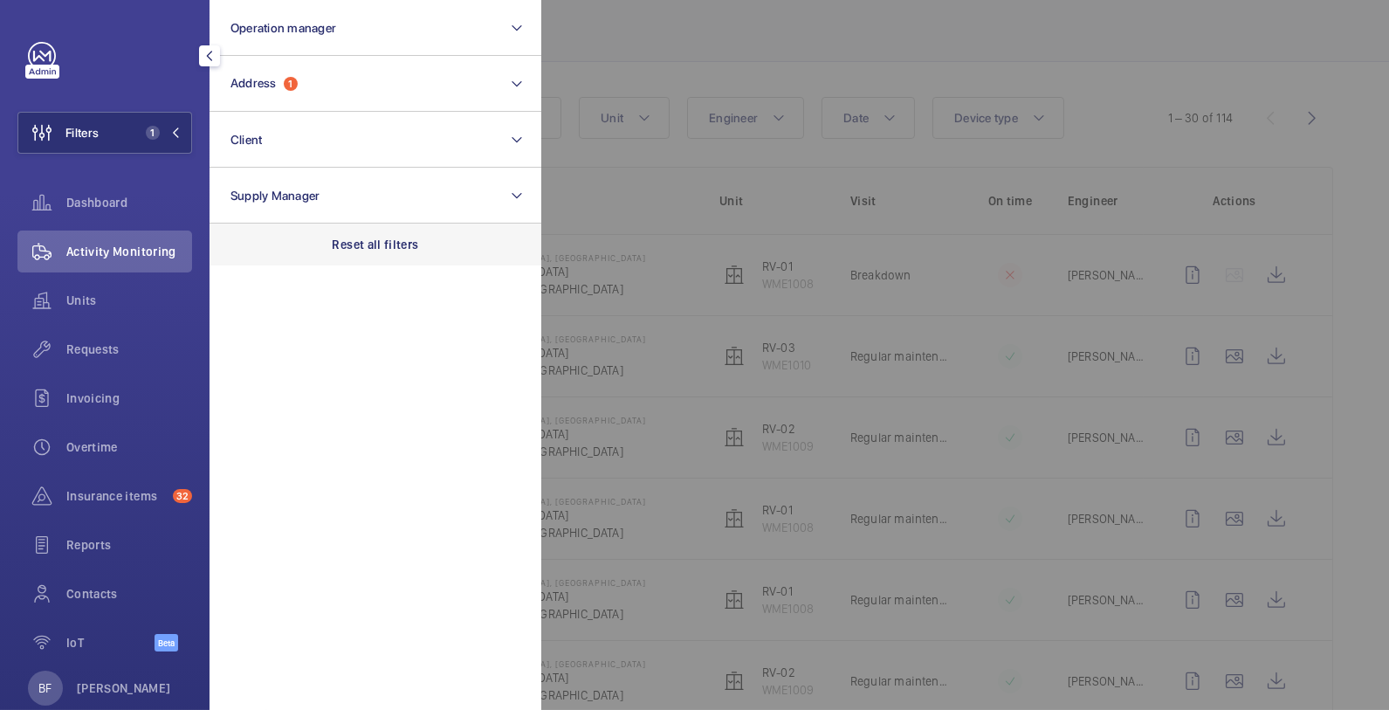
click at [375, 254] on div "Reset all filters" at bounding box center [376, 245] width 332 height 42
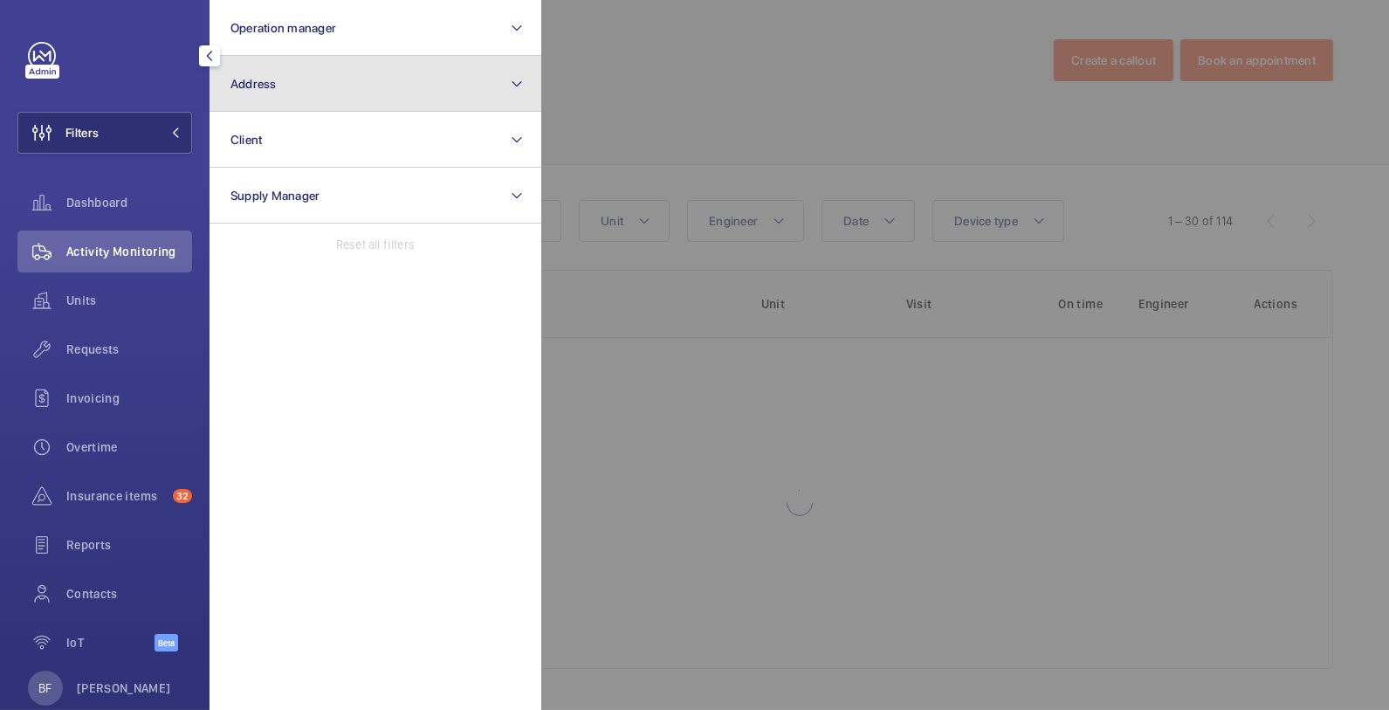
click at [344, 96] on button "Address" at bounding box center [376, 84] width 332 height 56
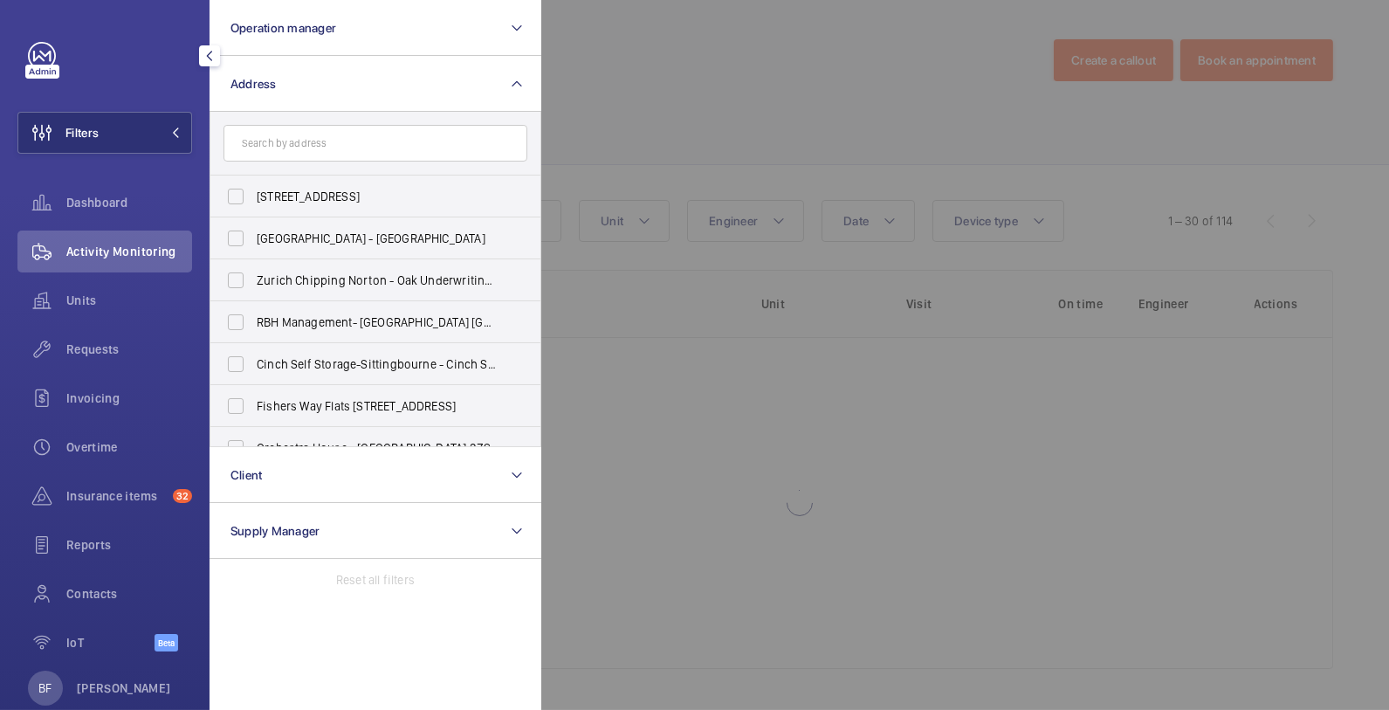
click at [361, 140] on input "text" at bounding box center [376, 143] width 304 height 37
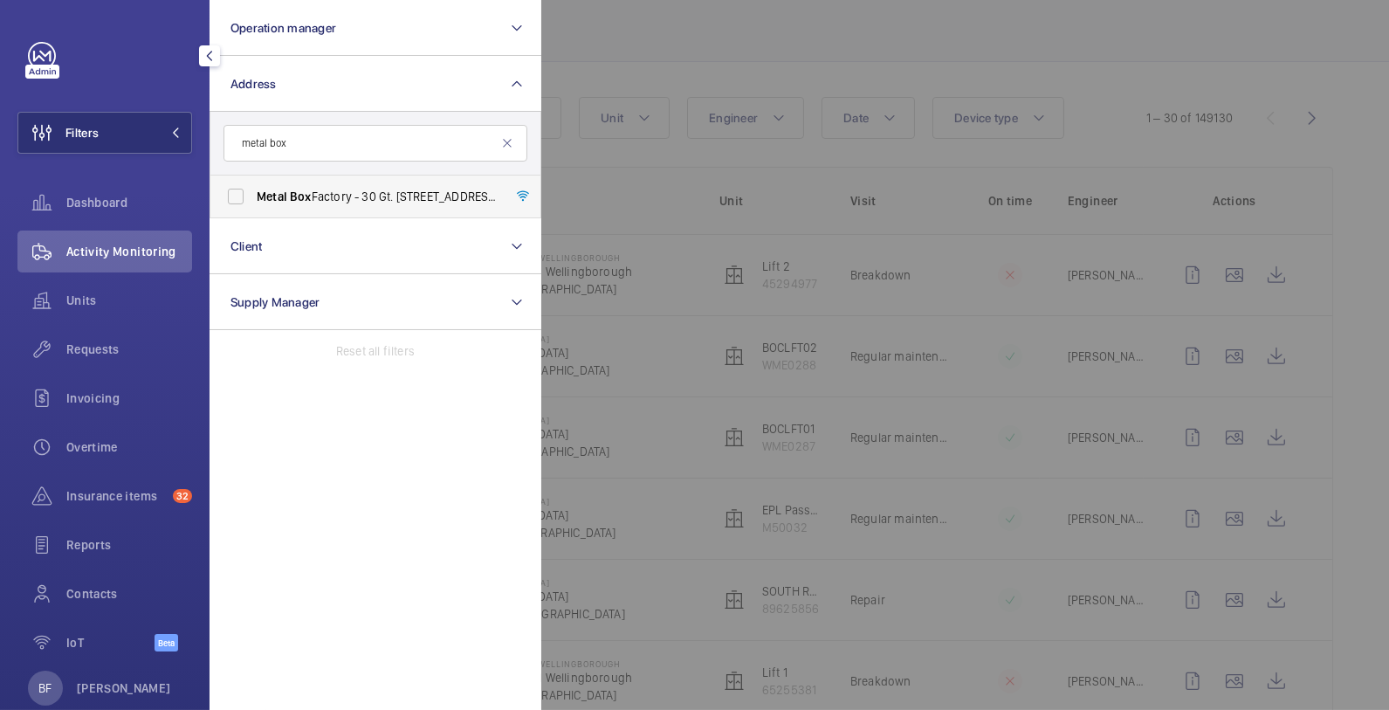
type input "metal box"
click at [353, 203] on span "Metal Box Factory - 30 Gt. [STREET_ADDRESS]" at bounding box center [377, 196] width 240 height 17
click at [253, 203] on input "Metal Box Factory - 30 Gt. [STREET_ADDRESS]" at bounding box center [235, 196] width 35 height 35
checkbox input "true"
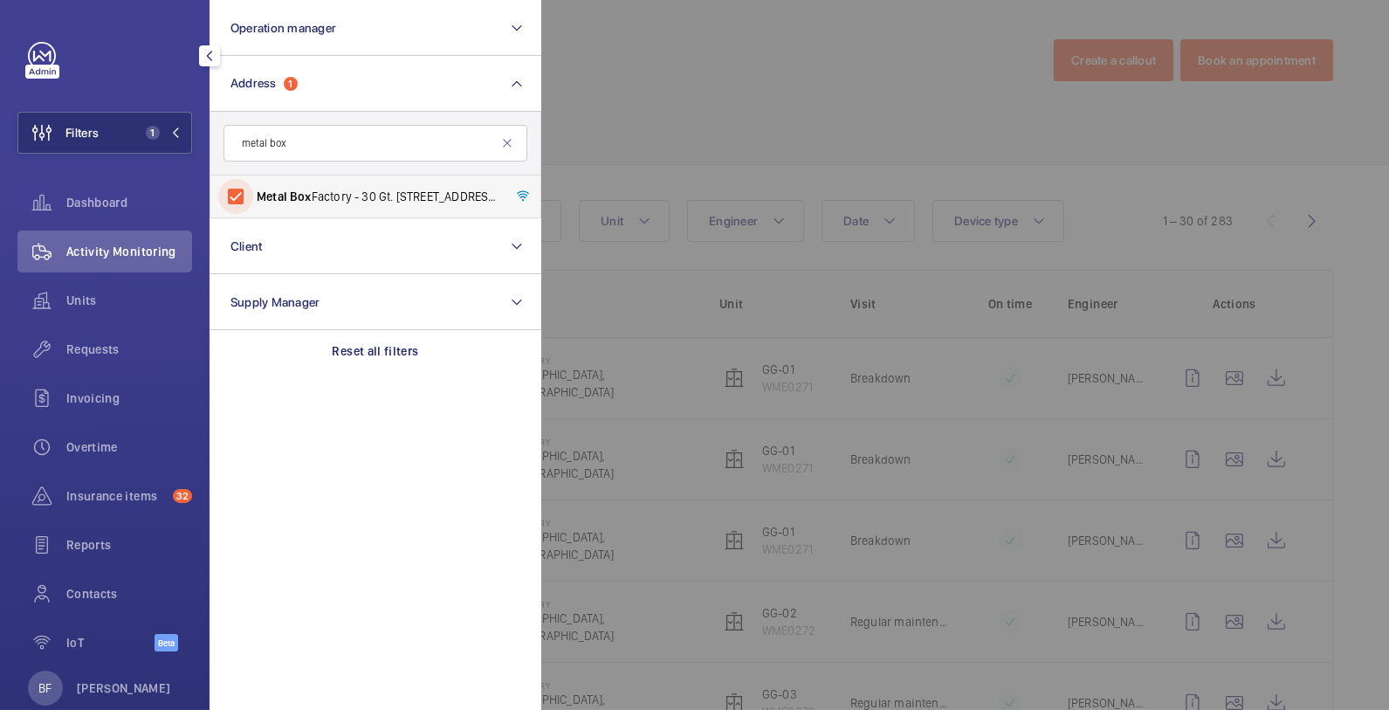
scroll to position [106, 0]
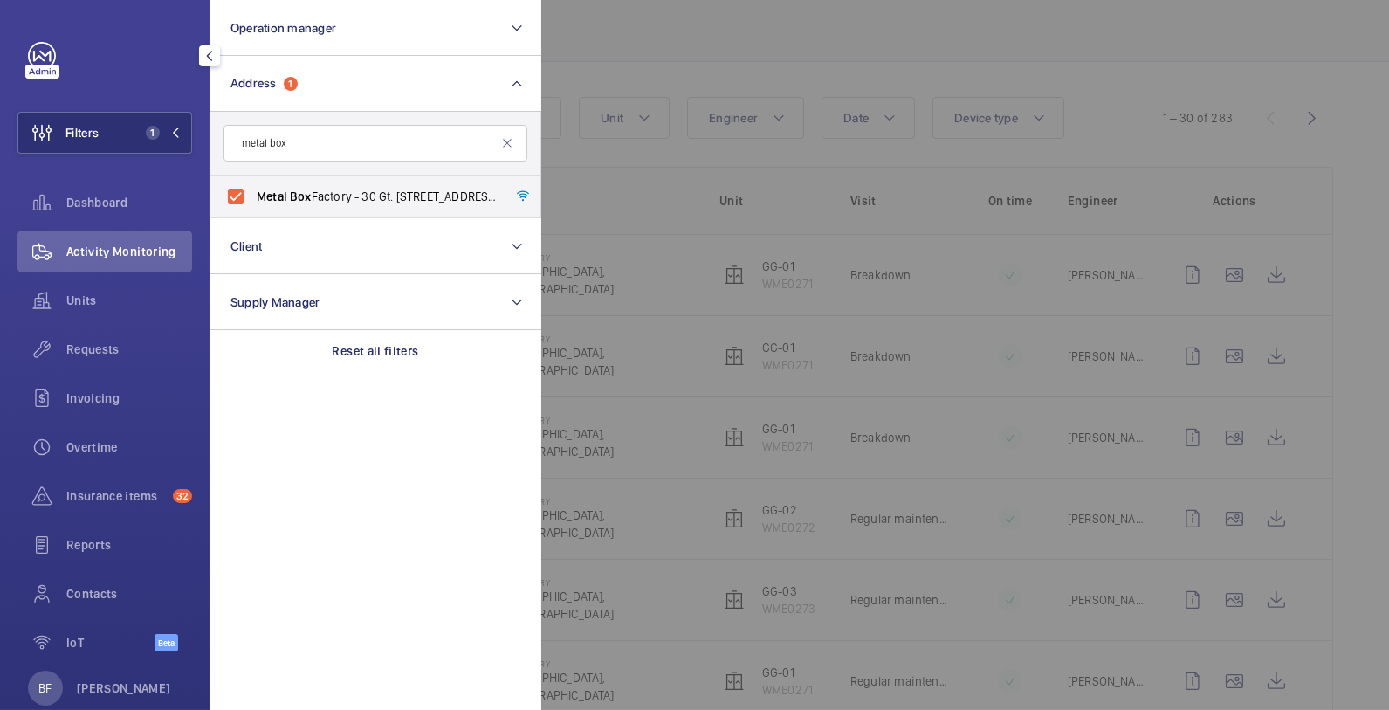
click at [669, 100] on div at bounding box center [1235, 355] width 1389 height 710
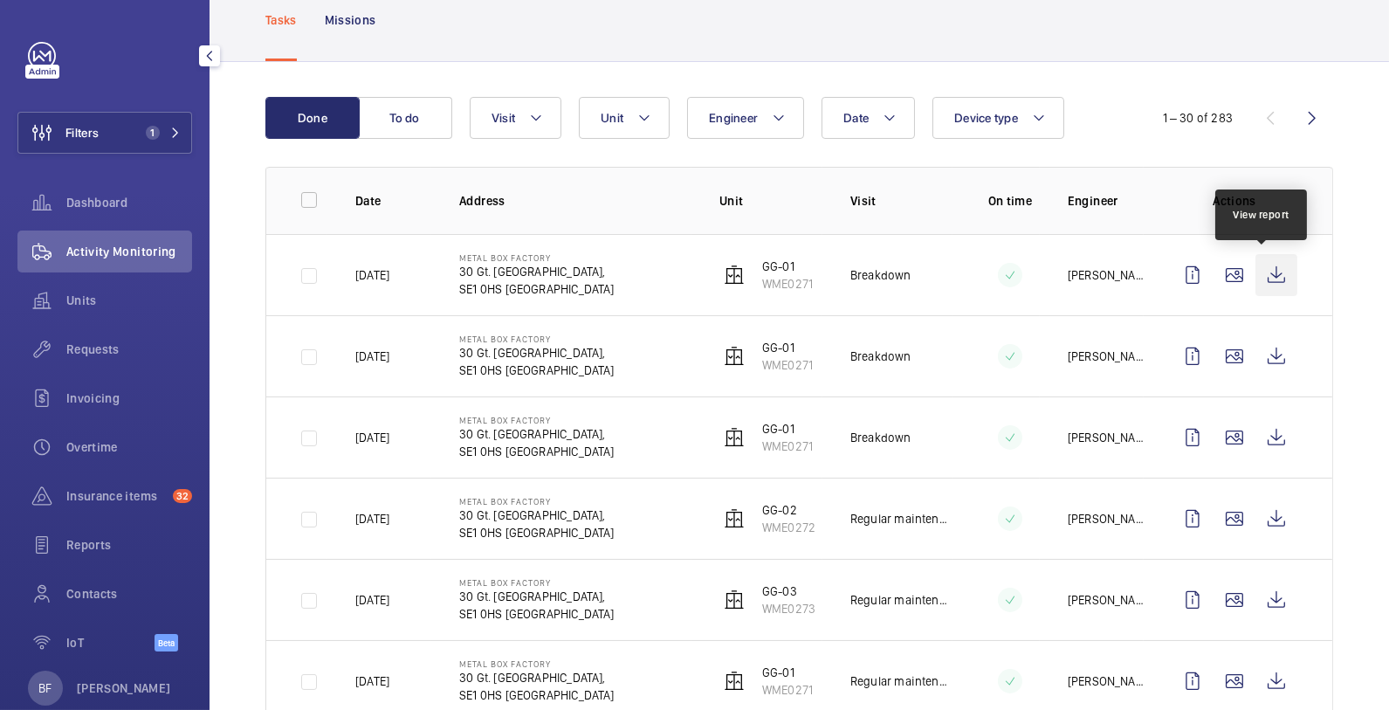
click at [1265, 277] on wm-front-icon-button at bounding box center [1277, 275] width 42 height 42
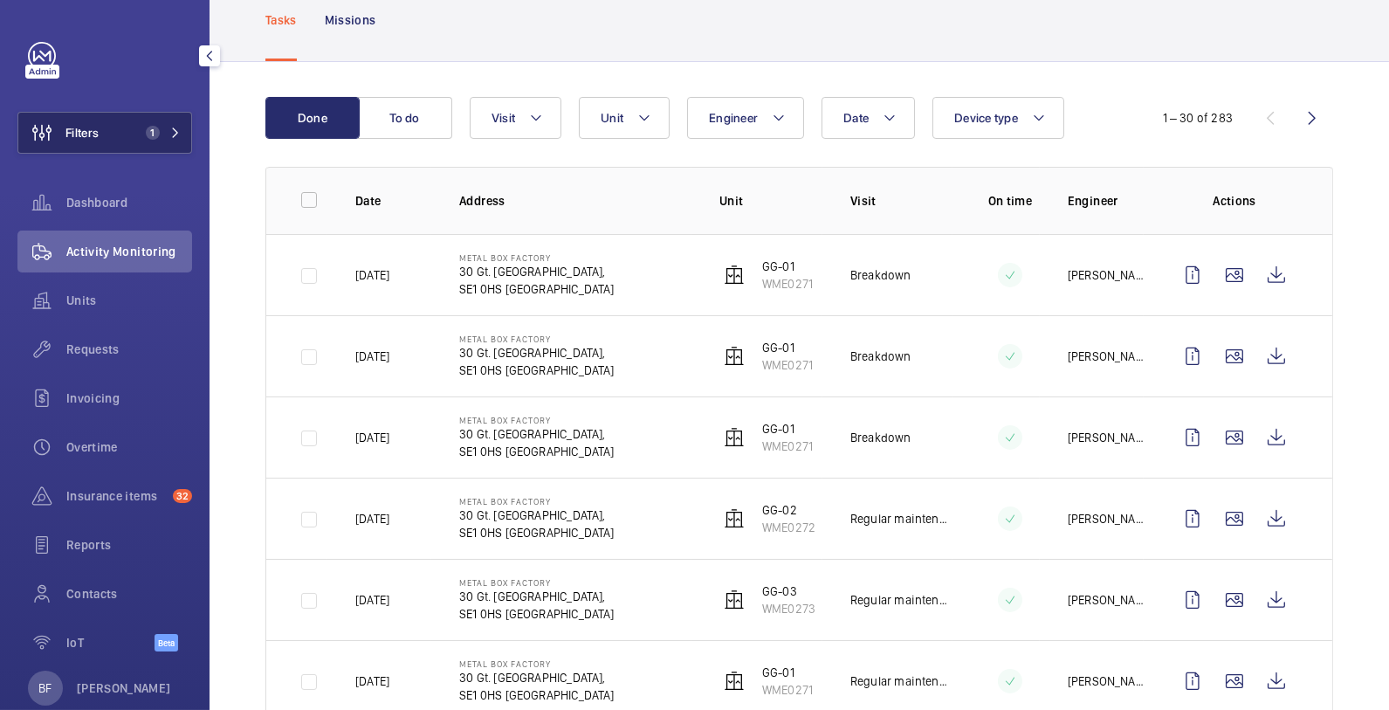
click at [164, 124] on button "Filters 1" at bounding box center [104, 133] width 175 height 42
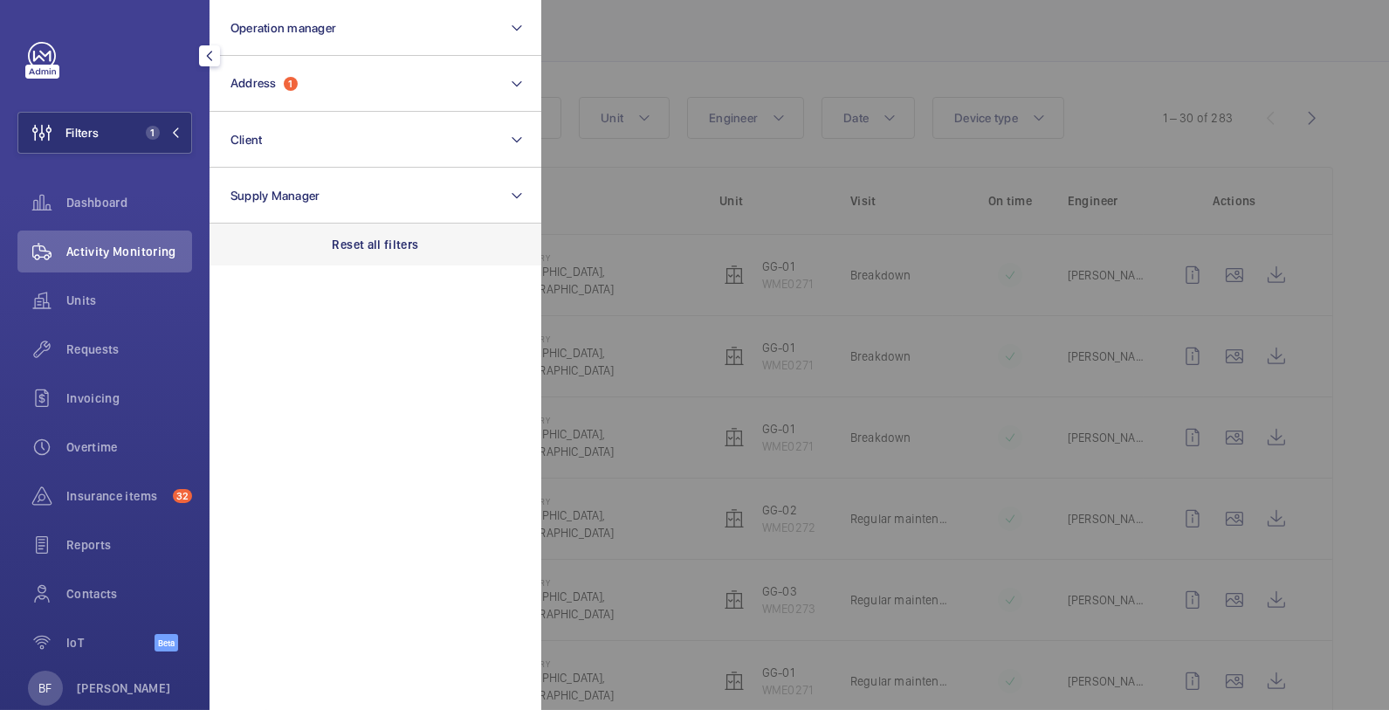
click at [350, 262] on div "Reset all filters" at bounding box center [376, 245] width 332 height 42
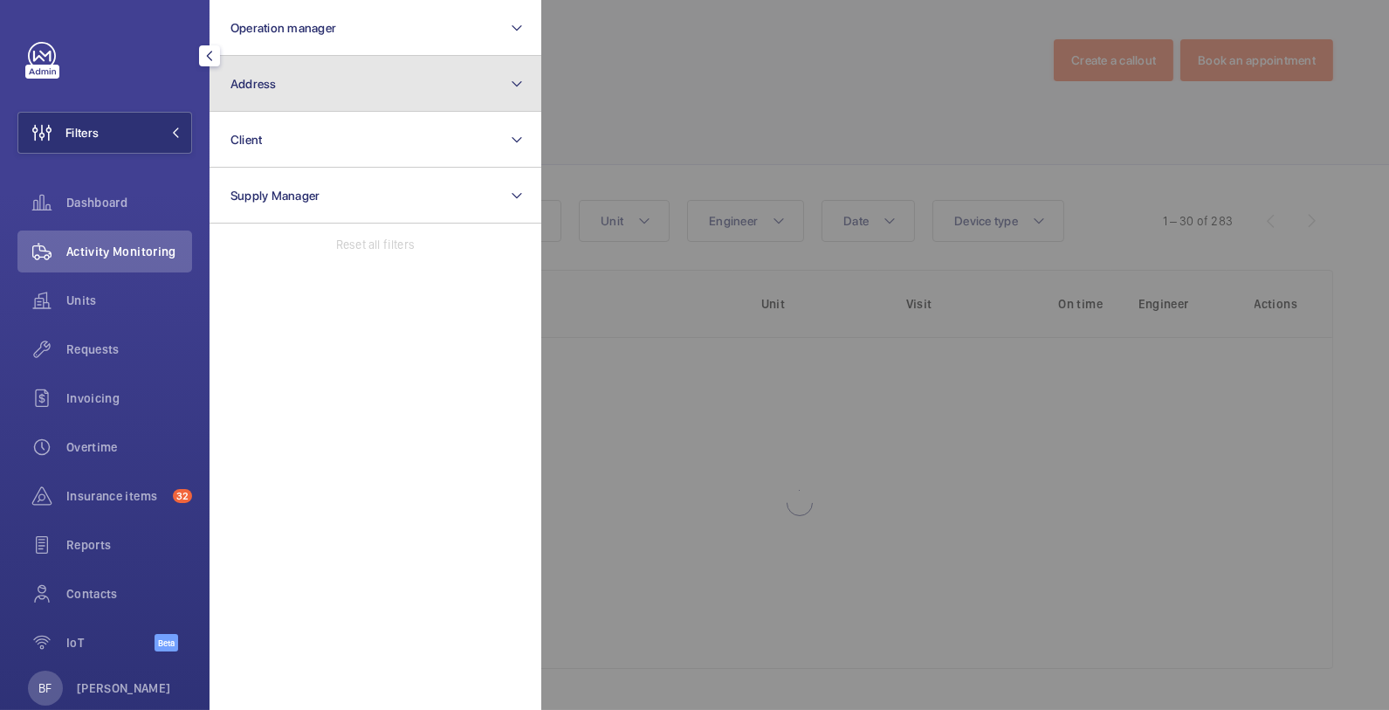
click at [354, 95] on button "Address" at bounding box center [376, 84] width 332 height 56
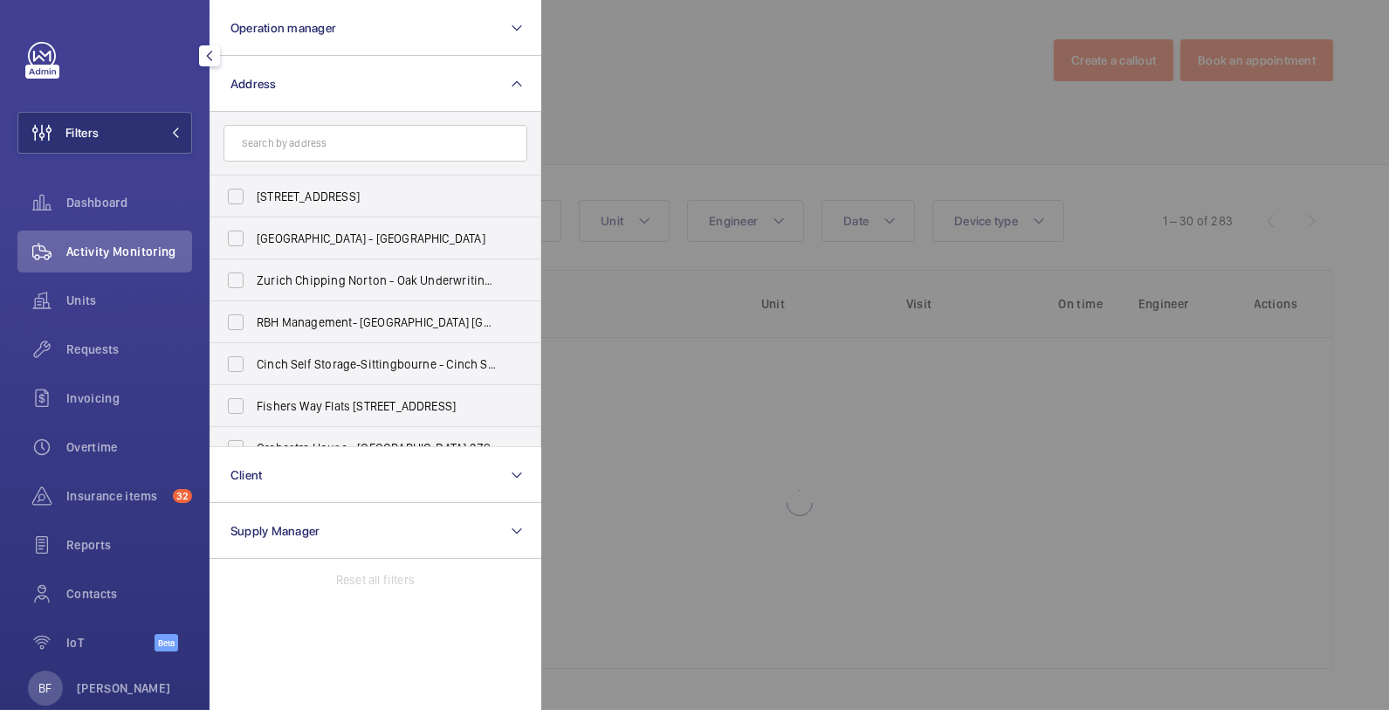
click at [393, 156] on input "text" at bounding box center [376, 143] width 304 height 37
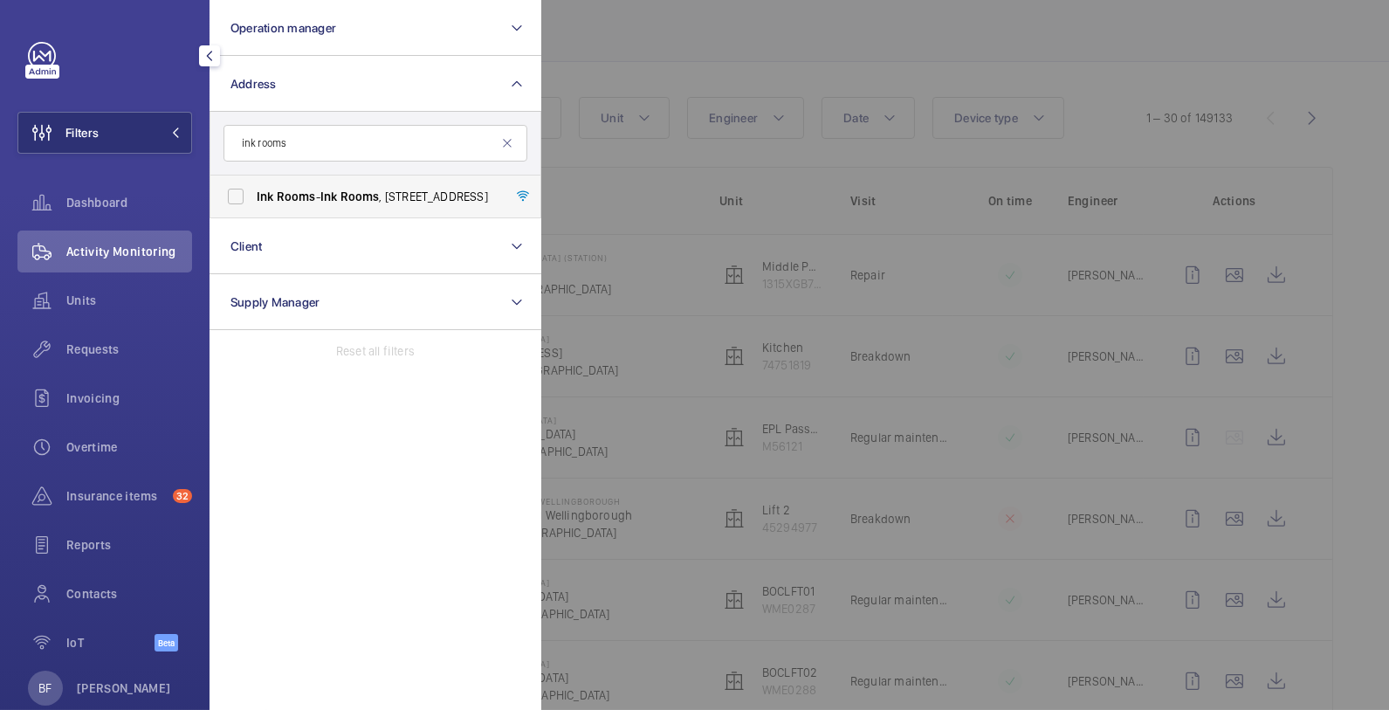
type input "ink rooms"
click at [361, 198] on span "Rooms" at bounding box center [360, 196] width 39 height 14
click at [253, 198] on input "Ink Rooms - Ink Rooms , [STREET_ADDRESS]" at bounding box center [235, 196] width 35 height 35
checkbox input "true"
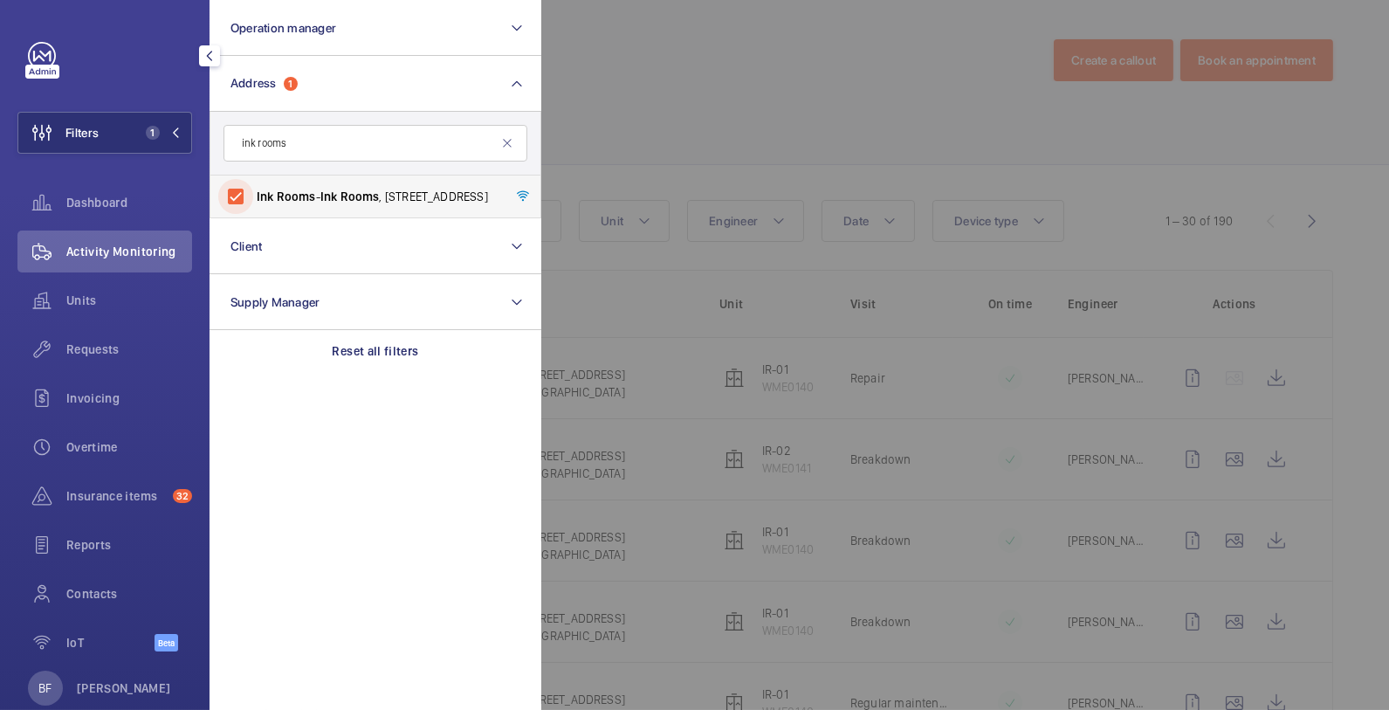
scroll to position [106, 0]
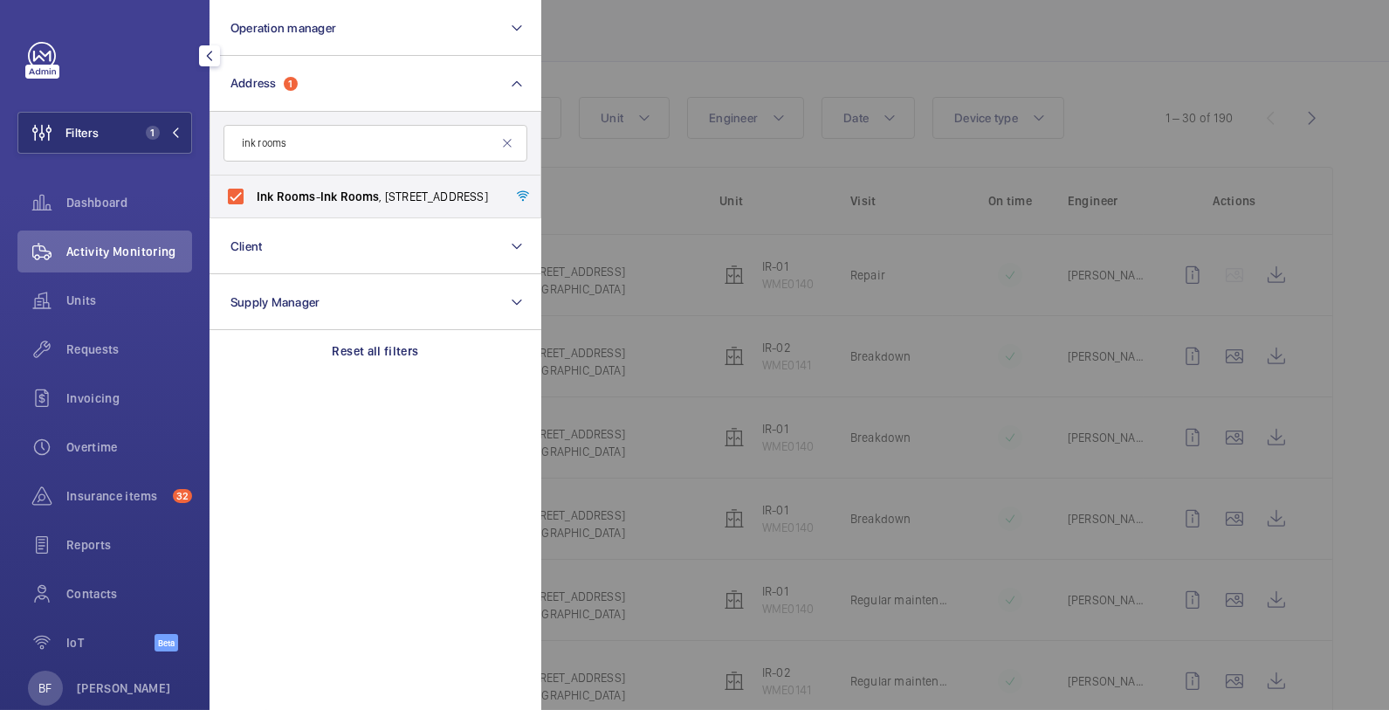
click at [595, 165] on div at bounding box center [1235, 355] width 1389 height 710
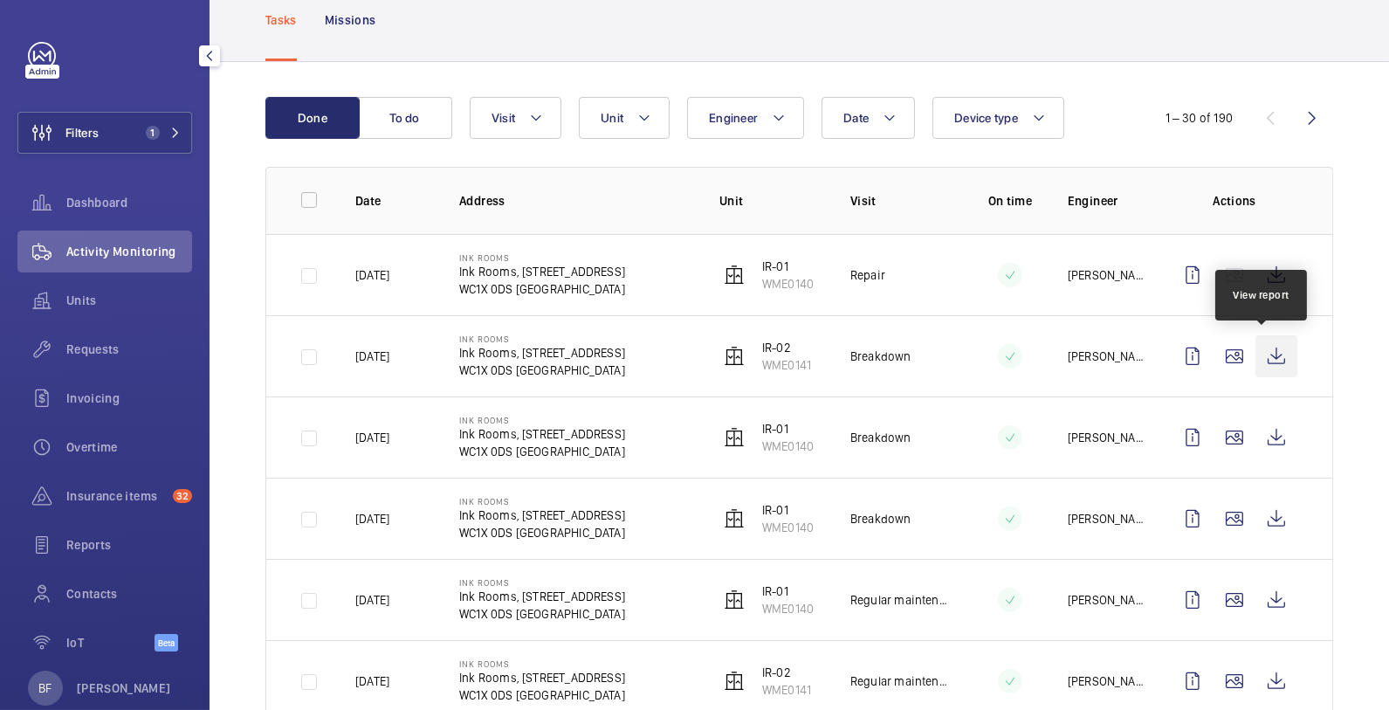
click at [1266, 344] on wm-front-icon-button at bounding box center [1277, 356] width 42 height 42
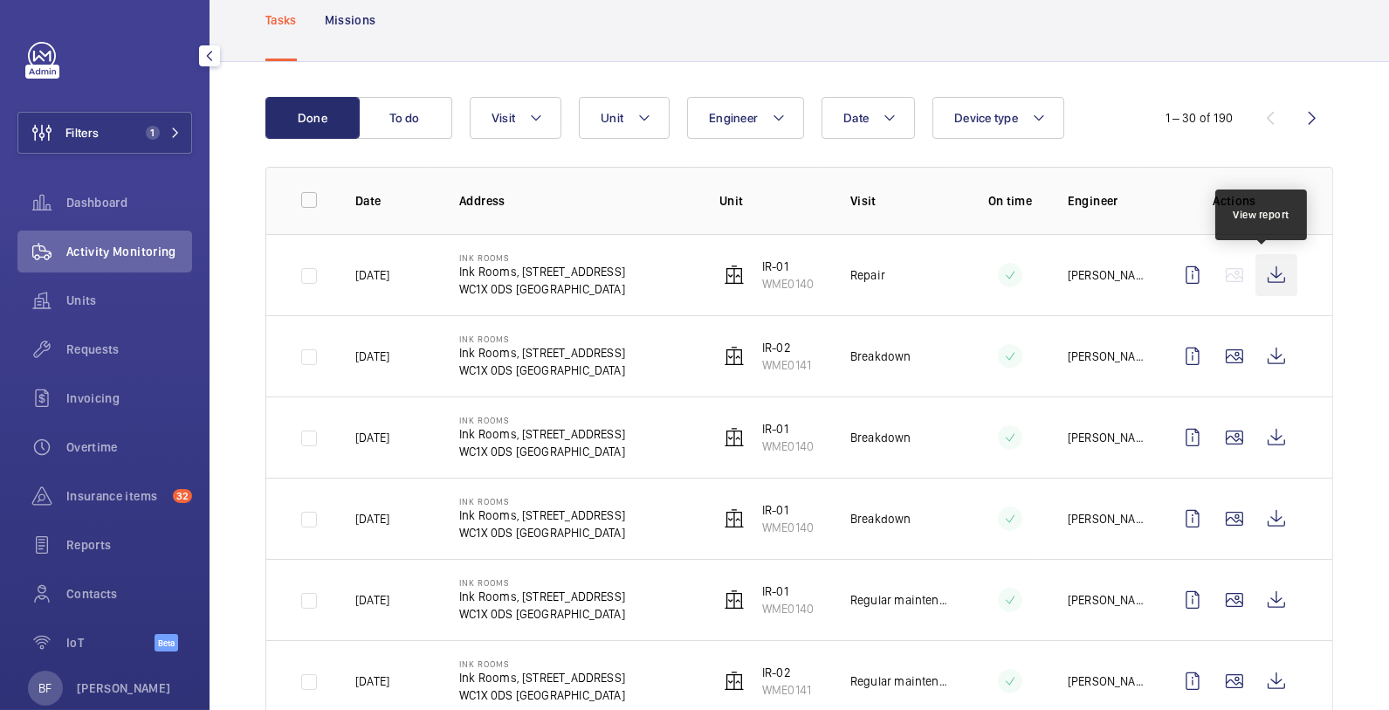
click at [1269, 272] on wm-front-icon-button at bounding box center [1277, 275] width 42 height 42
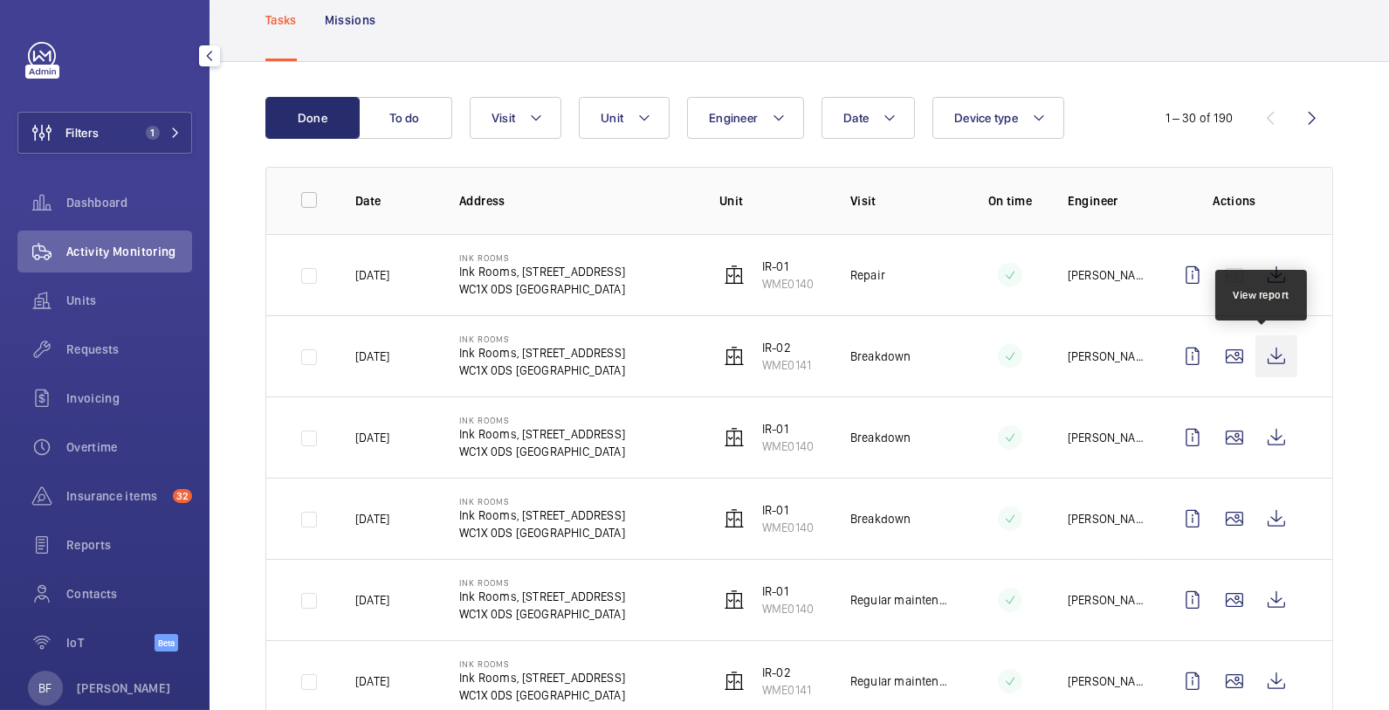
click at [1269, 357] on wm-front-icon-button at bounding box center [1277, 356] width 42 height 42
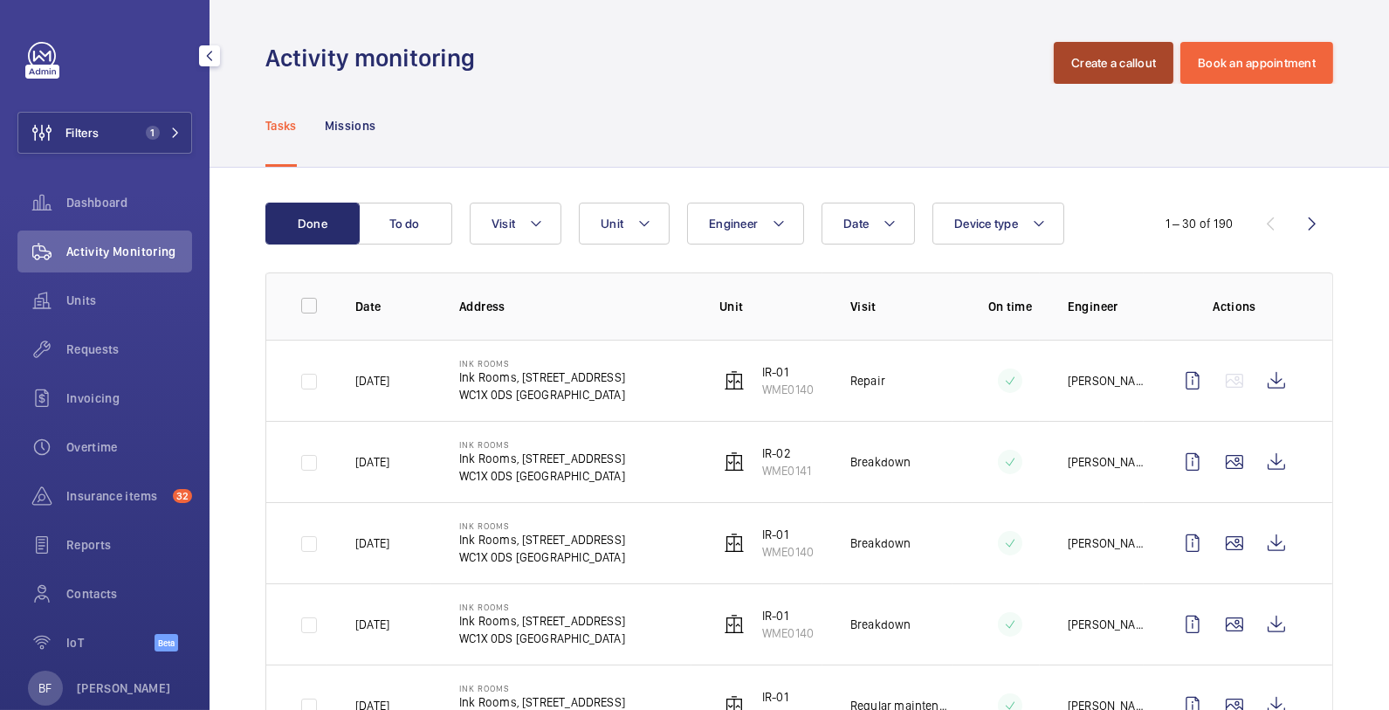
click at [1121, 50] on button "Create a callout" at bounding box center [1114, 63] width 120 height 42
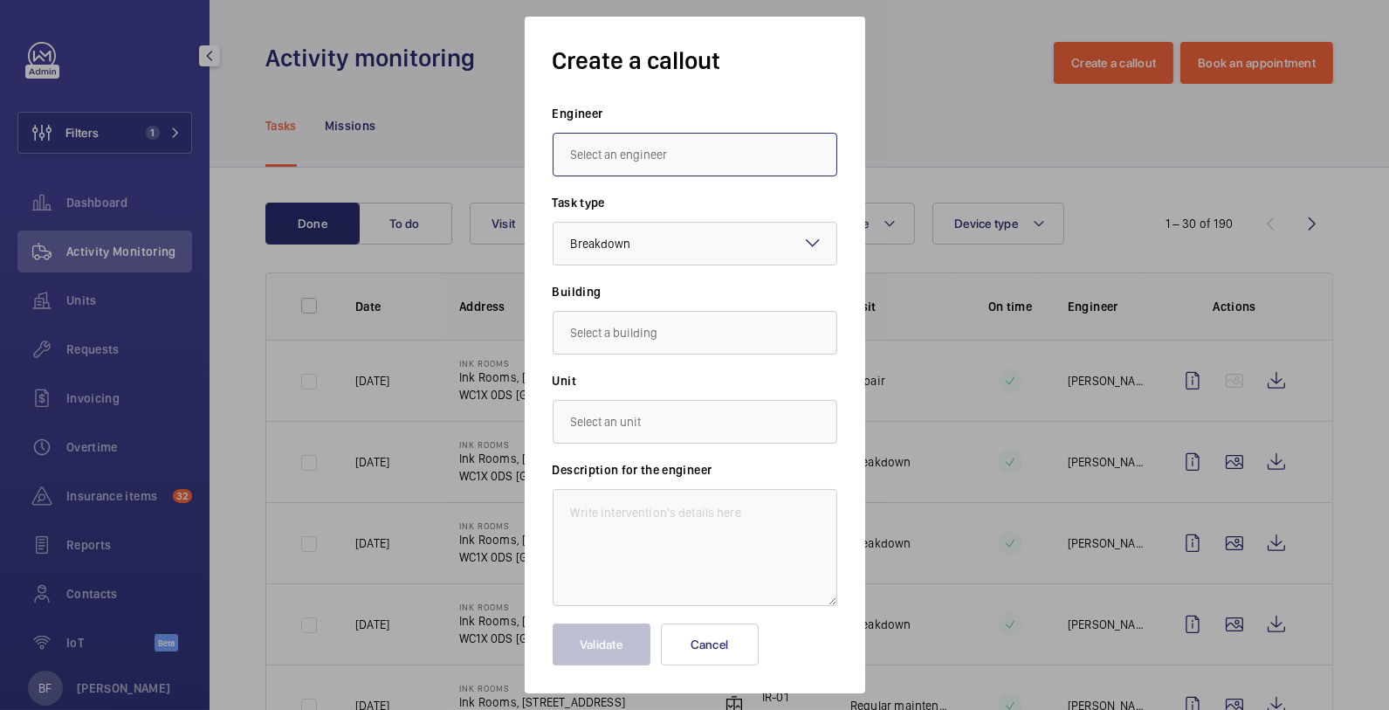
click at [795, 159] on input "text" at bounding box center [695, 155] width 285 height 44
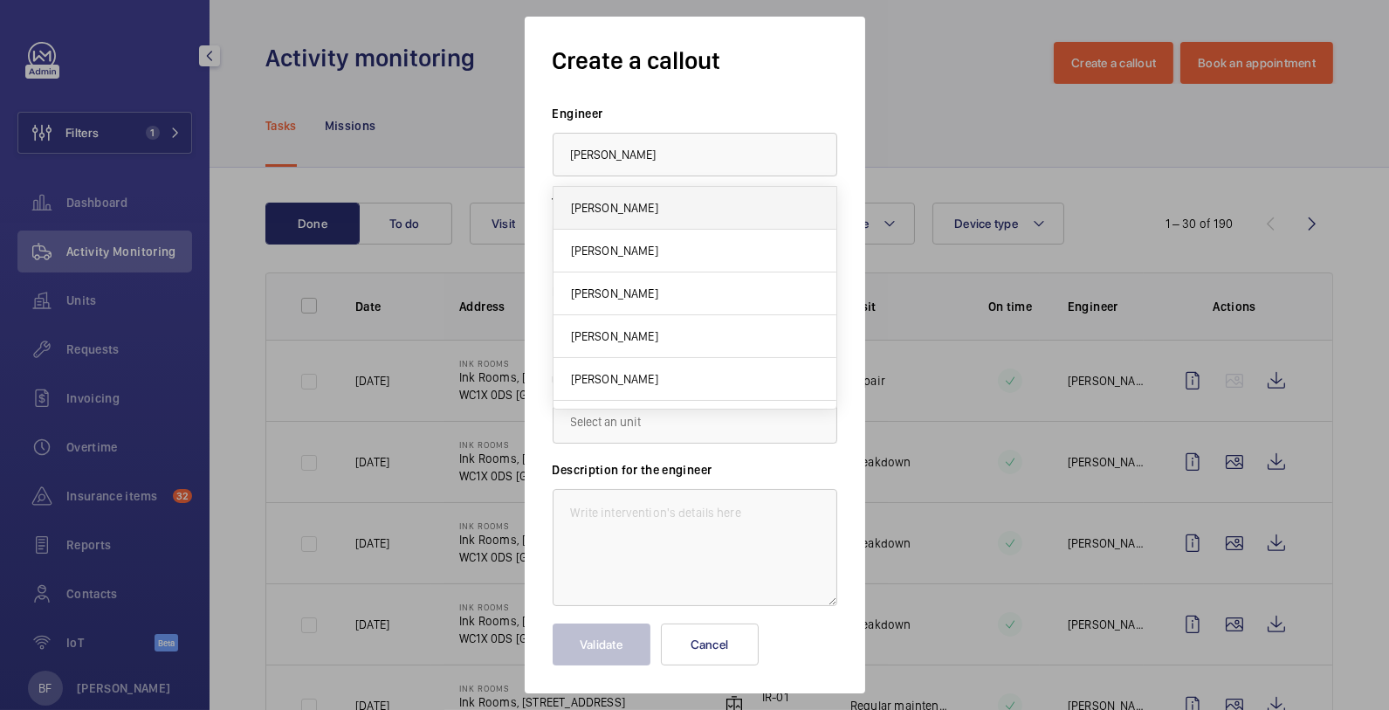
click at [627, 199] on span "[PERSON_NAME]" at bounding box center [614, 207] width 87 height 17
type input "[PERSON_NAME]"
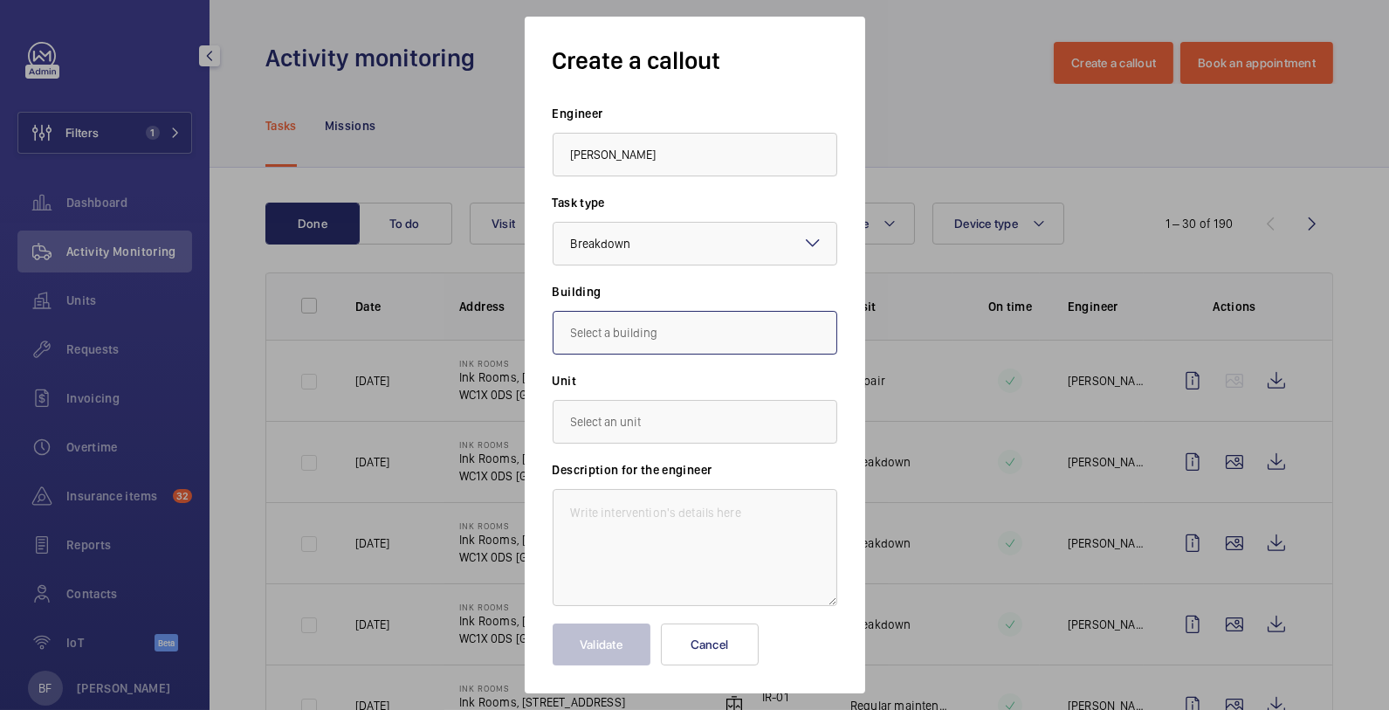
click at [700, 321] on input "text" at bounding box center [695, 333] width 285 height 44
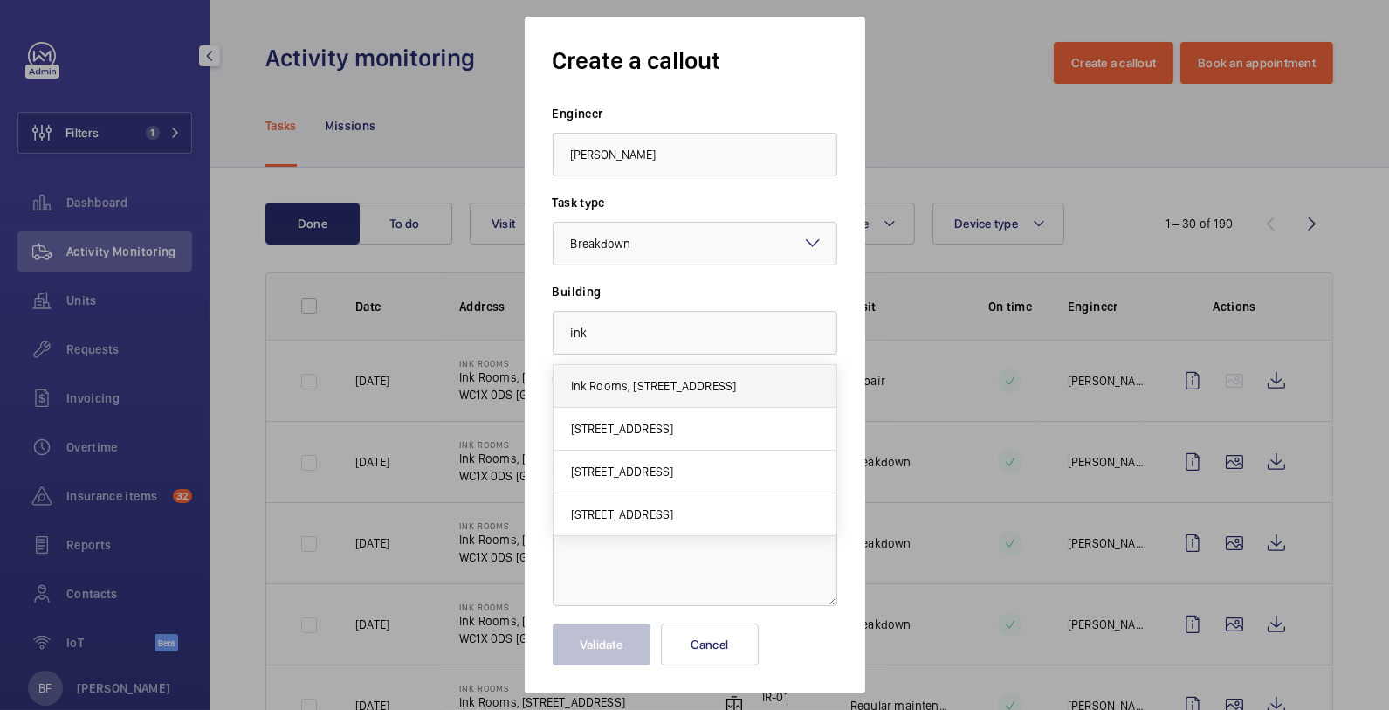
click at [709, 396] on mat-option "Ink Rooms, [STREET_ADDRESS]" at bounding box center [695, 386] width 283 height 43
type input "Ink Rooms, [STREET_ADDRESS]"
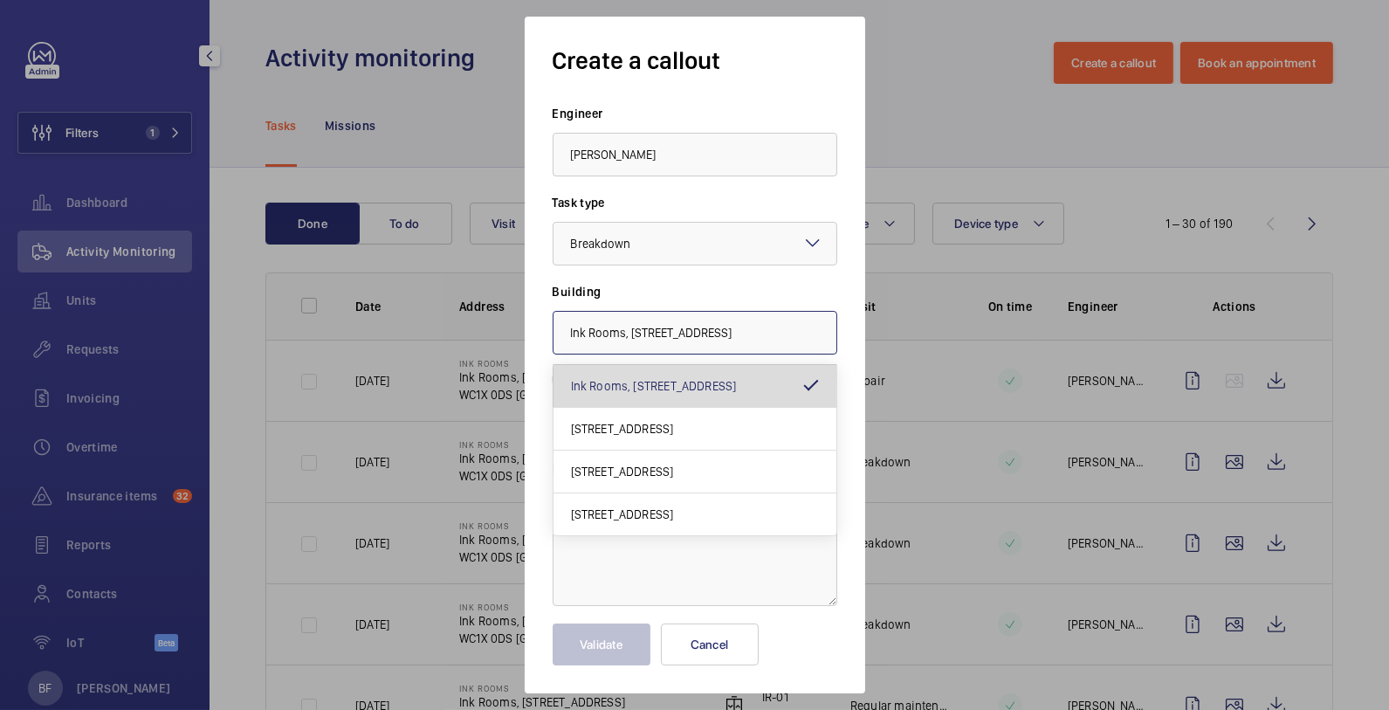
scroll to position [0, 27]
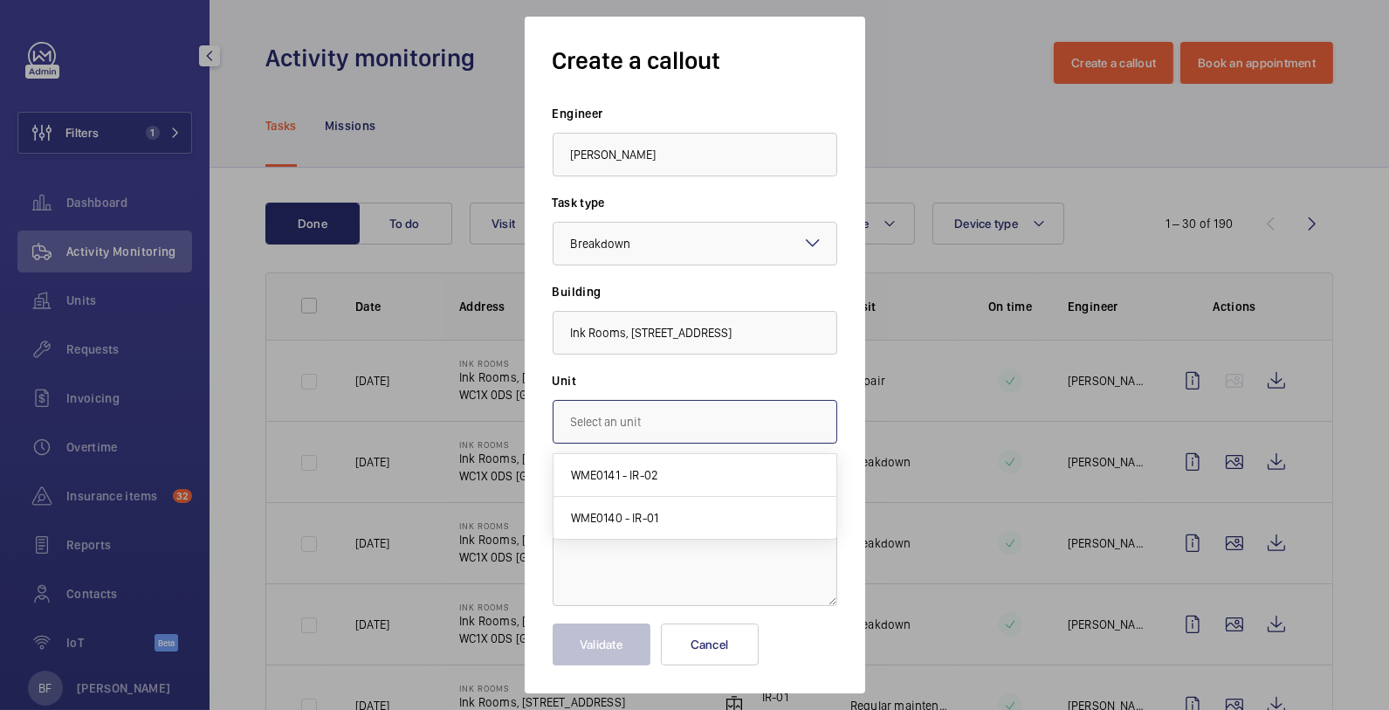
click at [712, 417] on input "text" at bounding box center [695, 422] width 285 height 44
click at [678, 473] on mat-option "WME0141 - IR-02" at bounding box center [695, 475] width 283 height 43
type input "WME0141 - IR-02"
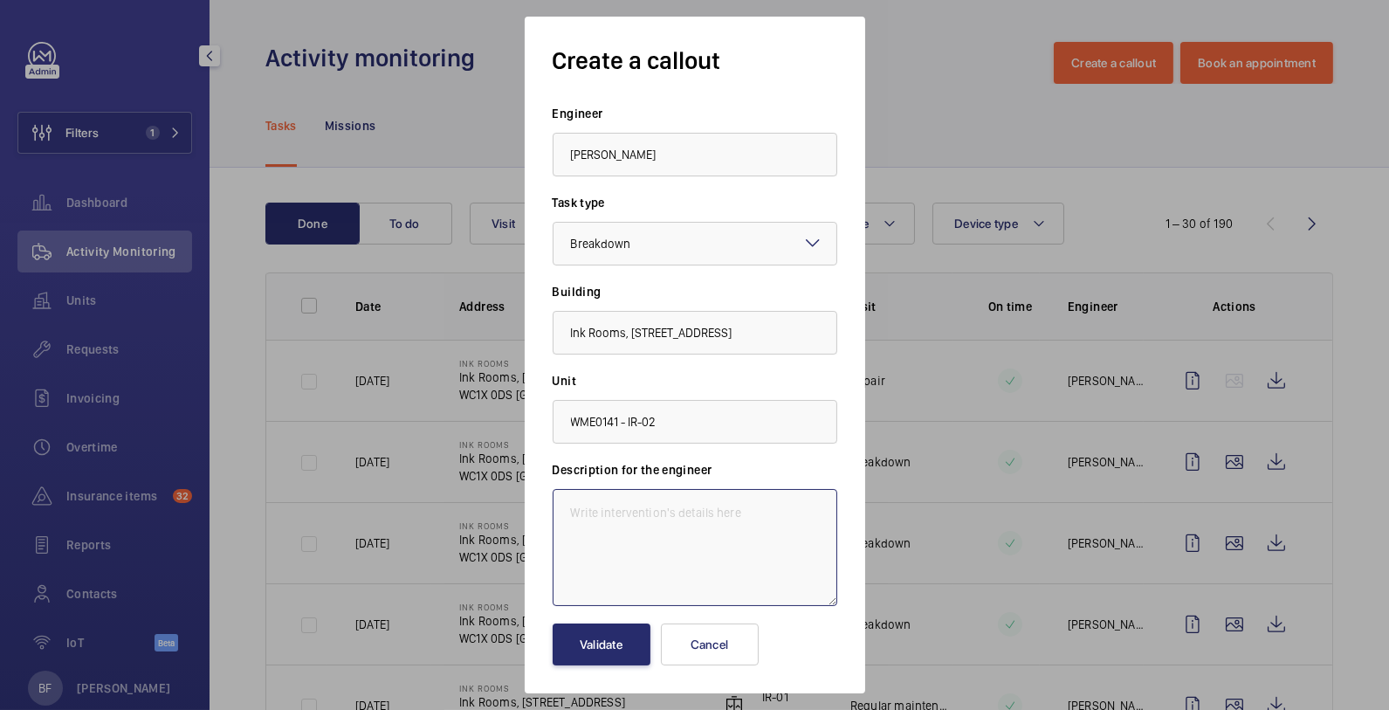
click at [650, 511] on textarea at bounding box center [695, 547] width 285 height 117
click at [664, 526] on textarea at bounding box center [695, 547] width 285 height 117
paste textarea "38 - Lift Malfunction. Description Lift is not going up - it can only go down -…"
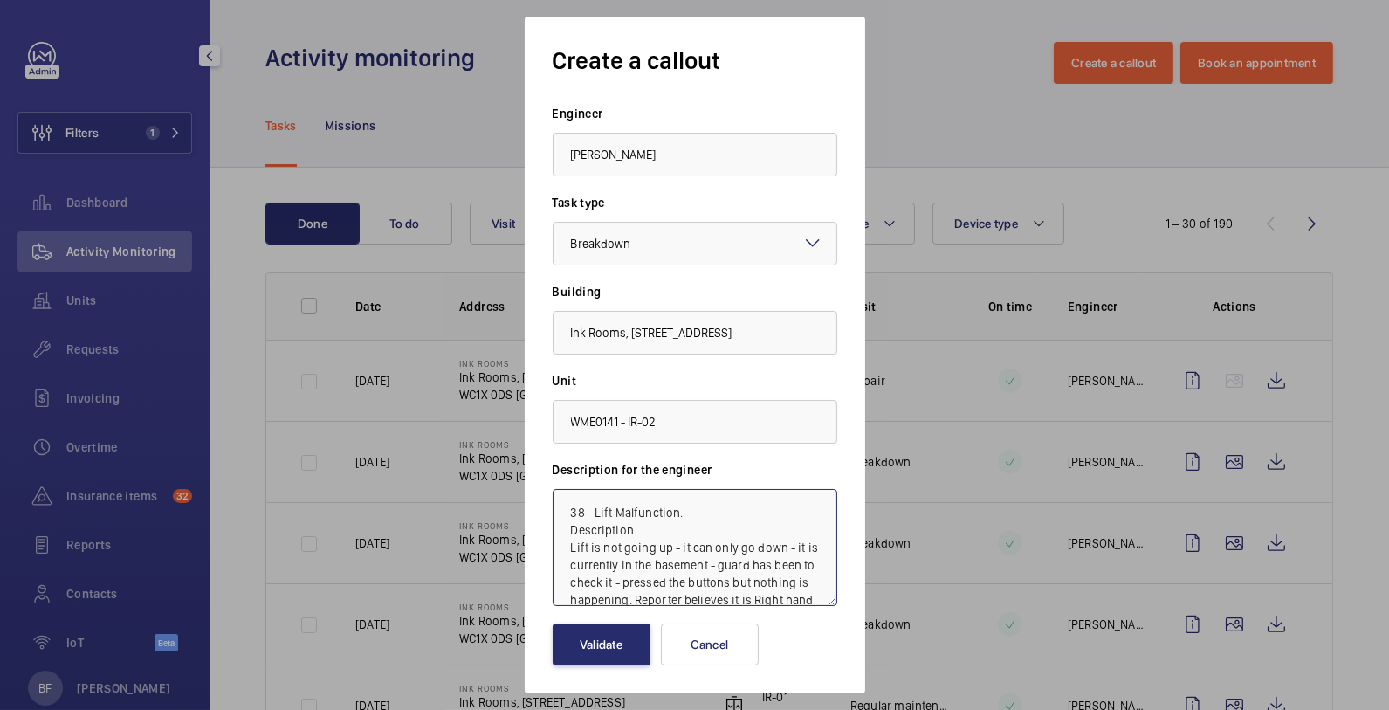
scroll to position [19, 0]
drag, startPoint x: 636, startPoint y: 519, endPoint x: 539, endPoint y: 519, distance: 97.8
click at [539, 519] on div "Create a callout Engineer [PERSON_NAME] Task type Select a task type × Breakdow…" at bounding box center [695, 355] width 341 height 677
click at [644, 508] on textarea "38 - Lift Malfunction. Description Lift is not going up - it can only go down -…" at bounding box center [695, 547] width 285 height 117
drag, startPoint x: 631, startPoint y: 507, endPoint x: 599, endPoint y: 506, distance: 32.3
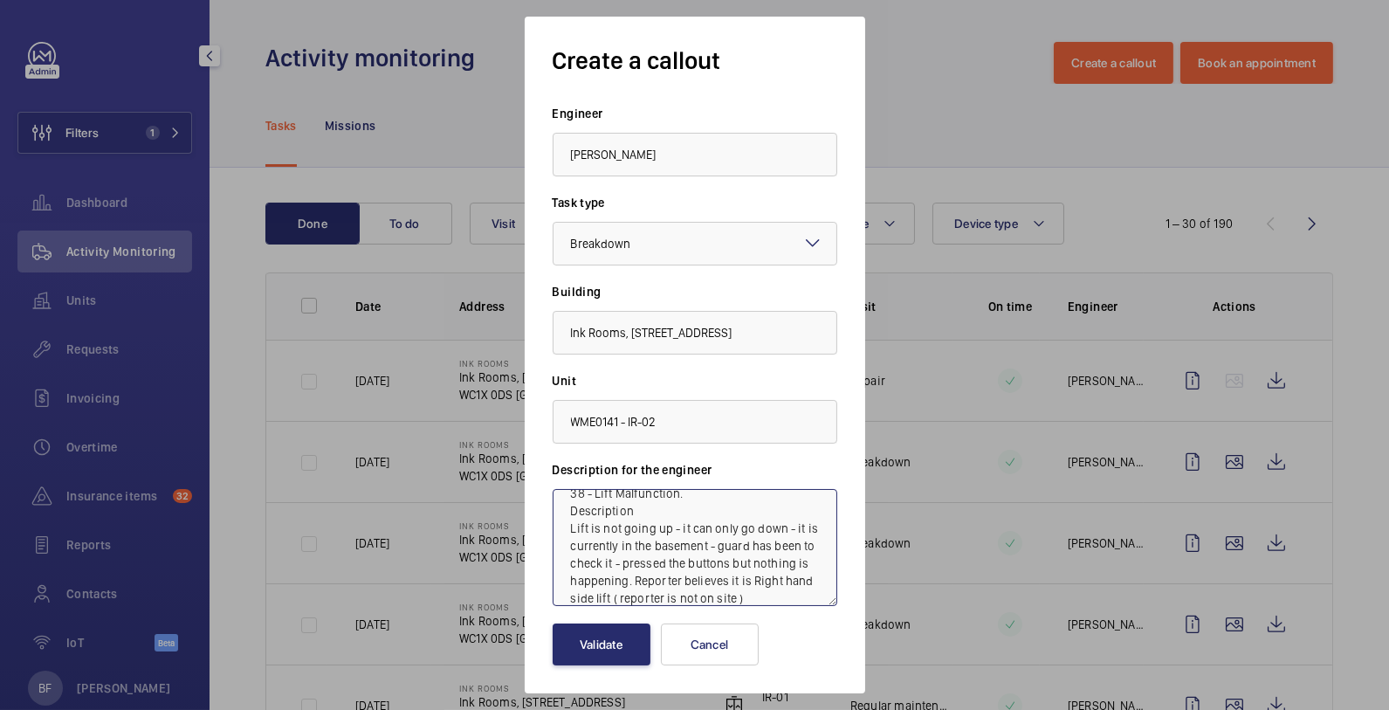
click at [599, 506] on textarea "38 - Lift Malfunction. Description Lift is not going up - it can only go down -…" at bounding box center [695, 547] width 285 height 117
click at [570, 517] on textarea "38 - Lift Malfunction. Lift is not going up - it can only go down - it is curre…" at bounding box center [695, 547] width 285 height 117
click at [571, 504] on textarea "38 - Lift Malfunction. Lift is not going up - it can only go down - it is curre…" at bounding box center [695, 547] width 285 height 117
paste textarea "Job #352222"
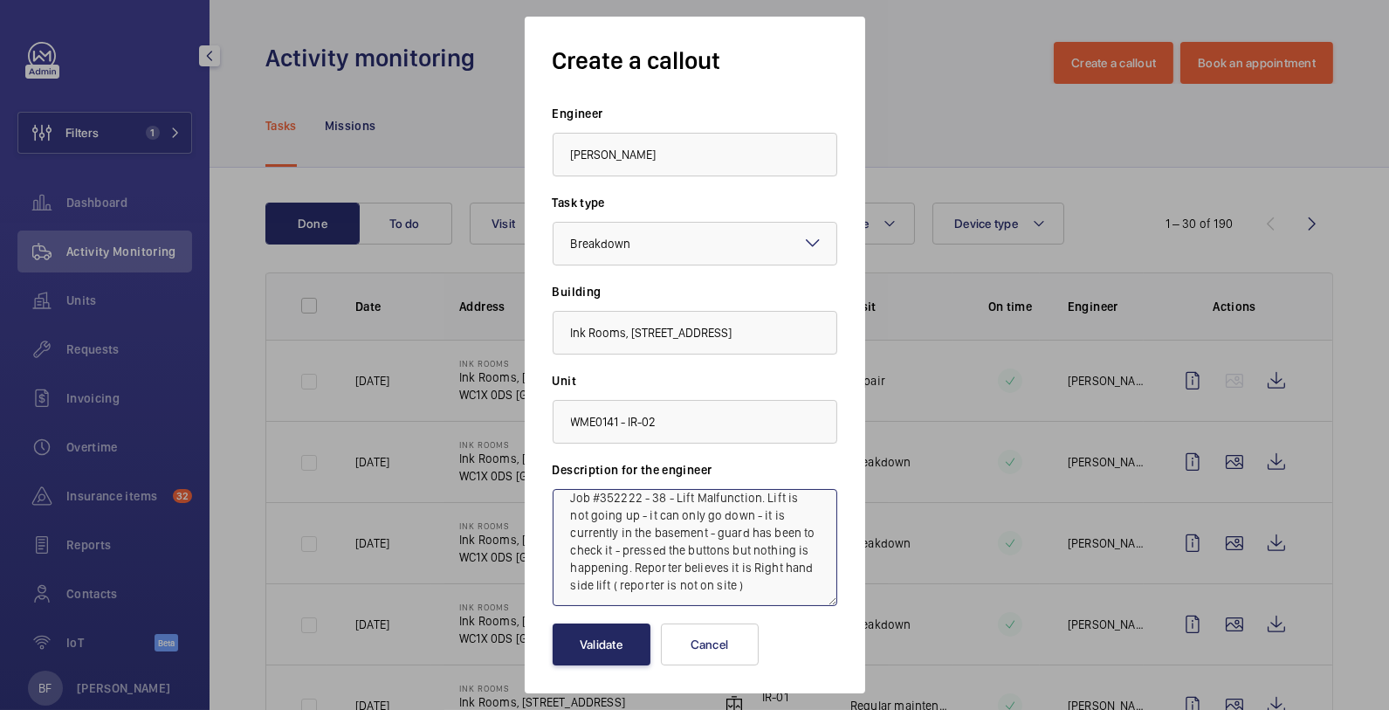
type textarea "Job #352222 - 38 - Lift Malfunction. Lift is not going up - it can only go down…"
click at [609, 650] on button "Validate" at bounding box center [602, 644] width 98 height 42
